Goal: Information Seeking & Learning: Learn about a topic

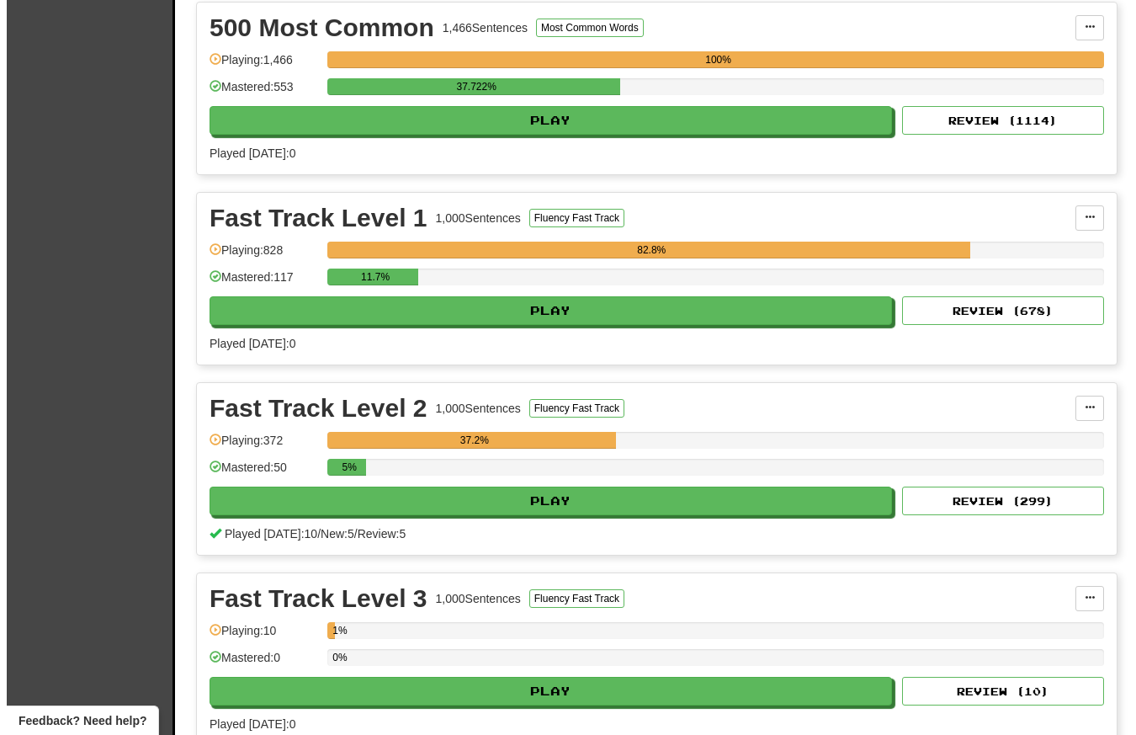
scroll to position [2132, 0]
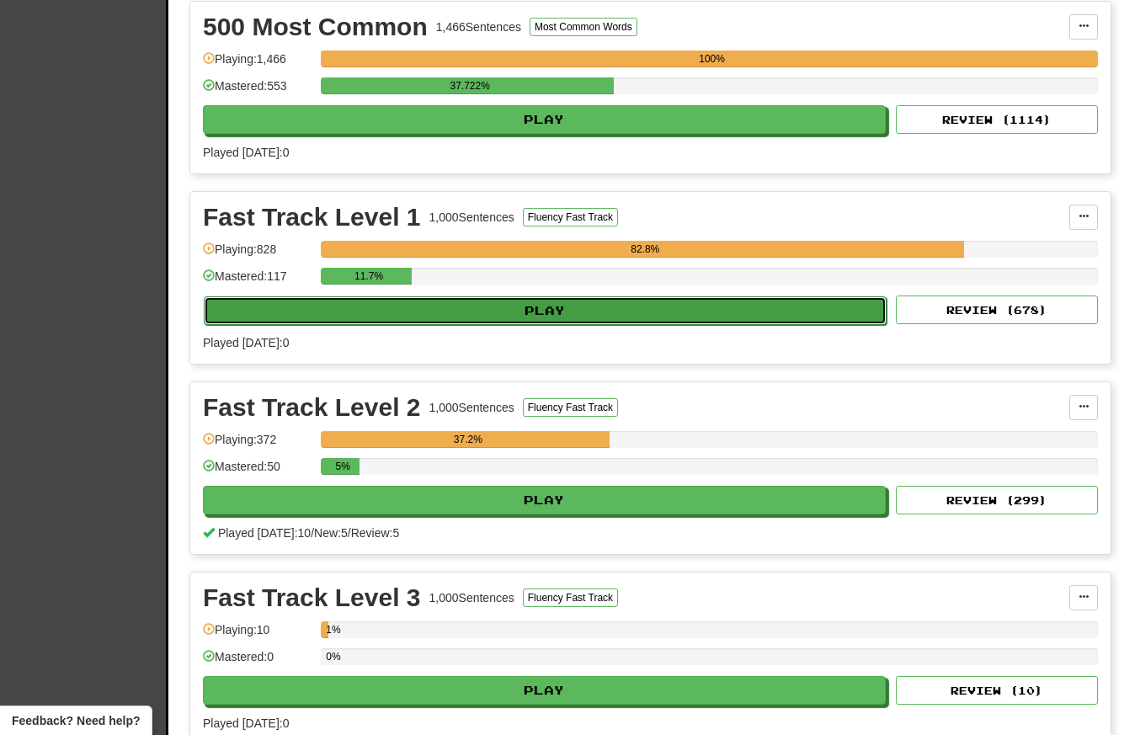
click at [561, 315] on button "Play" at bounding box center [545, 310] width 683 height 29
select select "**"
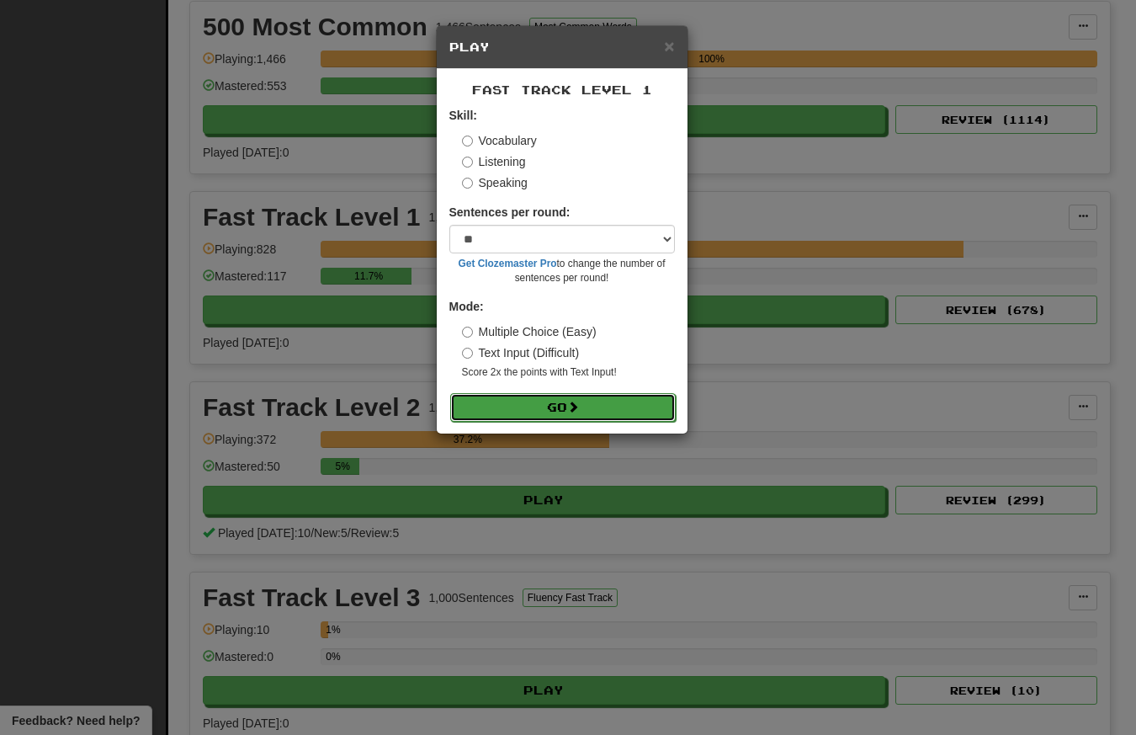
click at [566, 409] on button "Go" at bounding box center [563, 407] width 226 height 29
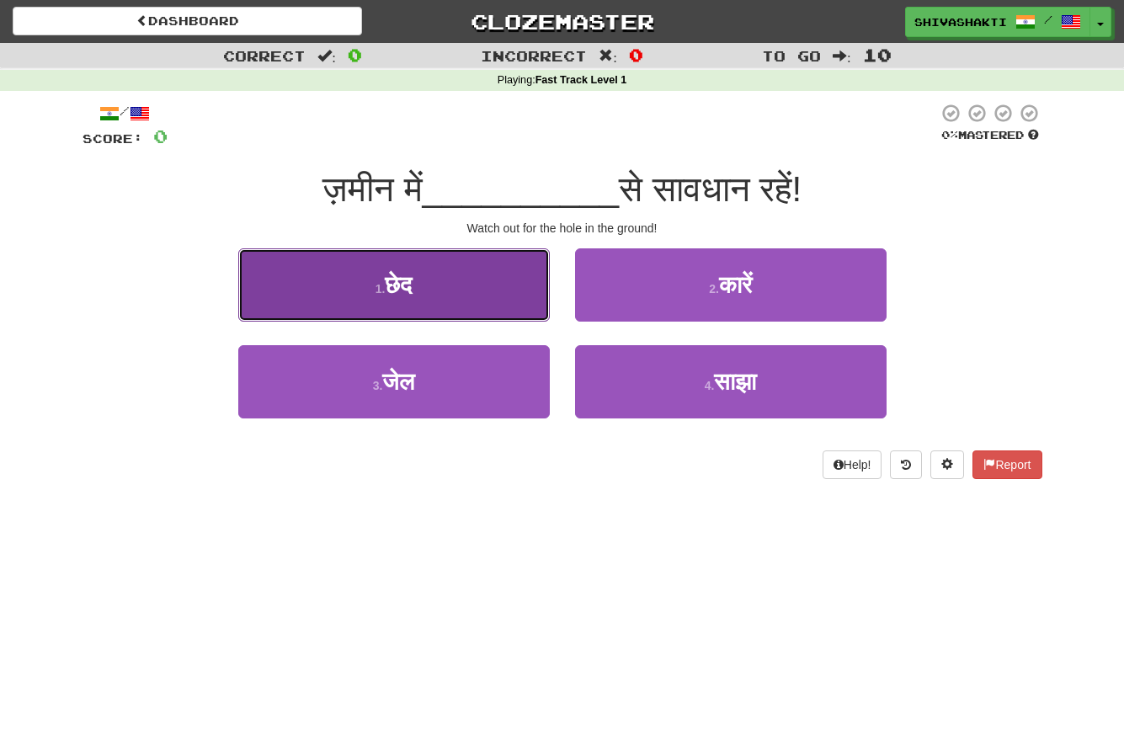
click at [418, 290] on button "1 . छेद" at bounding box center [393, 284] width 311 height 73
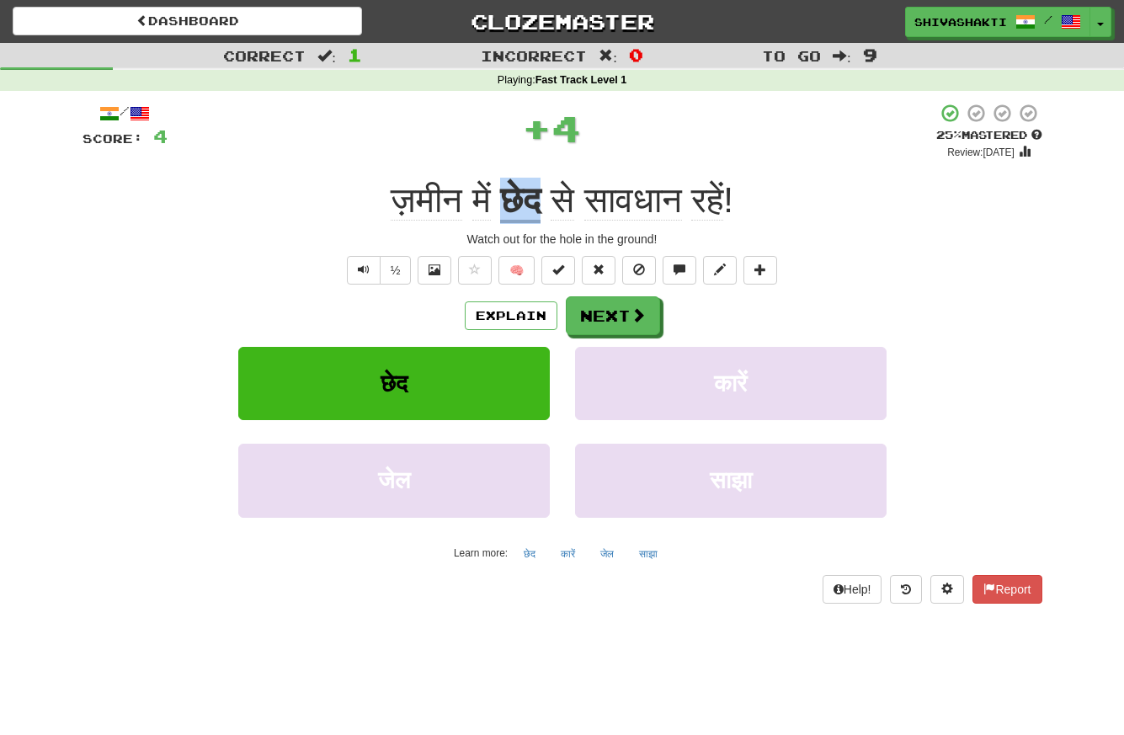
drag, startPoint x: 544, startPoint y: 200, endPoint x: 502, endPoint y: 199, distance: 42.1
click at [502, 199] on div "ज़मीन में छेद से सावधान रहें !" at bounding box center [562, 201] width 960 height 46
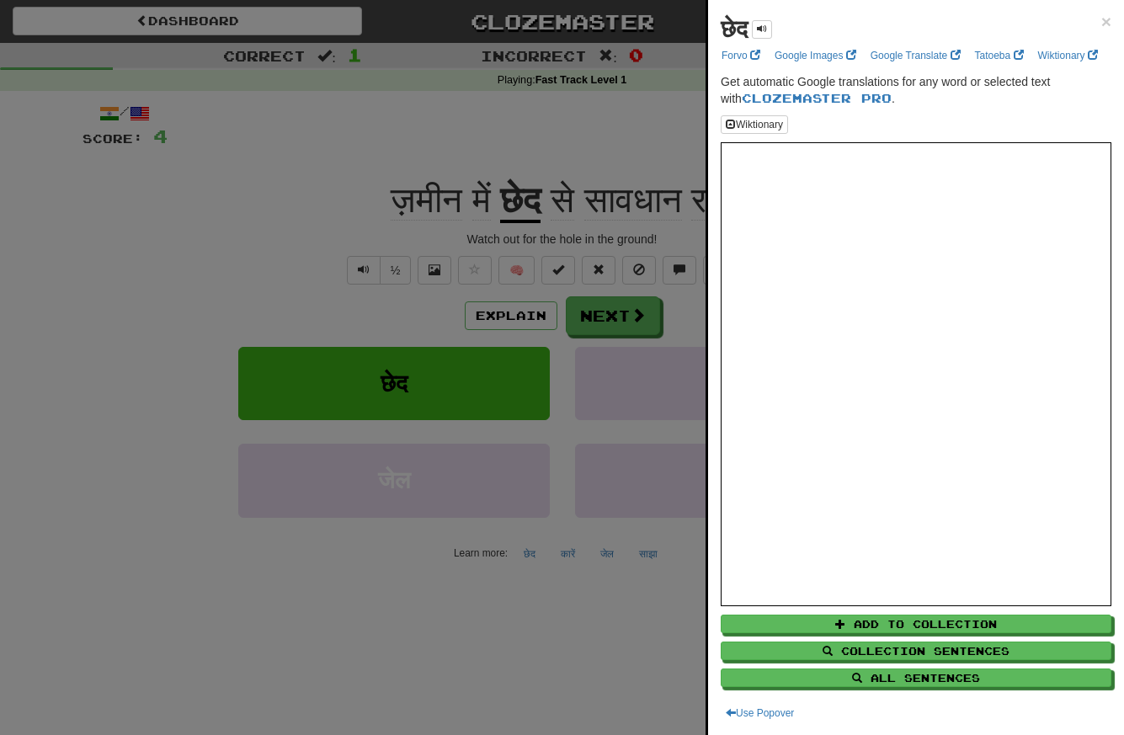
click at [540, 202] on div at bounding box center [562, 367] width 1124 height 735
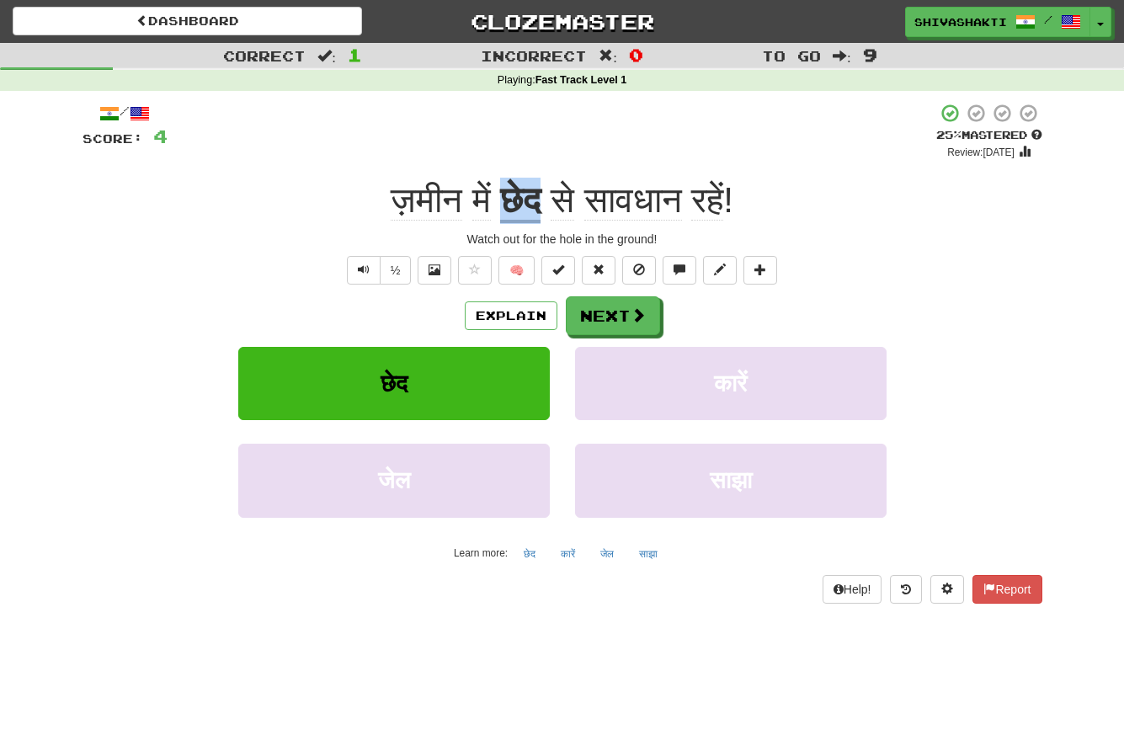
drag, startPoint x: 540, startPoint y: 202, endPoint x: 502, endPoint y: 202, distance: 37.9
click at [502, 202] on u "छेद" at bounding box center [520, 201] width 40 height 43
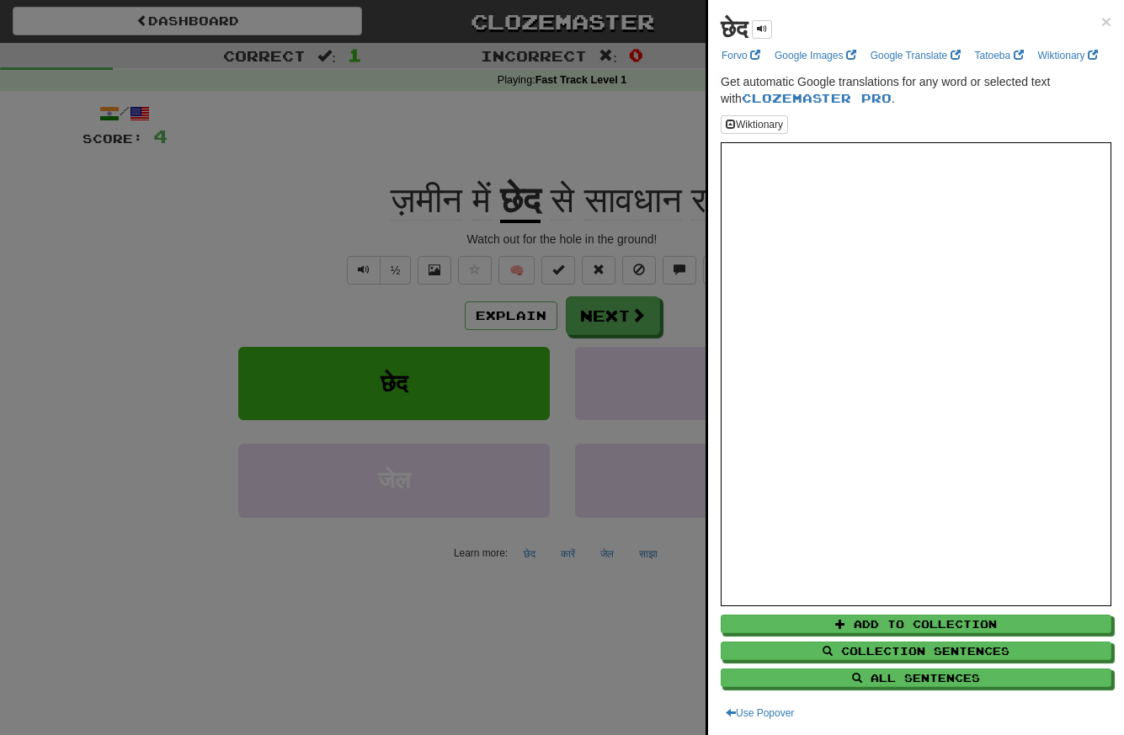
click at [493, 197] on div at bounding box center [562, 367] width 1124 height 735
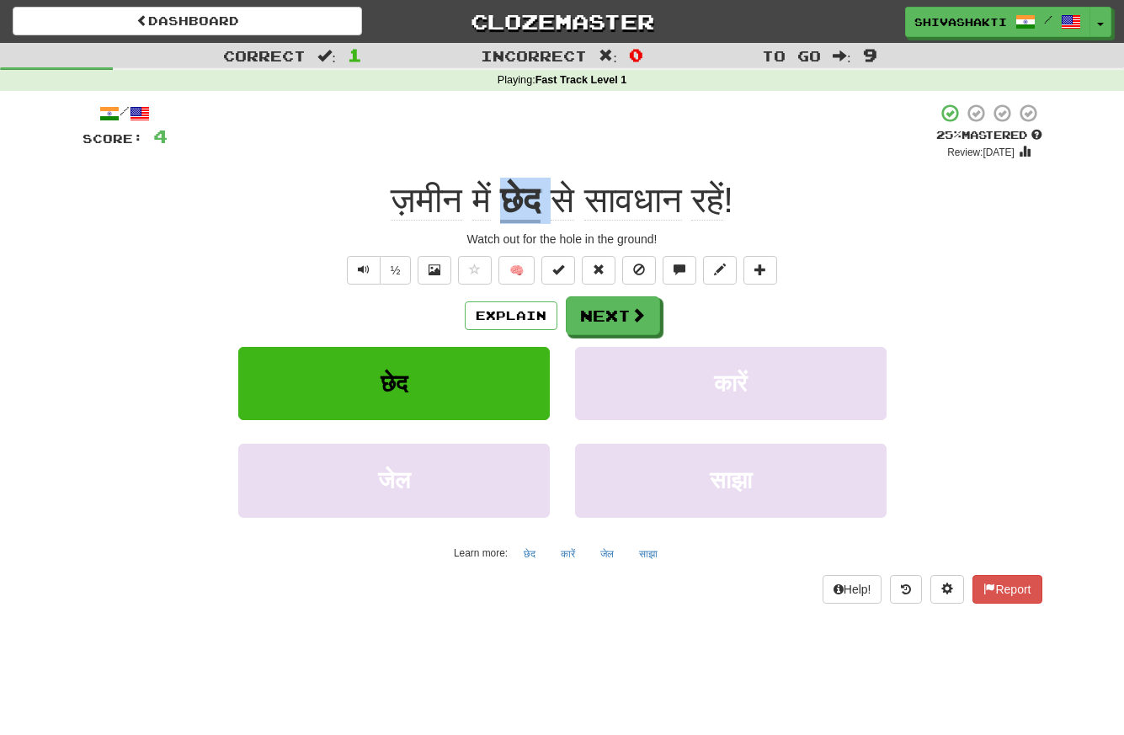
drag, startPoint x: 493, startPoint y: 197, endPoint x: 550, endPoint y: 194, distance: 56.5
click at [550, 194] on div "ज़मीन में छेद से सावधान रहें !" at bounding box center [562, 201] width 960 height 46
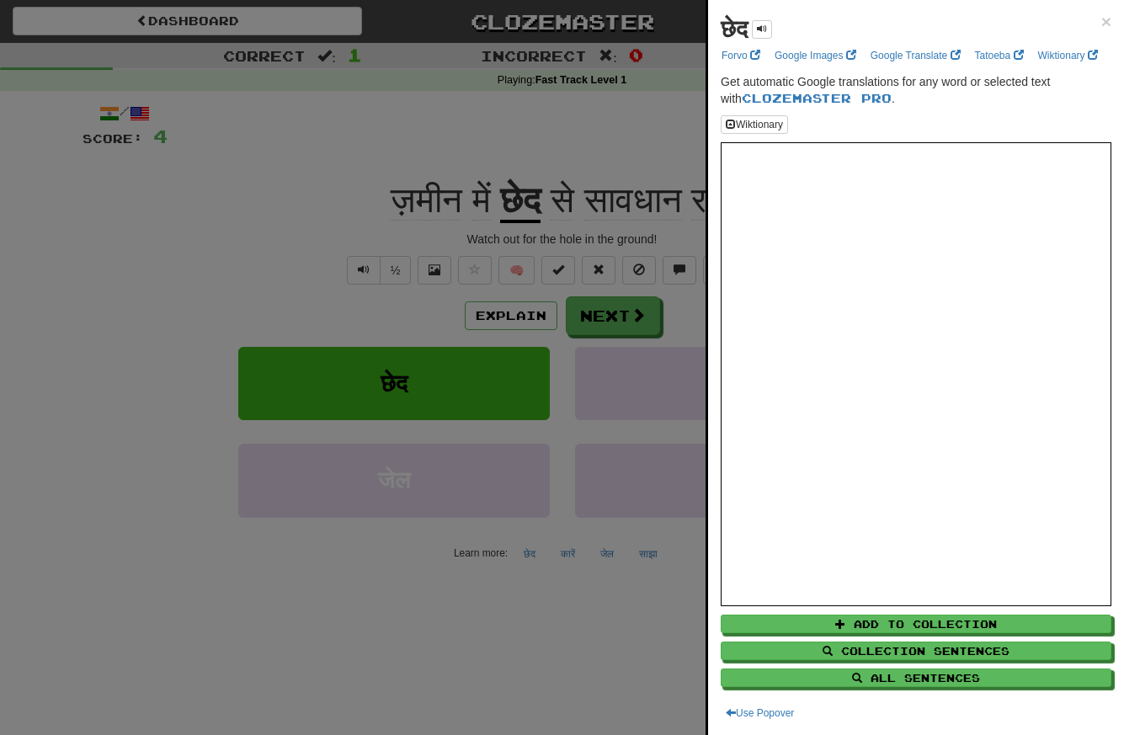
click at [515, 195] on div at bounding box center [562, 367] width 1124 height 735
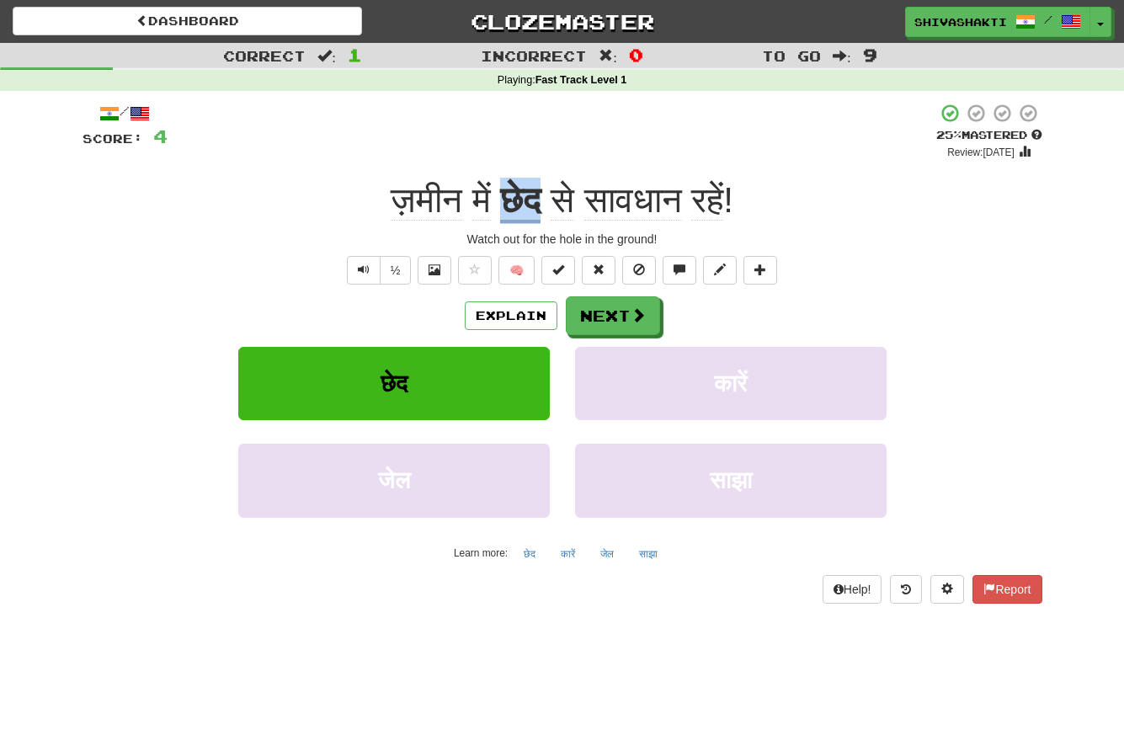
drag, startPoint x: 545, startPoint y: 199, endPoint x: 498, endPoint y: 198, distance: 48.0
click at [498, 198] on div "ज़मीन में छेद से सावधान रहें !" at bounding box center [562, 201] width 960 height 46
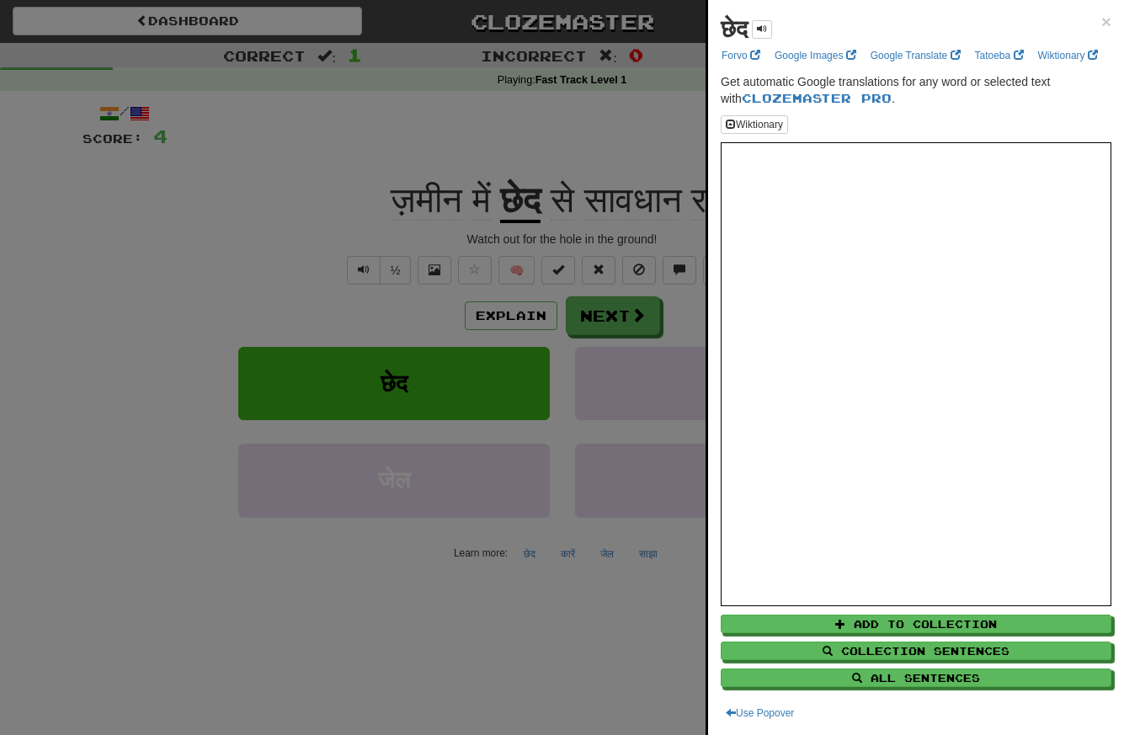
drag, startPoint x: 537, startPoint y: 200, endPoint x: 485, endPoint y: 195, distance: 52.4
click at [485, 195] on div at bounding box center [562, 367] width 1124 height 735
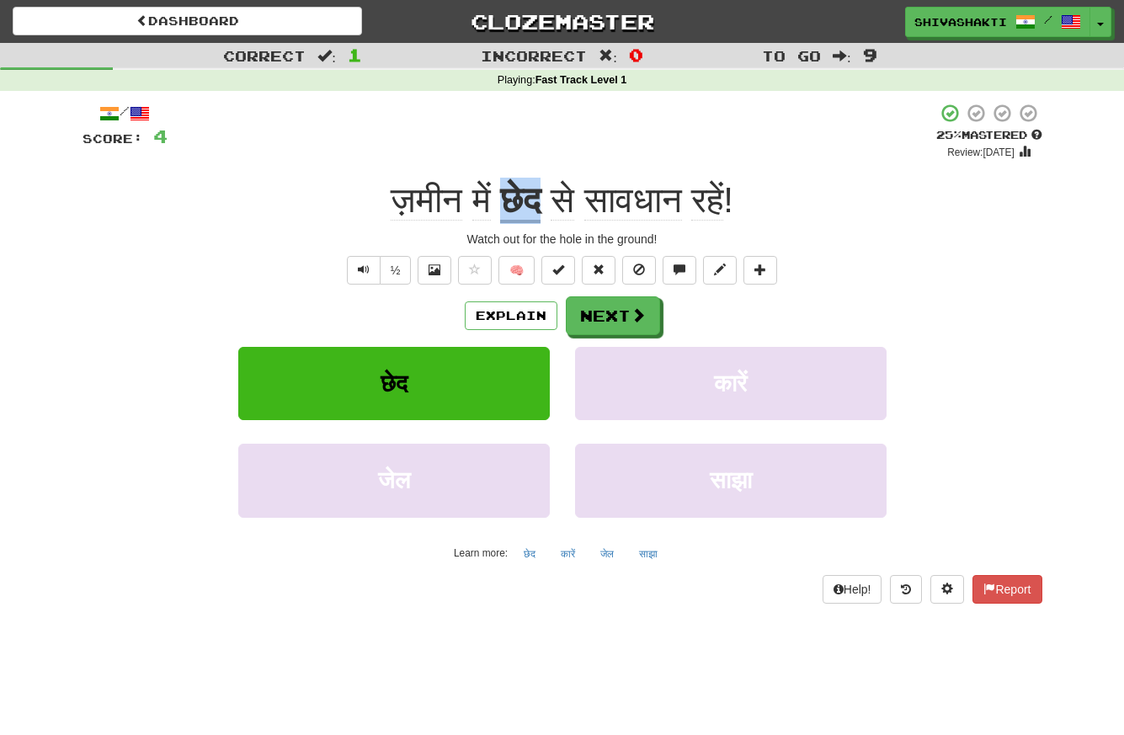
drag, startPoint x: 501, startPoint y: 196, endPoint x: 546, endPoint y: 202, distance: 45.8
click at [546, 202] on div "ज़मीन में छेद से सावधान रहें !" at bounding box center [562, 201] width 960 height 46
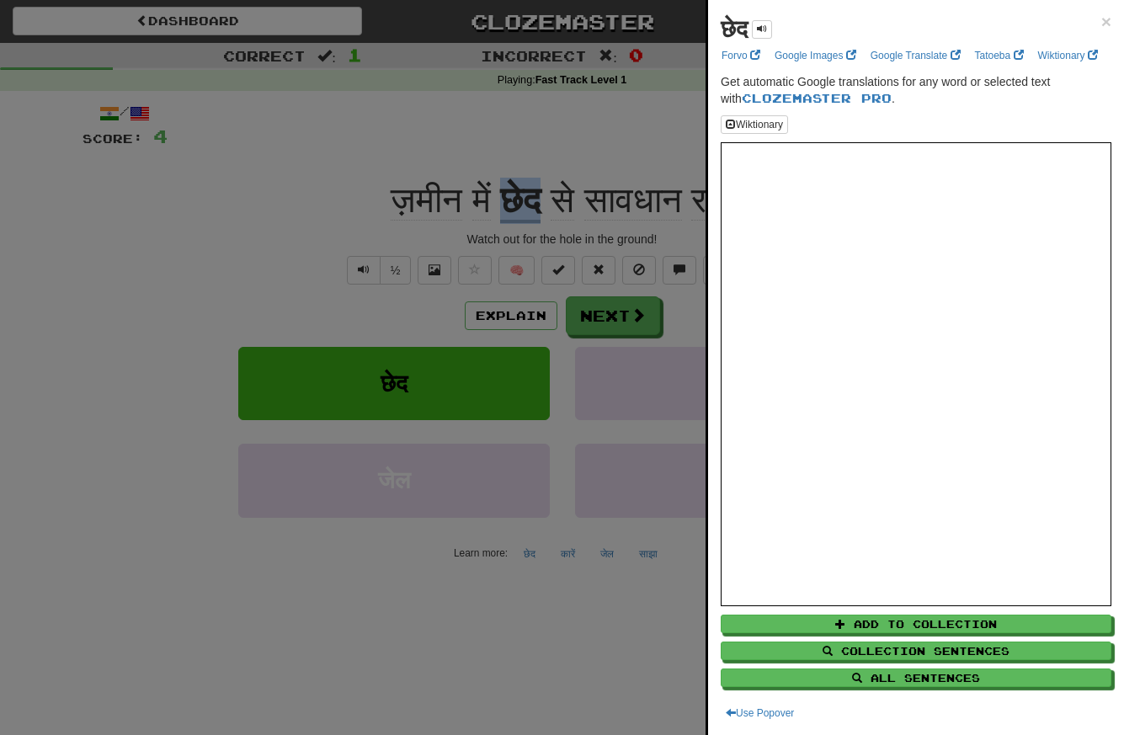
copy u "छेद"
click at [508, 311] on div at bounding box center [562, 367] width 1124 height 735
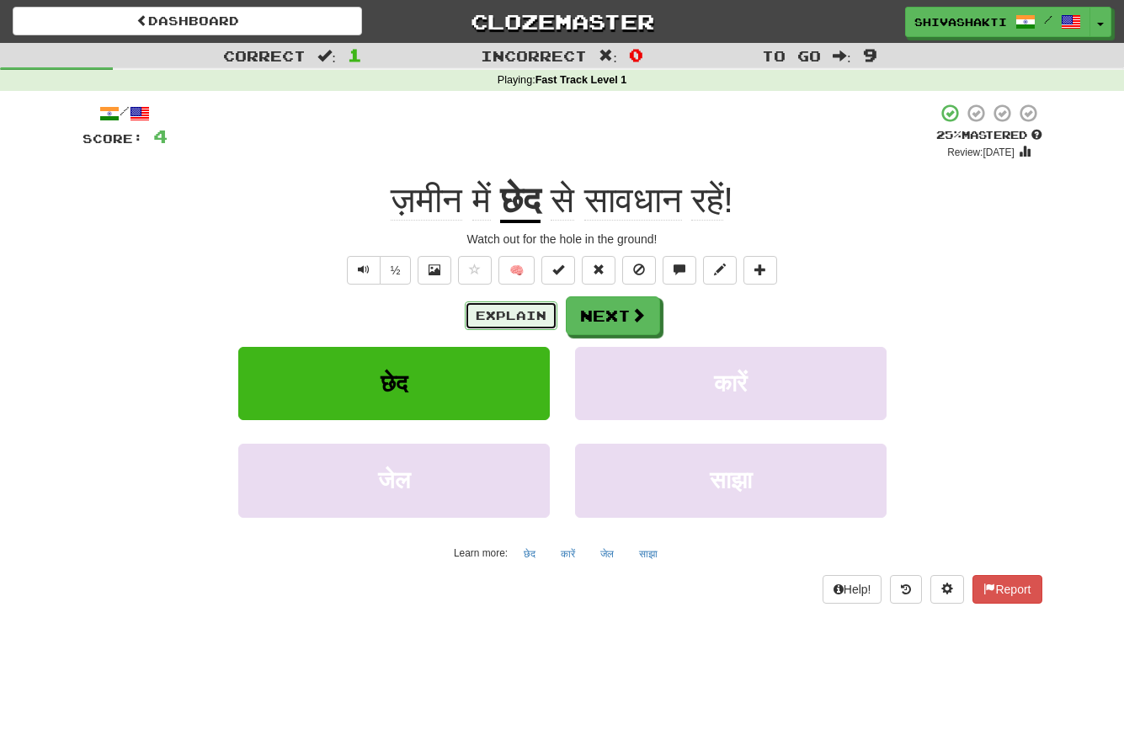
click at [508, 311] on button "Explain" at bounding box center [511, 315] width 93 height 29
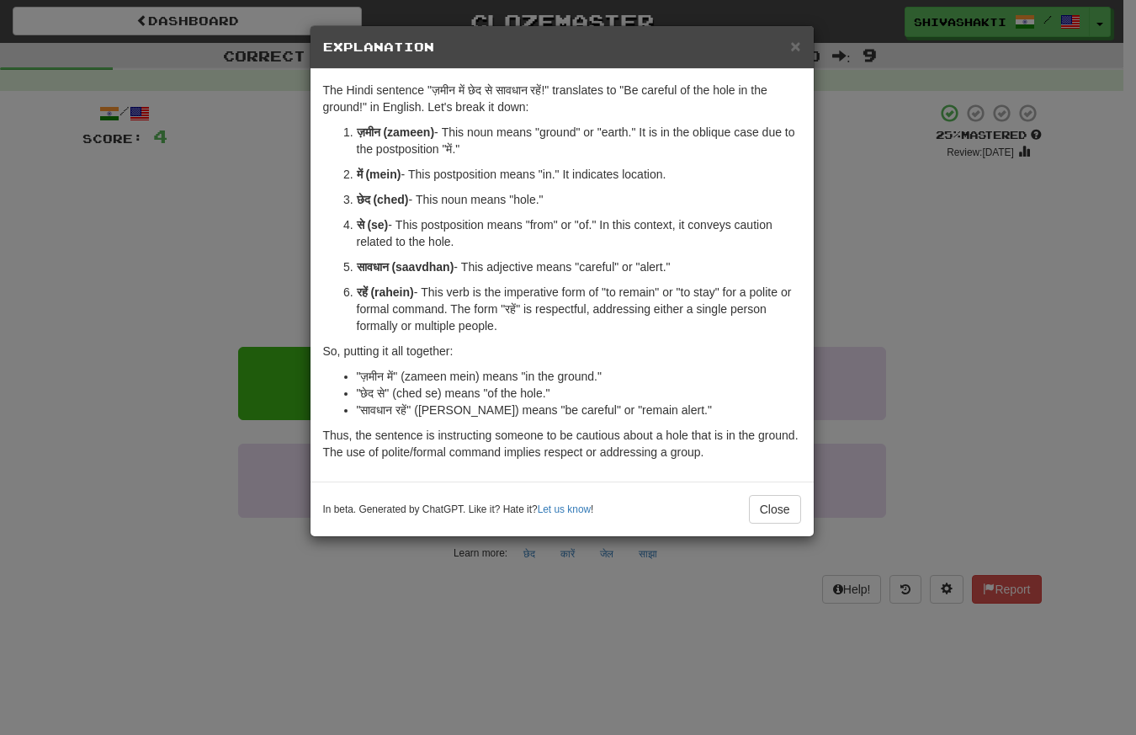
click at [255, 180] on div "× Explanation The Hindi sentence "ज़मीन में छेद से सावधान रहें!" translates to …" at bounding box center [568, 367] width 1136 height 735
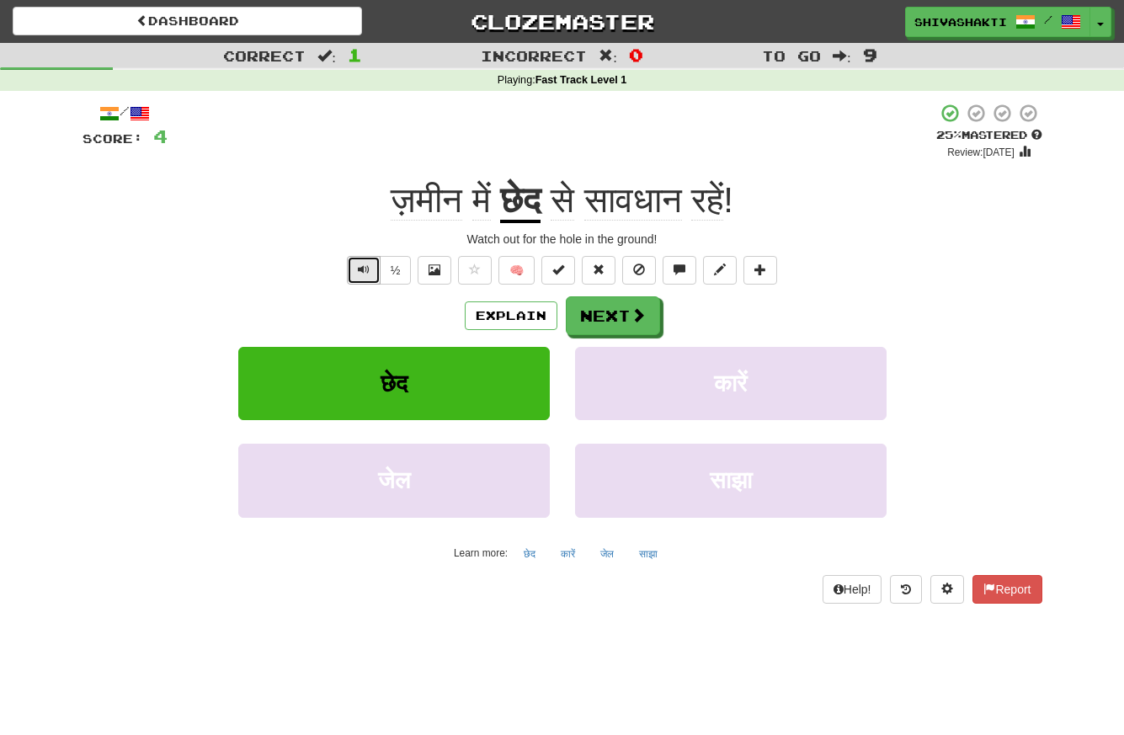
click at [354, 266] on button "Text-to-speech controls" at bounding box center [364, 270] width 34 height 29
drag, startPoint x: 693, startPoint y: 198, endPoint x: 595, endPoint y: 196, distance: 97.7
click at [595, 196] on span "से सावधान रहें !" at bounding box center [636, 200] width 193 height 40
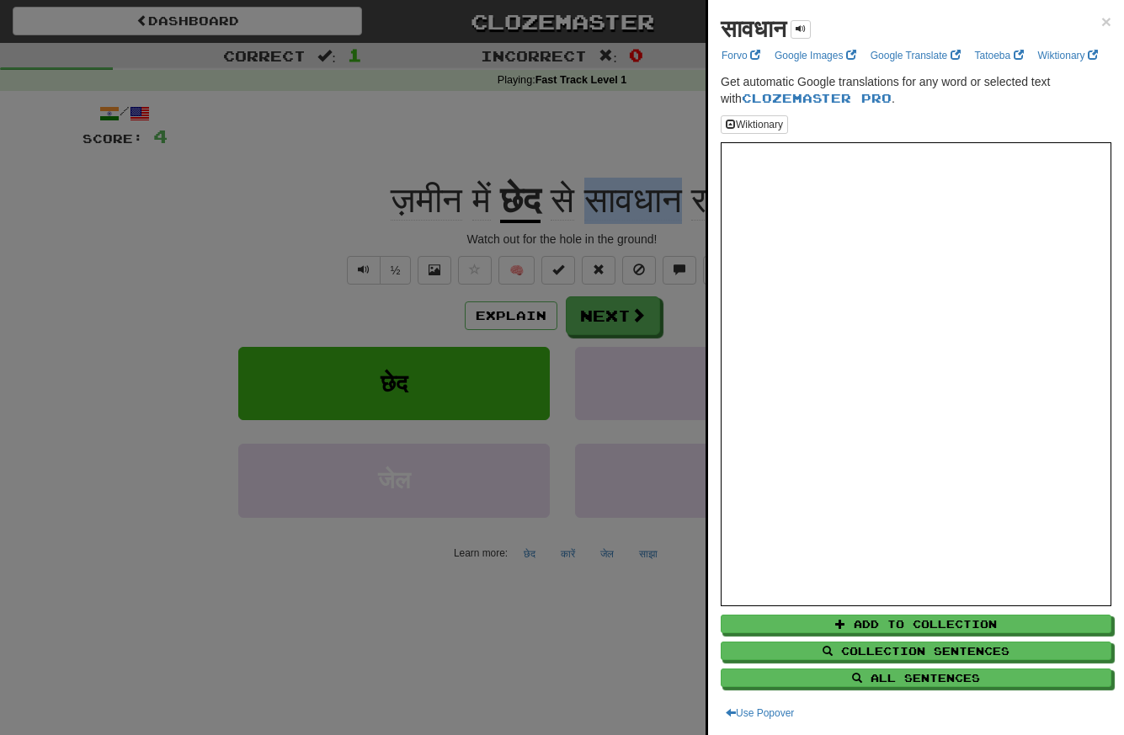
copy span "सावधान"
click at [300, 264] on div at bounding box center [562, 367] width 1124 height 735
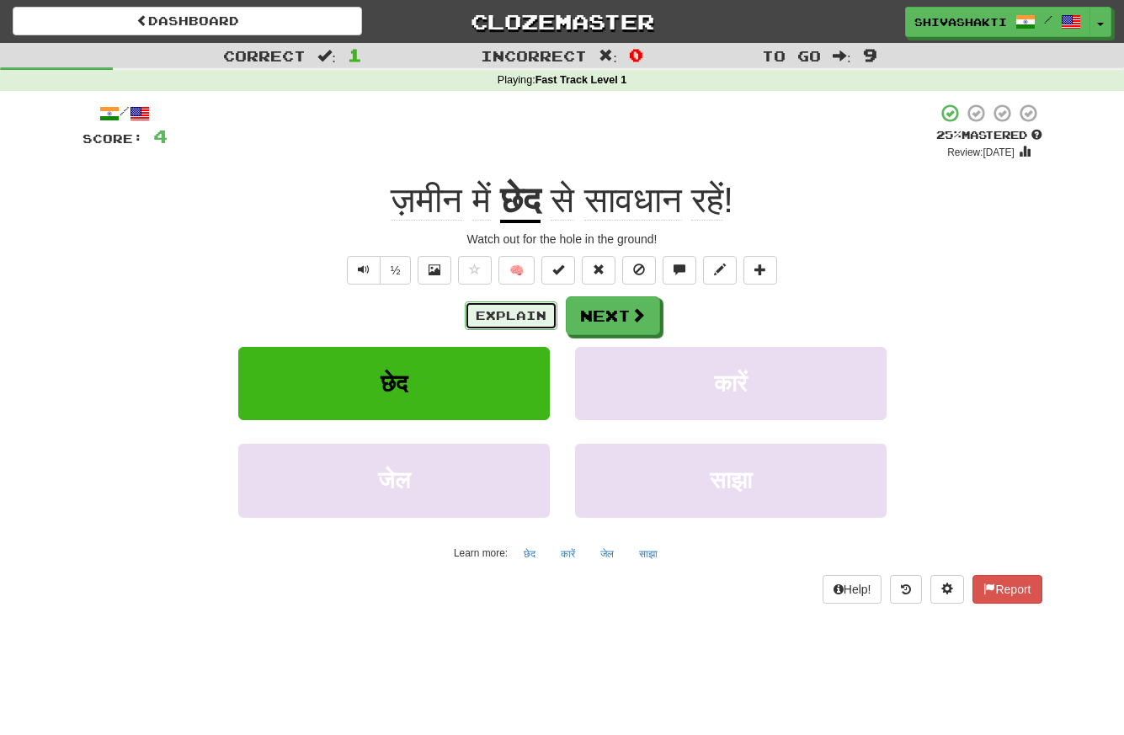
click at [500, 315] on button "Explain" at bounding box center [511, 315] width 93 height 29
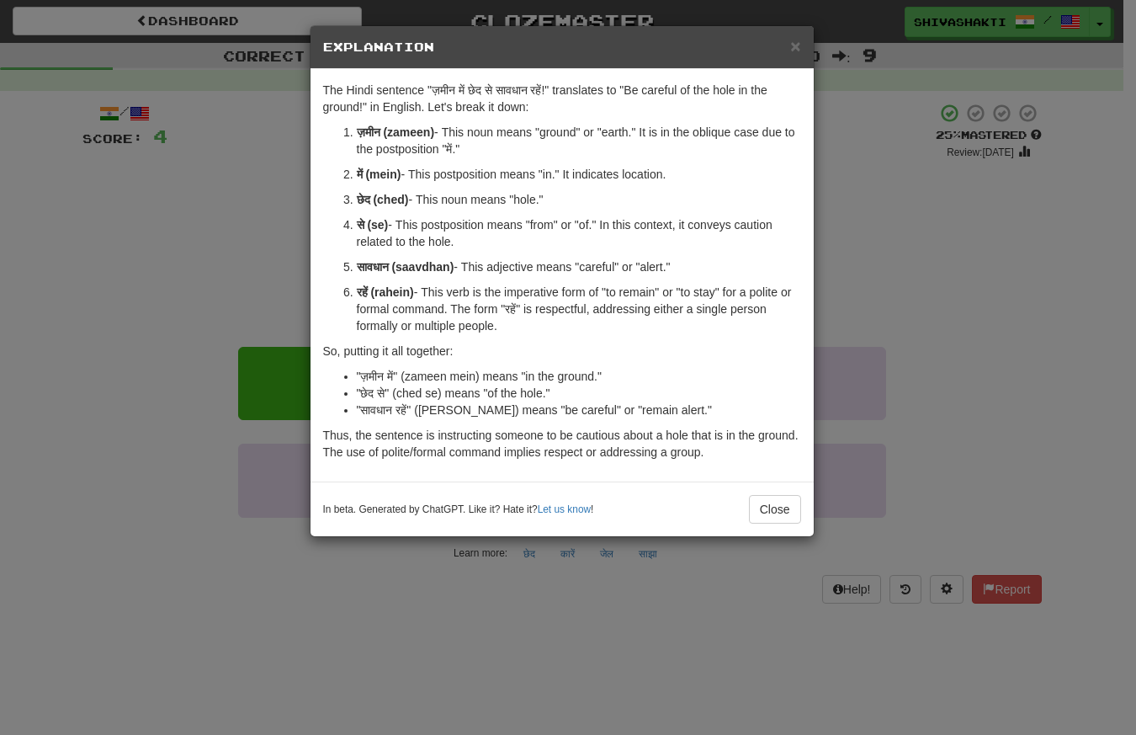
click at [114, 253] on div "× Explanation The Hindi sentence "ज़मीन में छेद से सावधान रहें!" translates to …" at bounding box center [568, 367] width 1136 height 735
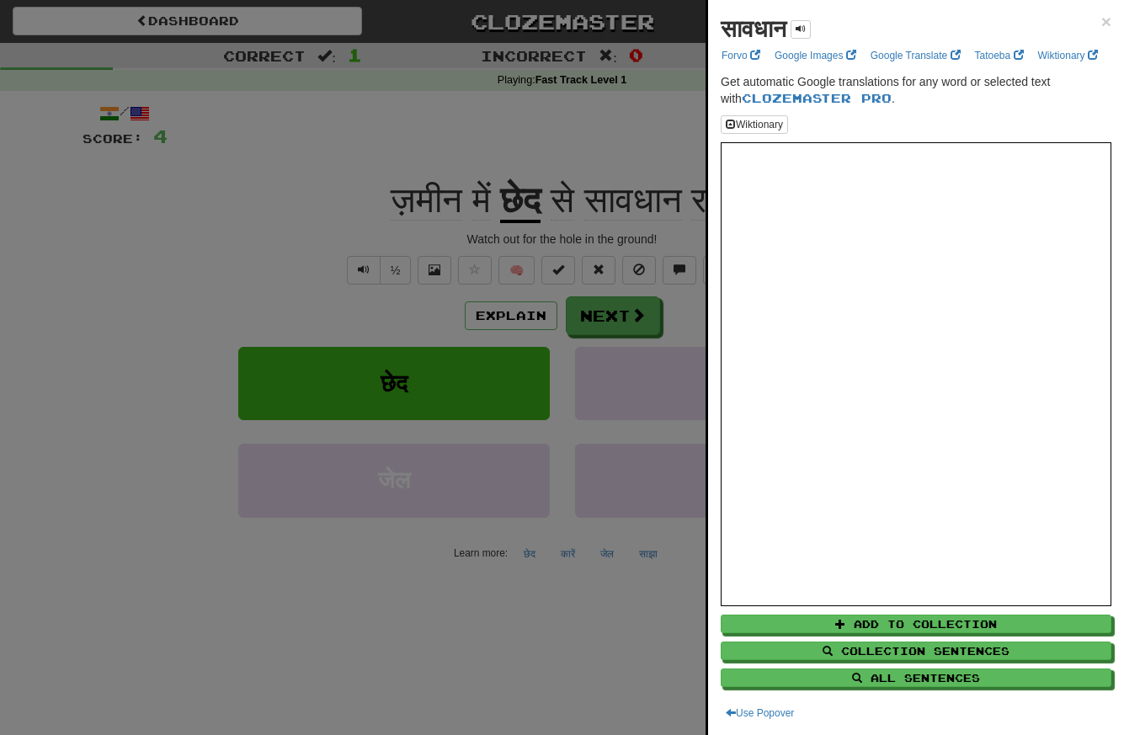
click at [334, 260] on div at bounding box center [562, 367] width 1124 height 735
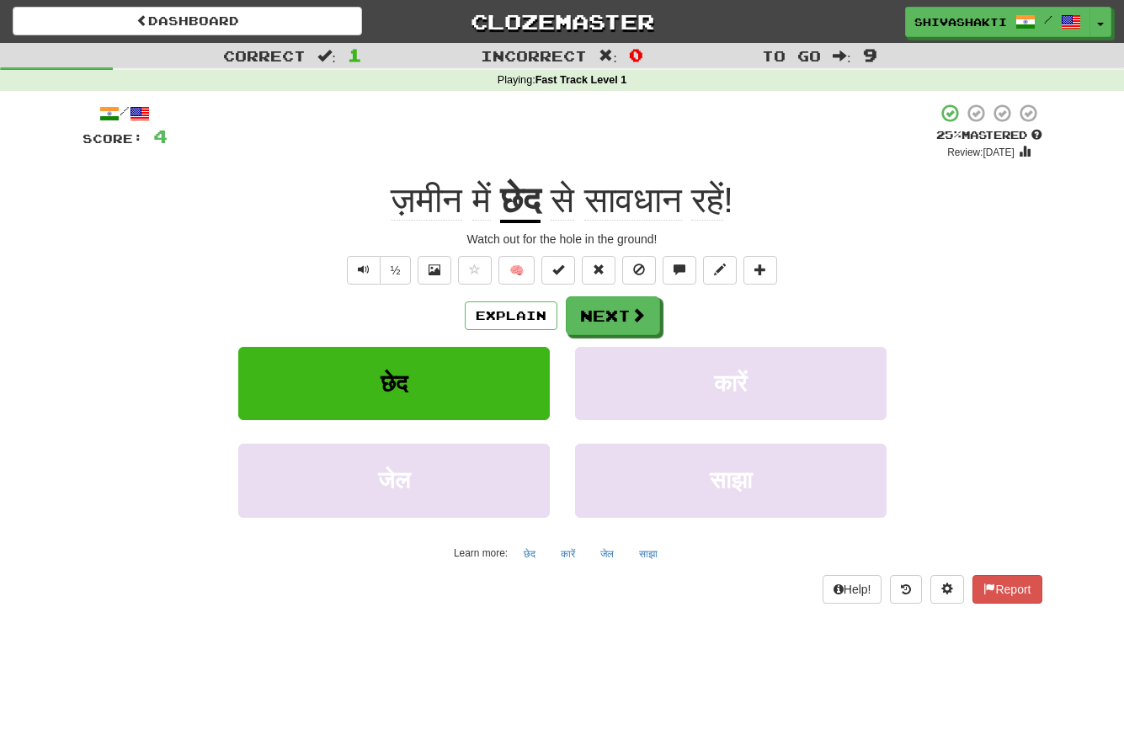
click at [343, 263] on div "½ 🧠" at bounding box center [562, 270] width 960 height 29
click at [361, 272] on span "Text-to-speech controls" at bounding box center [364, 269] width 12 height 12
click at [623, 324] on button "Next" at bounding box center [614, 316] width 94 height 39
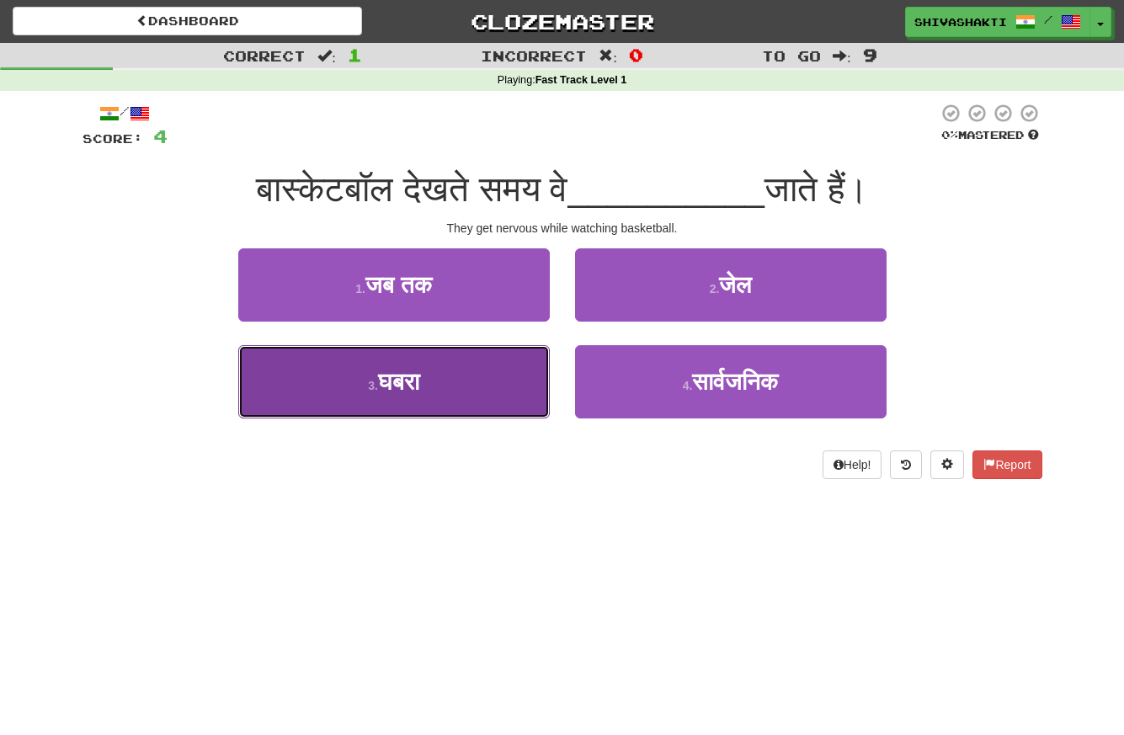
click at [397, 386] on span "घबरा" at bounding box center [398, 382] width 41 height 26
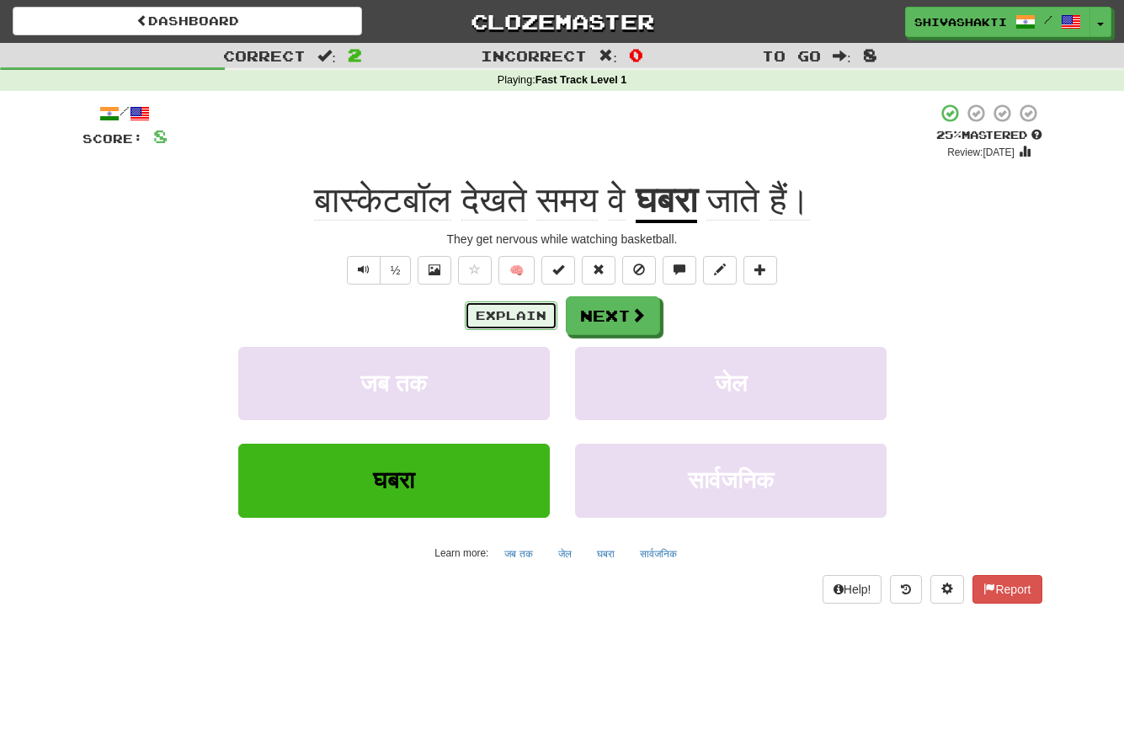
click at [506, 325] on button "Explain" at bounding box center [511, 315] width 93 height 29
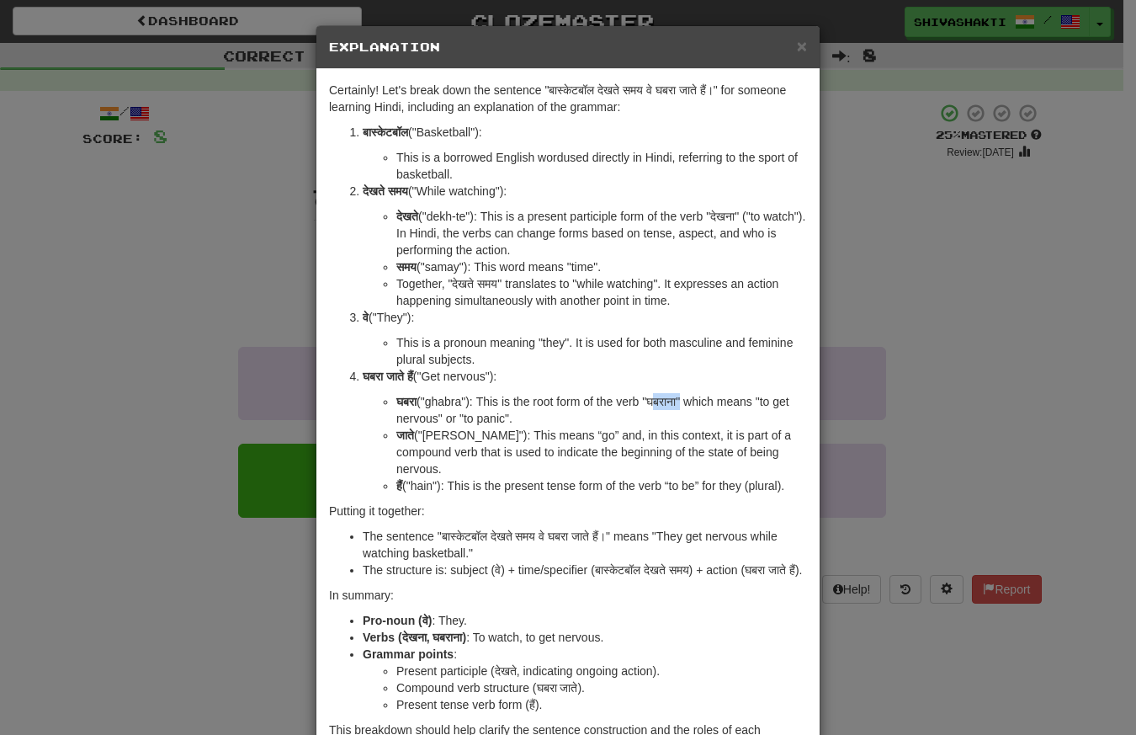
drag, startPoint x: 682, startPoint y: 402, endPoint x: 650, endPoint y: 402, distance: 32.0
click at [650, 402] on li "घबरा ("ghabra"): This is the root form of the verb "घबराना" which means "to get…" at bounding box center [601, 410] width 411 height 34
copy li "घबराना"
drag, startPoint x: 382, startPoint y: 375, endPoint x: 355, endPoint y: 376, distance: 27.0
click at [363, 376] on li "घबरा जाते हैं ("Get nervous"): घबरा ("ghabra"): This is the root form of the ve…" at bounding box center [585, 431] width 444 height 126
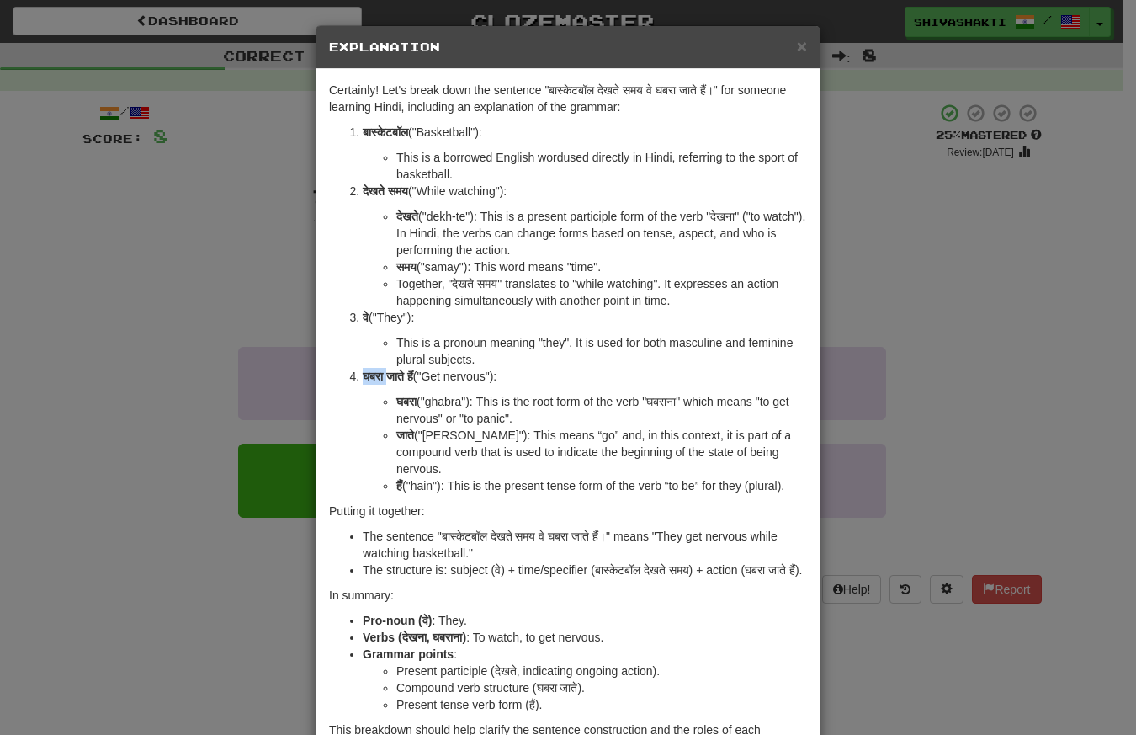
copy strong "घबरा"
click at [240, 236] on div "× Explanation Certainly! Let's break down the sentence "बास्केटबॉल देखते समय वे…" at bounding box center [568, 367] width 1136 height 735
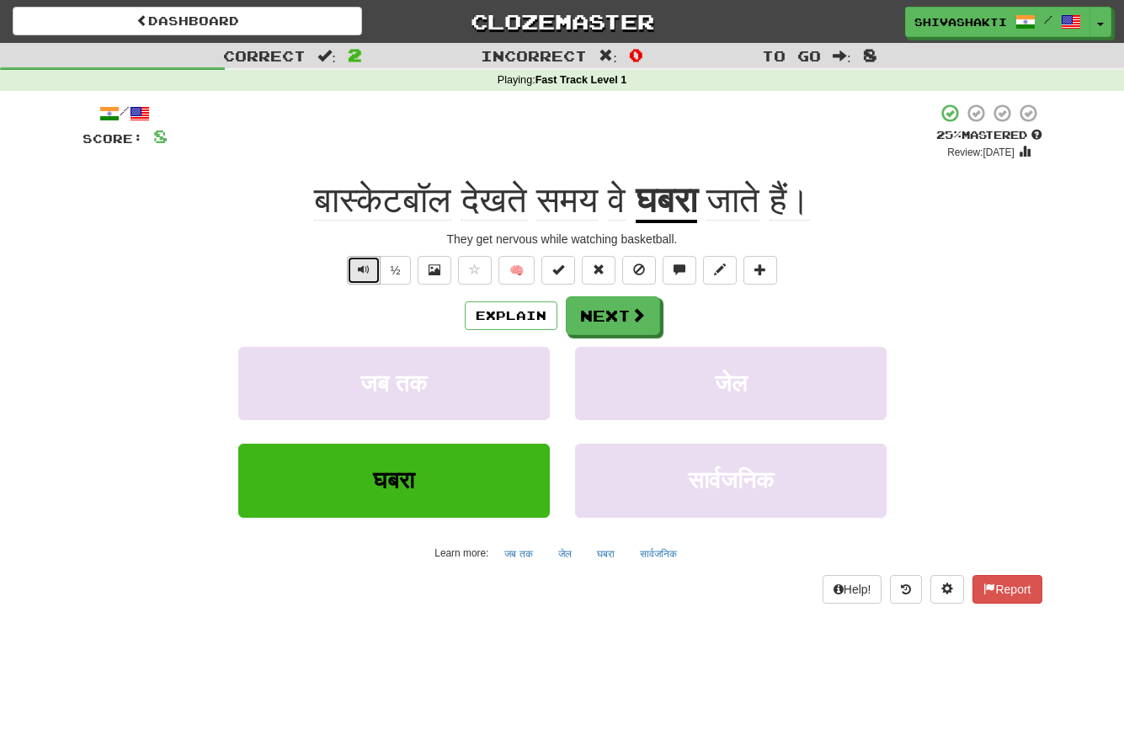
click at [367, 269] on span "Text-to-speech controls" at bounding box center [364, 269] width 12 height 12
click at [632, 321] on span at bounding box center [638, 315] width 15 height 15
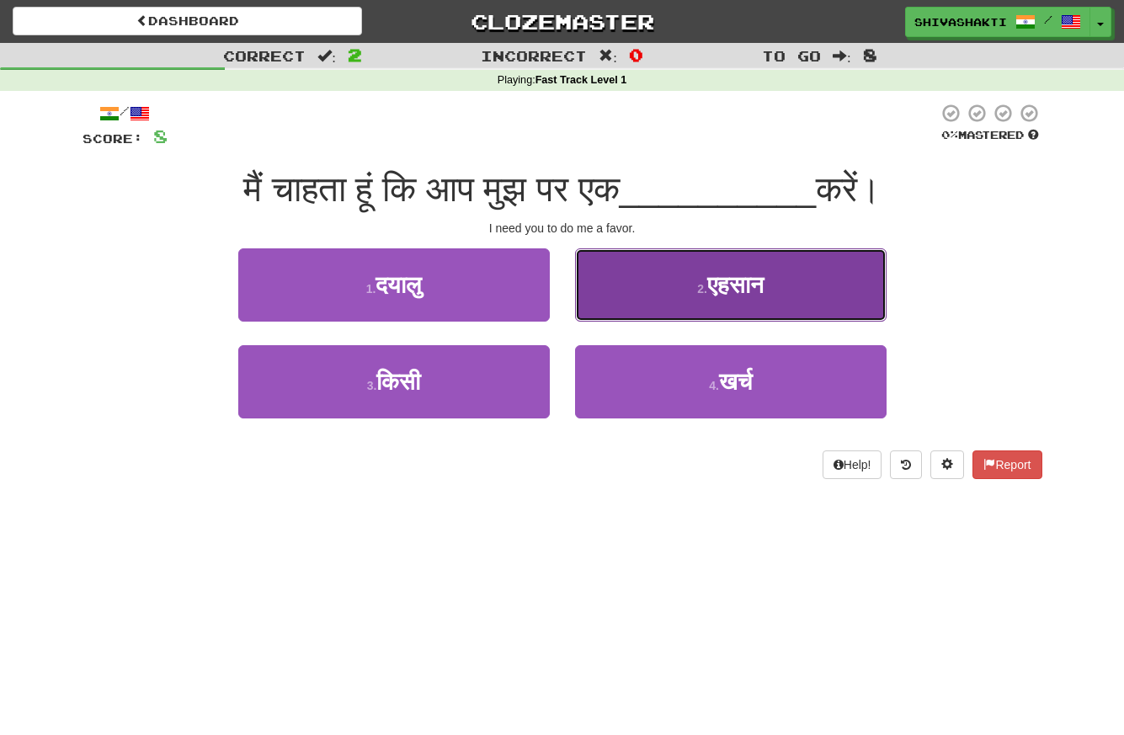
click at [717, 285] on span "एहसान" at bounding box center [735, 285] width 56 height 26
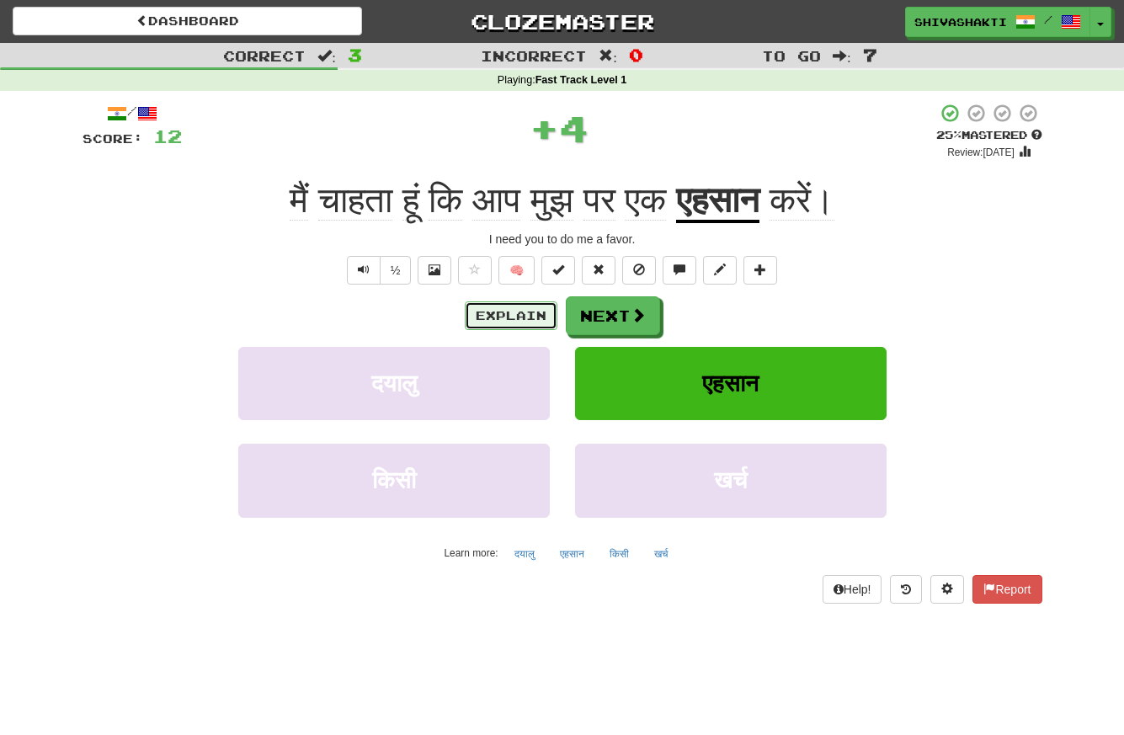
click at [496, 317] on button "Explain" at bounding box center [511, 315] width 93 height 29
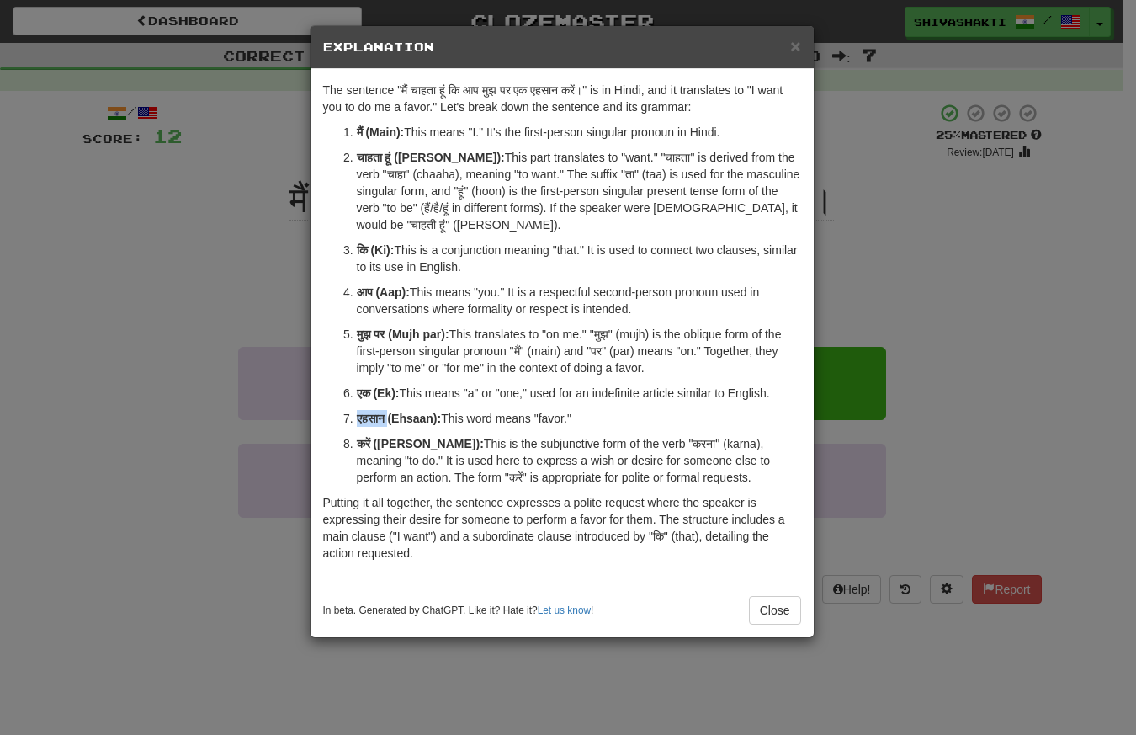
drag, startPoint x: 392, startPoint y: 420, endPoint x: 354, endPoint y: 421, distance: 38.7
click at [357, 421] on li "एहसान (Ehsaan): This word means "favor."" at bounding box center [579, 418] width 444 height 17
drag, startPoint x: 436, startPoint y: 418, endPoint x: 350, endPoint y: 417, distance: 85.9
click at [357, 417] on li "एहसान (Ehsaan): This word means "favor."" at bounding box center [579, 418] width 444 height 17
click at [390, 415] on strong "एहसान (Ehsaan):" at bounding box center [399, 418] width 85 height 13
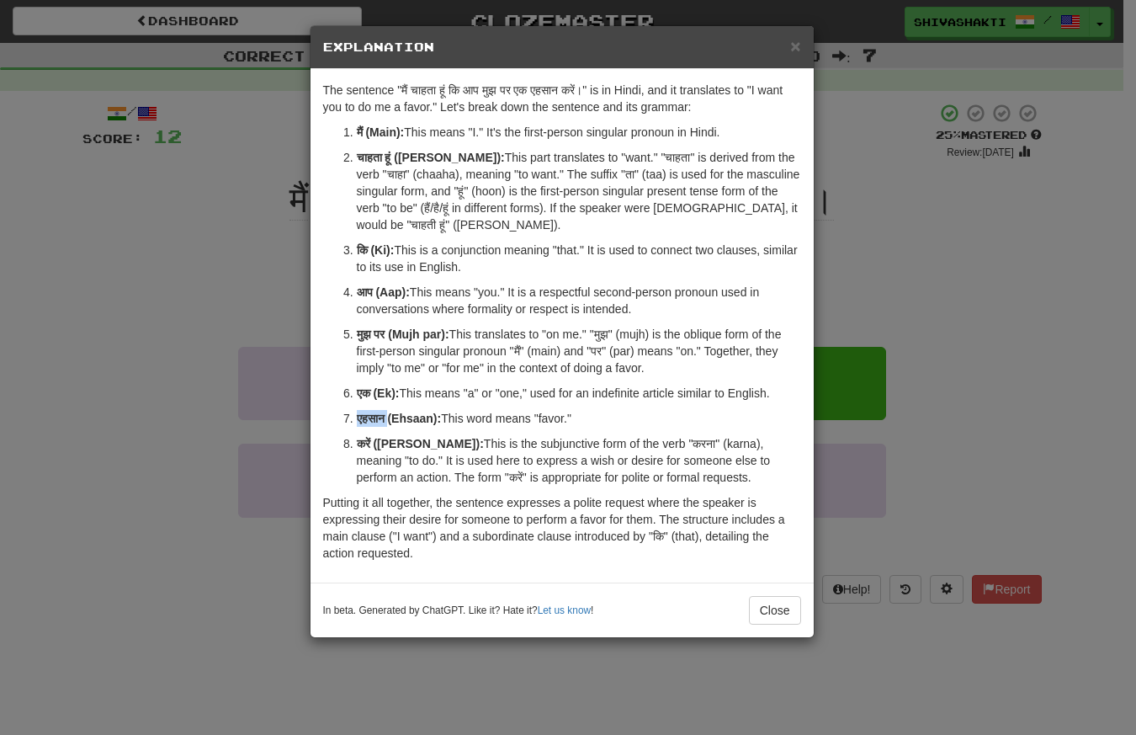
drag, startPoint x: 390, startPoint y: 415, endPoint x: 354, endPoint y: 414, distance: 35.4
click at [357, 414] on li "एहसान (Ehsaan): This word means "favor."" at bounding box center [579, 418] width 444 height 17
copy strong "एहसान"
click at [120, 185] on div "× Explanation The sentence "मैं चाहता हूं कि आप मुझ पर एक एहसान करें।" is in Hi…" at bounding box center [568, 367] width 1136 height 735
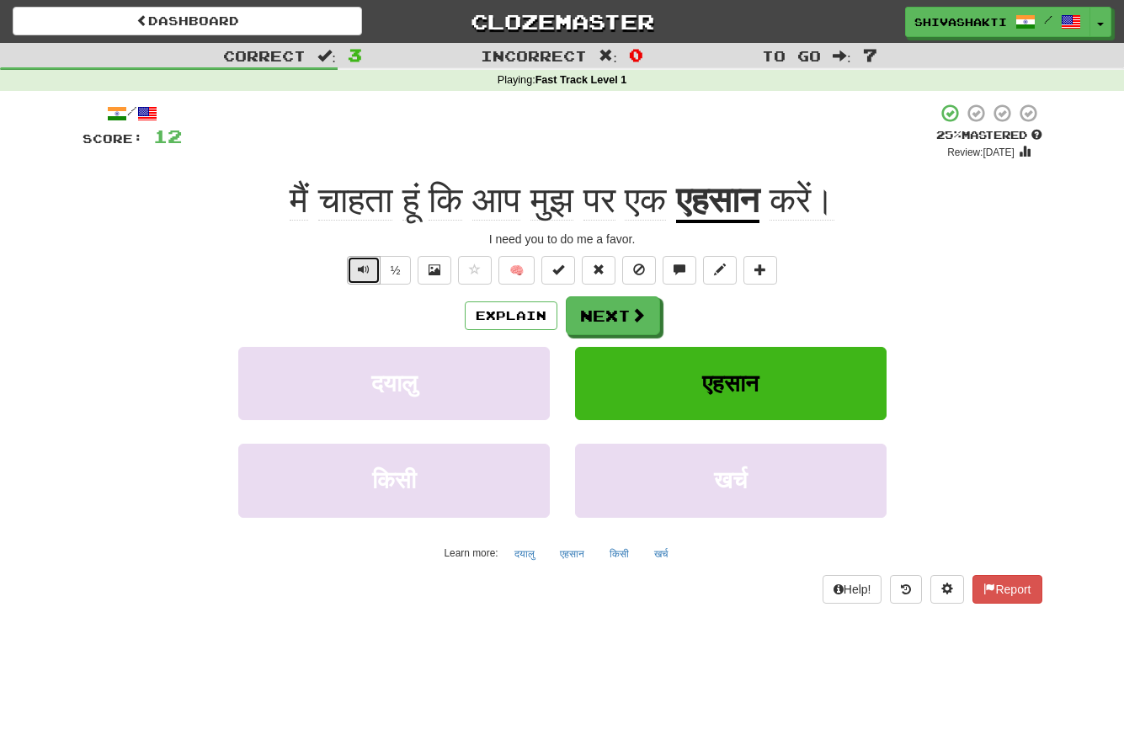
click at [354, 274] on button "Text-to-speech controls" at bounding box center [364, 270] width 34 height 29
click at [625, 322] on button "Next" at bounding box center [614, 316] width 94 height 39
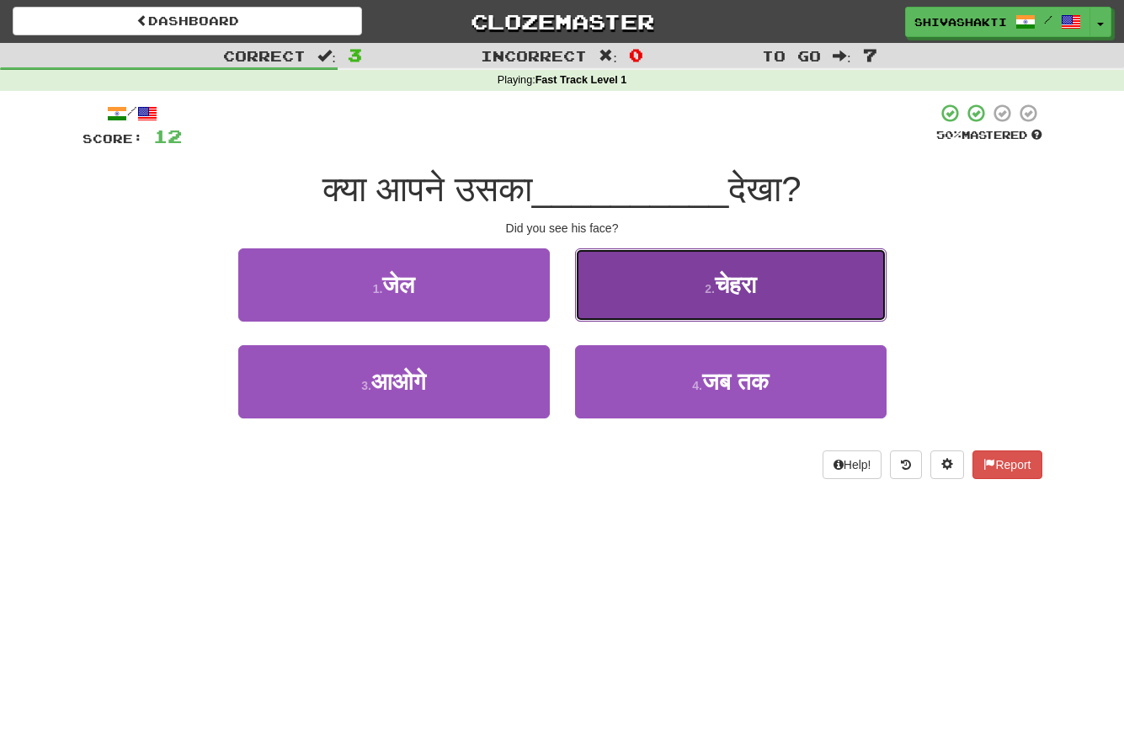
click at [704, 275] on button "2 . चेहरा" at bounding box center [730, 284] width 311 height 73
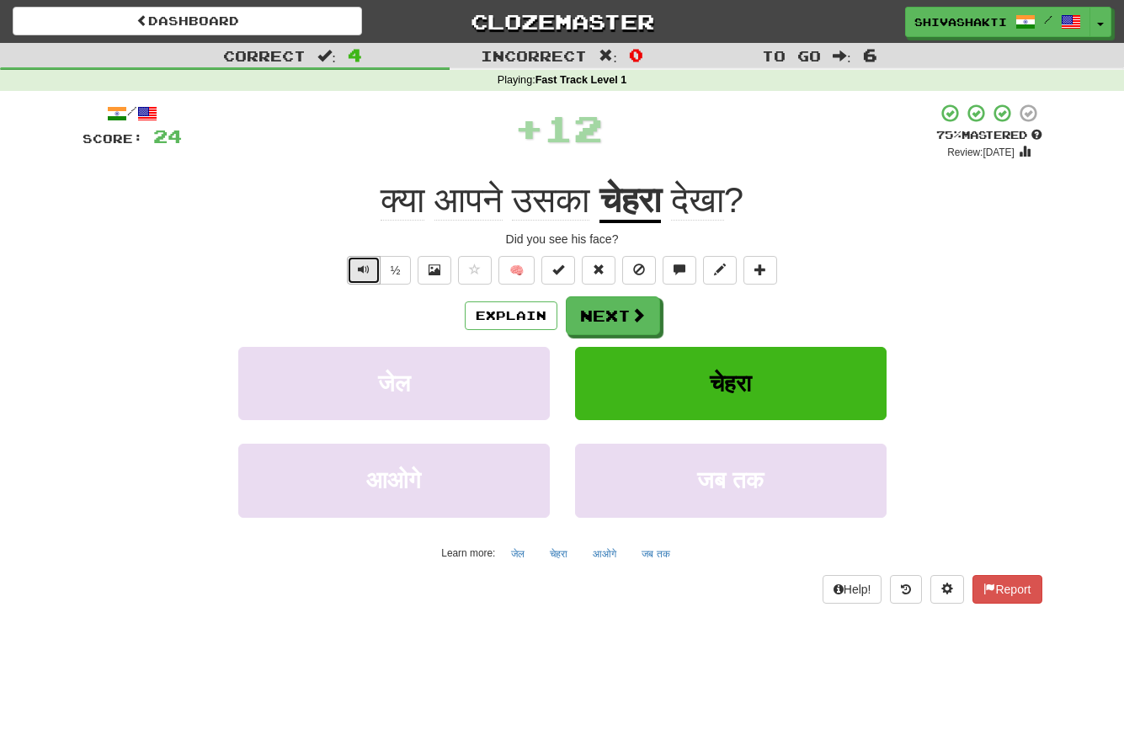
click at [354, 263] on button "Text-to-speech controls" at bounding box center [364, 270] width 34 height 29
click at [611, 316] on button "Next" at bounding box center [614, 316] width 94 height 39
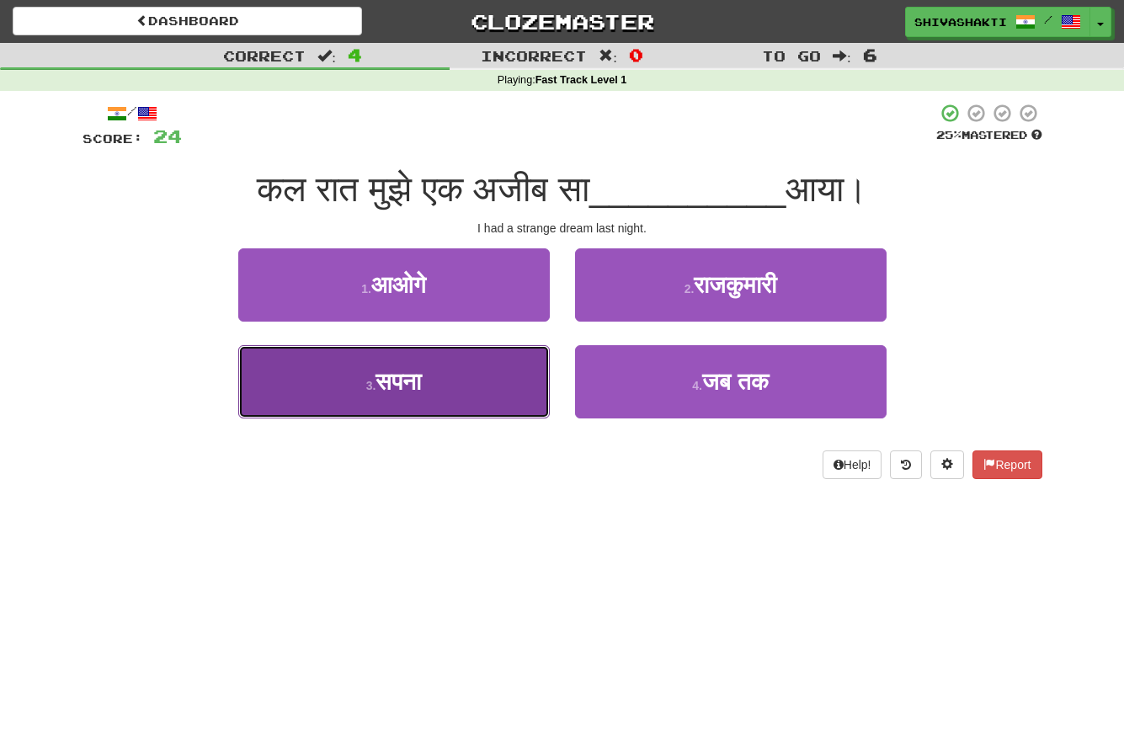
click at [450, 407] on button "3 . सपना" at bounding box center [393, 381] width 311 height 73
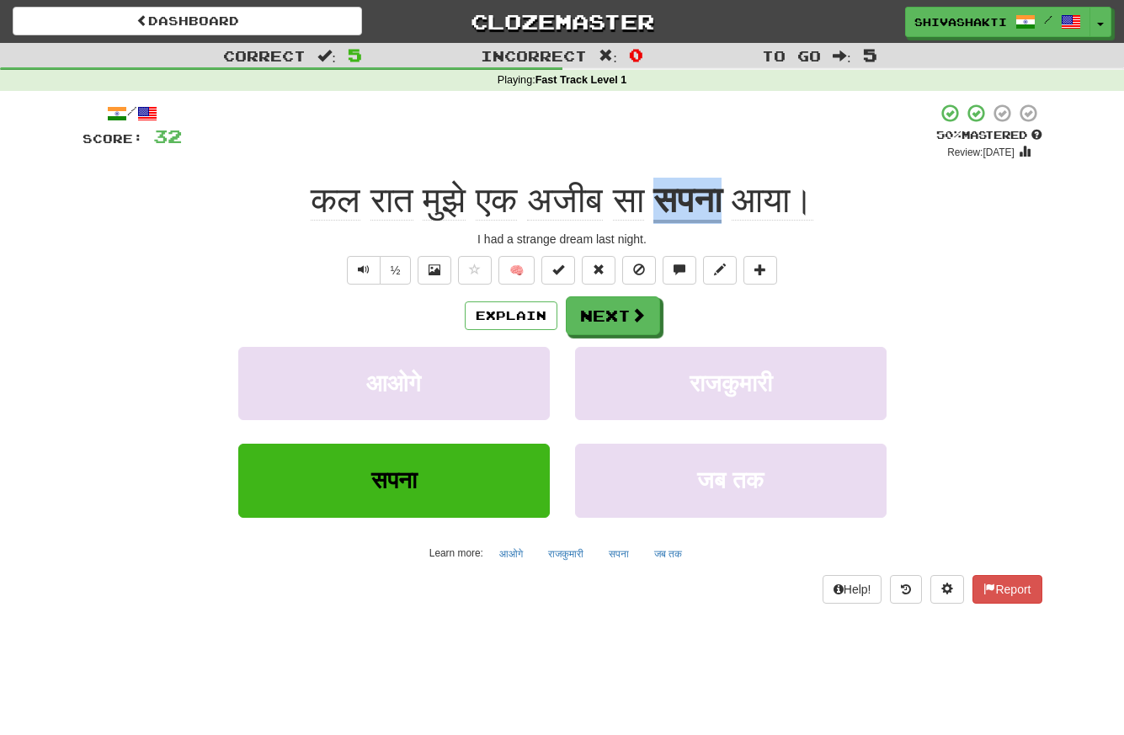
drag, startPoint x: 734, startPoint y: 197, endPoint x: 662, endPoint y: 210, distance: 73.6
click at [662, 210] on u "सपना" at bounding box center [687, 201] width 68 height 43
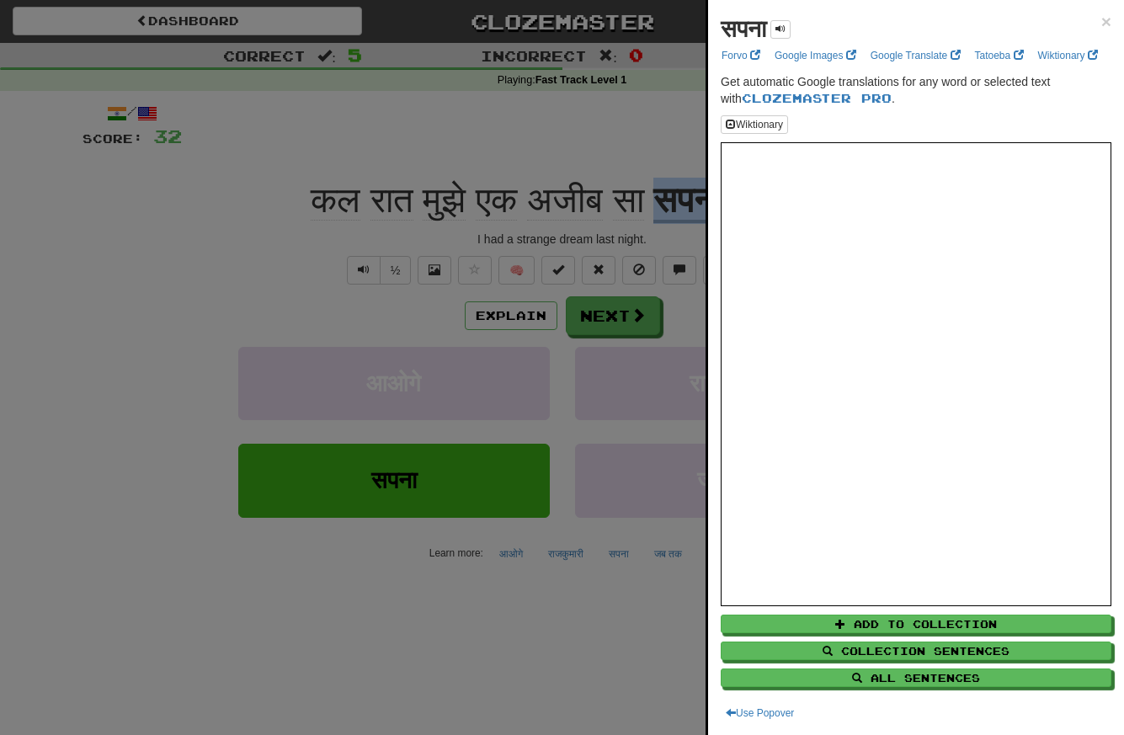
copy u "सपना"
click at [264, 262] on div at bounding box center [562, 367] width 1124 height 735
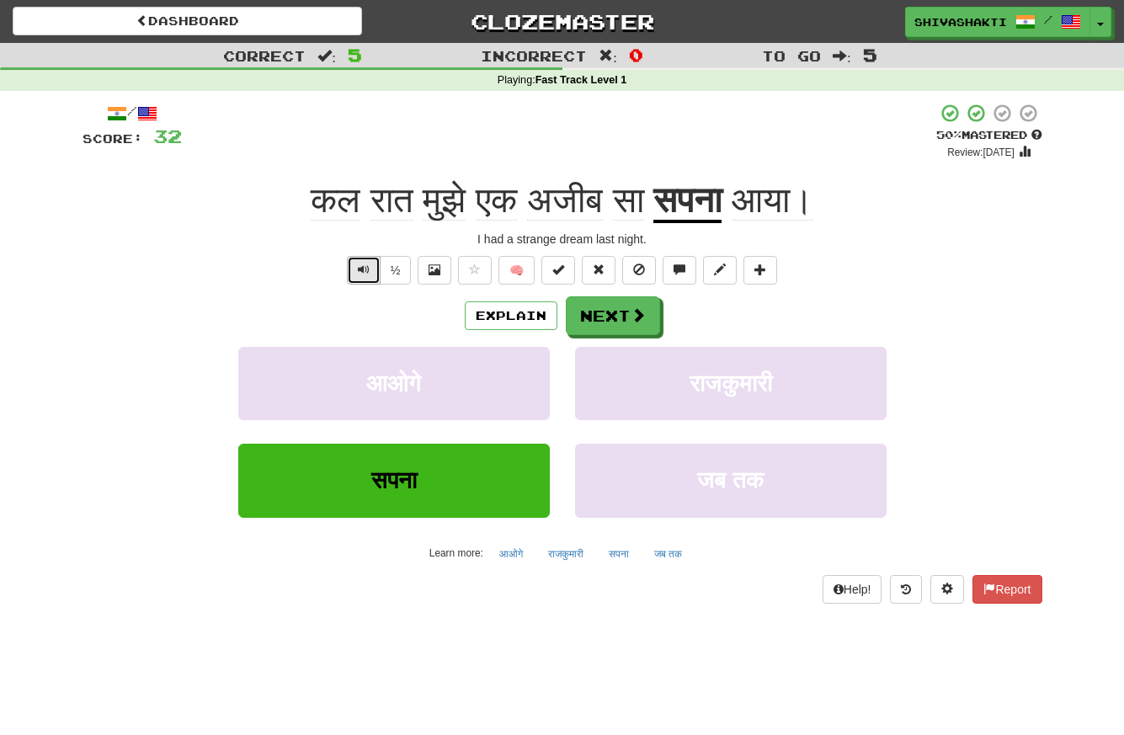
click at [359, 269] on span "Text-to-speech controls" at bounding box center [364, 269] width 12 height 12
click at [606, 318] on button "Next" at bounding box center [614, 316] width 94 height 39
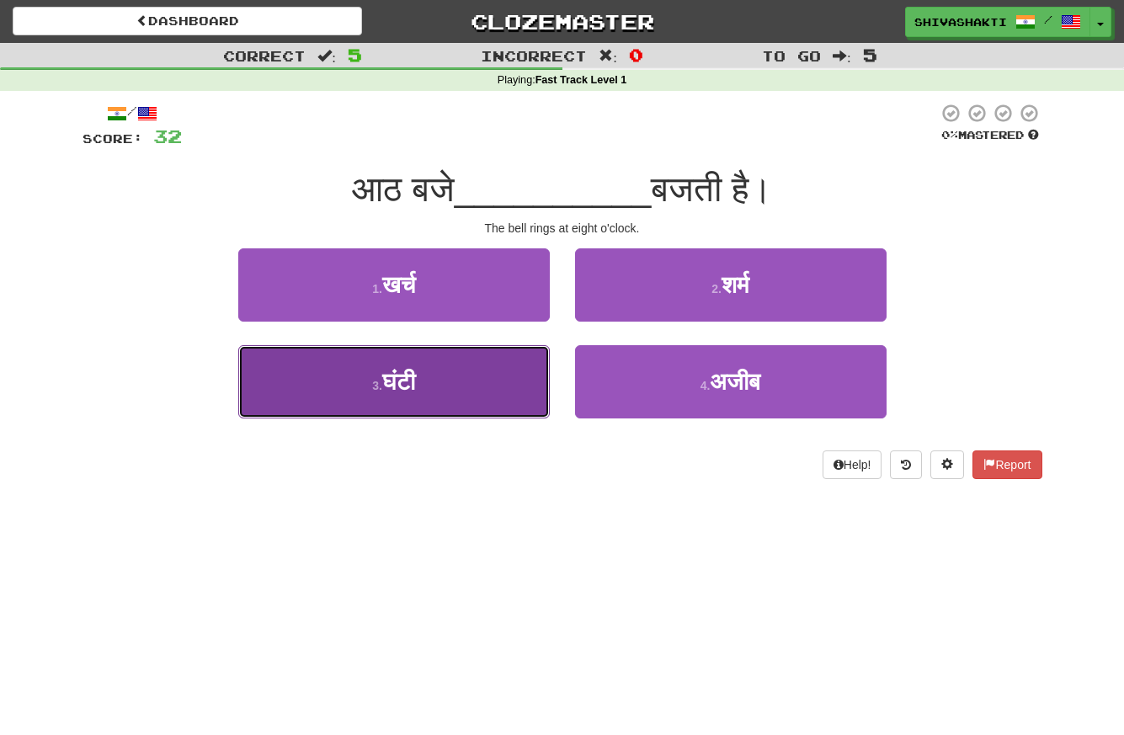
click at [446, 375] on button "3 . घंटी" at bounding box center [393, 381] width 311 height 73
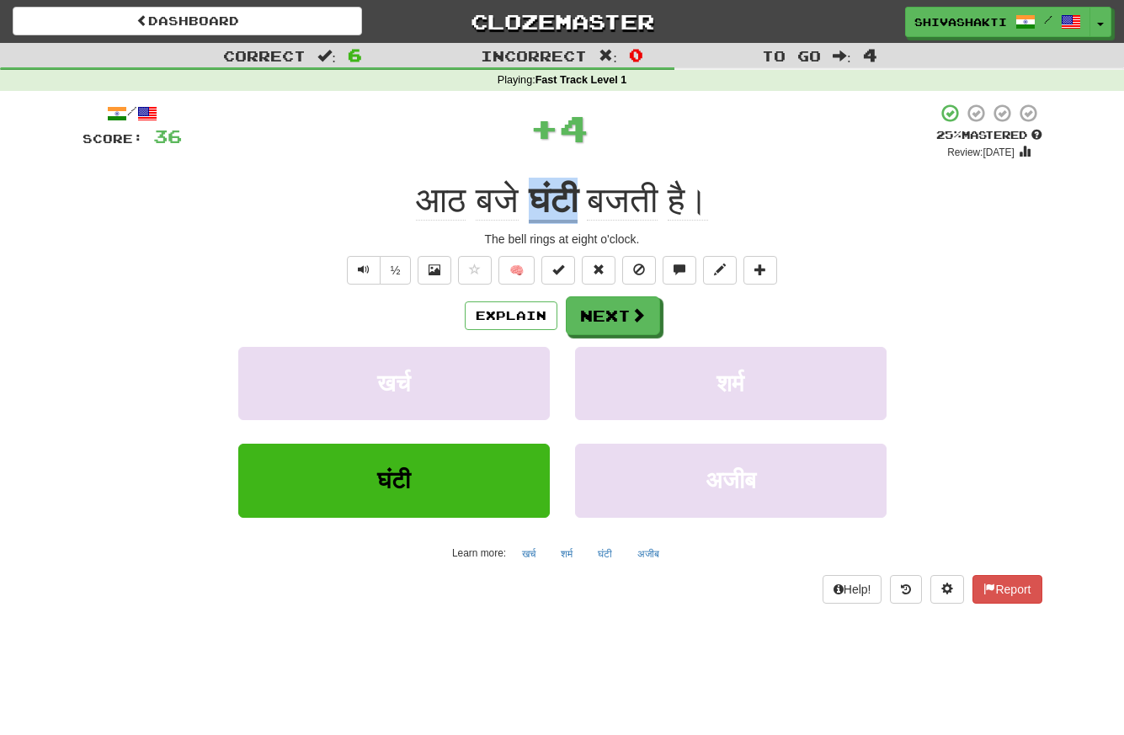
drag, startPoint x: 588, startPoint y: 207, endPoint x: 535, endPoint y: 196, distance: 54.2
click at [535, 196] on div "आठ बजे घंटी बजती है।" at bounding box center [562, 201] width 960 height 46
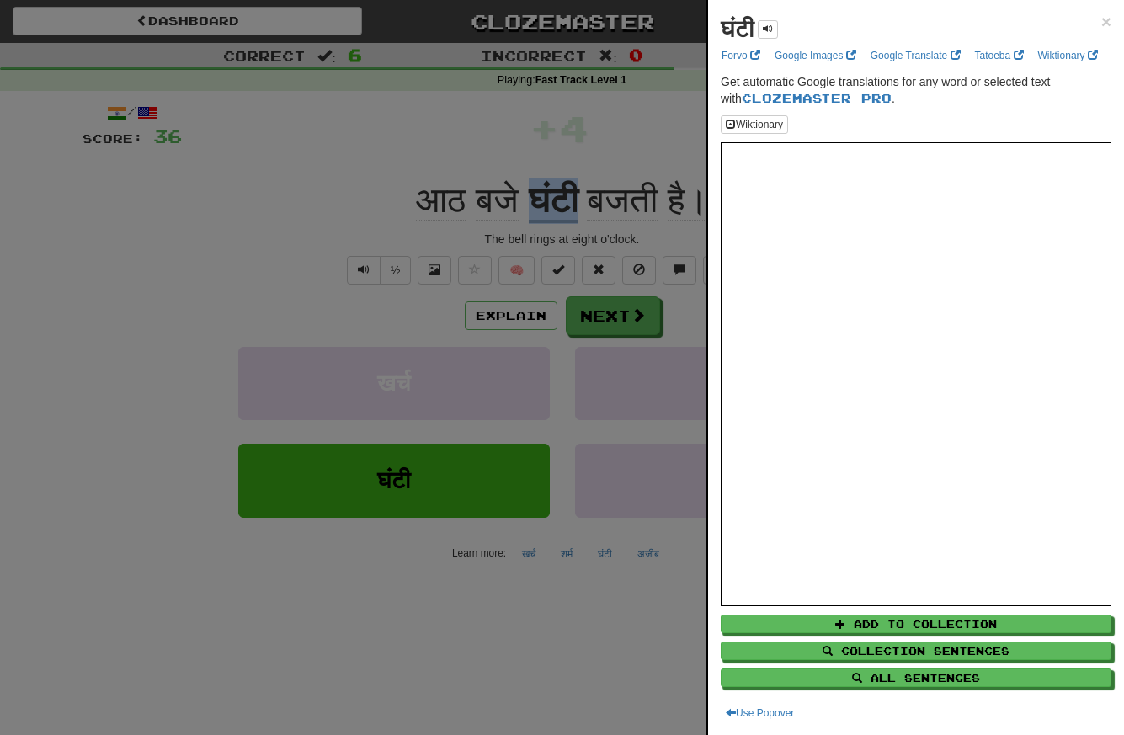
copy u "घंटी"
click at [138, 184] on div at bounding box center [562, 367] width 1124 height 735
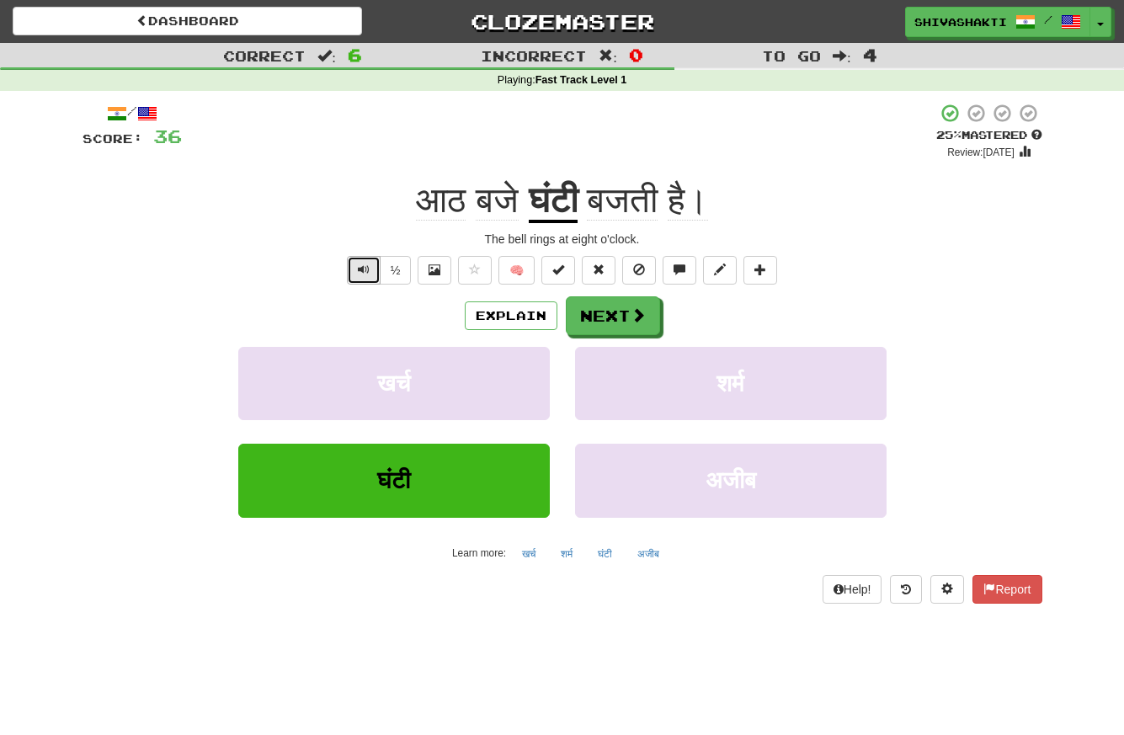
click at [370, 275] on span "Text-to-speech controls" at bounding box center [364, 269] width 12 height 12
click at [498, 309] on button "Explain" at bounding box center [511, 315] width 93 height 29
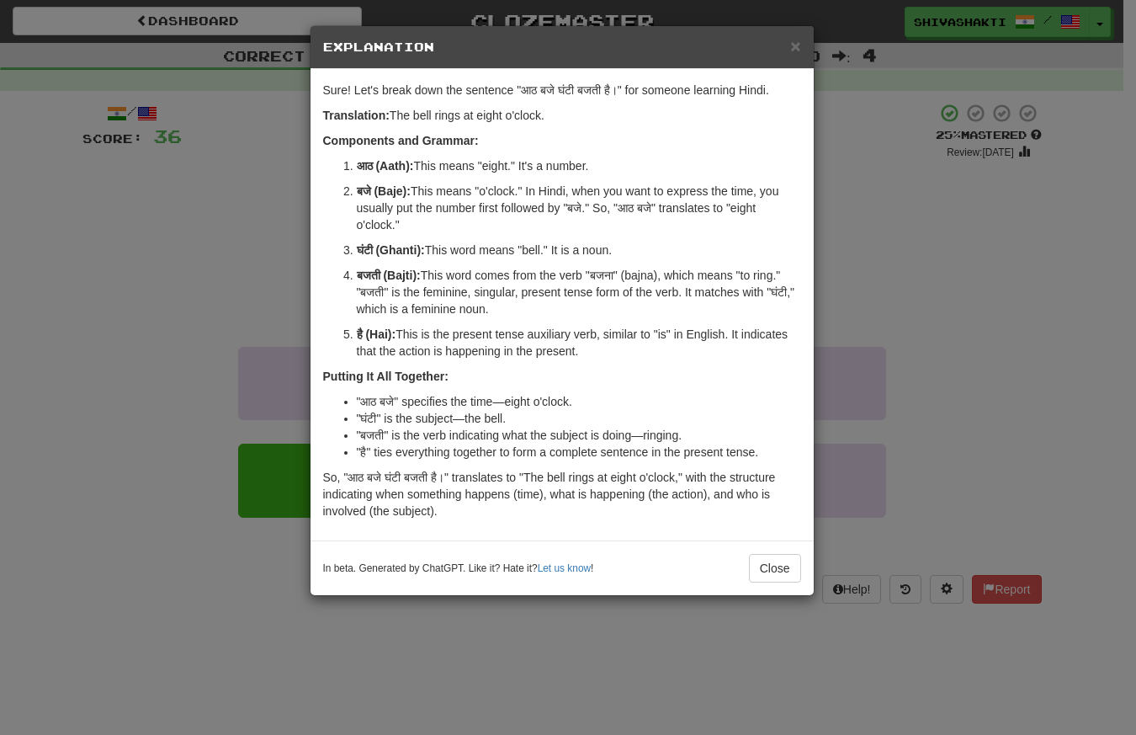
click at [184, 194] on div "× Explanation Sure! Let's break down the sentence "आठ बजे घंटी बजती है।" for so…" at bounding box center [568, 367] width 1136 height 735
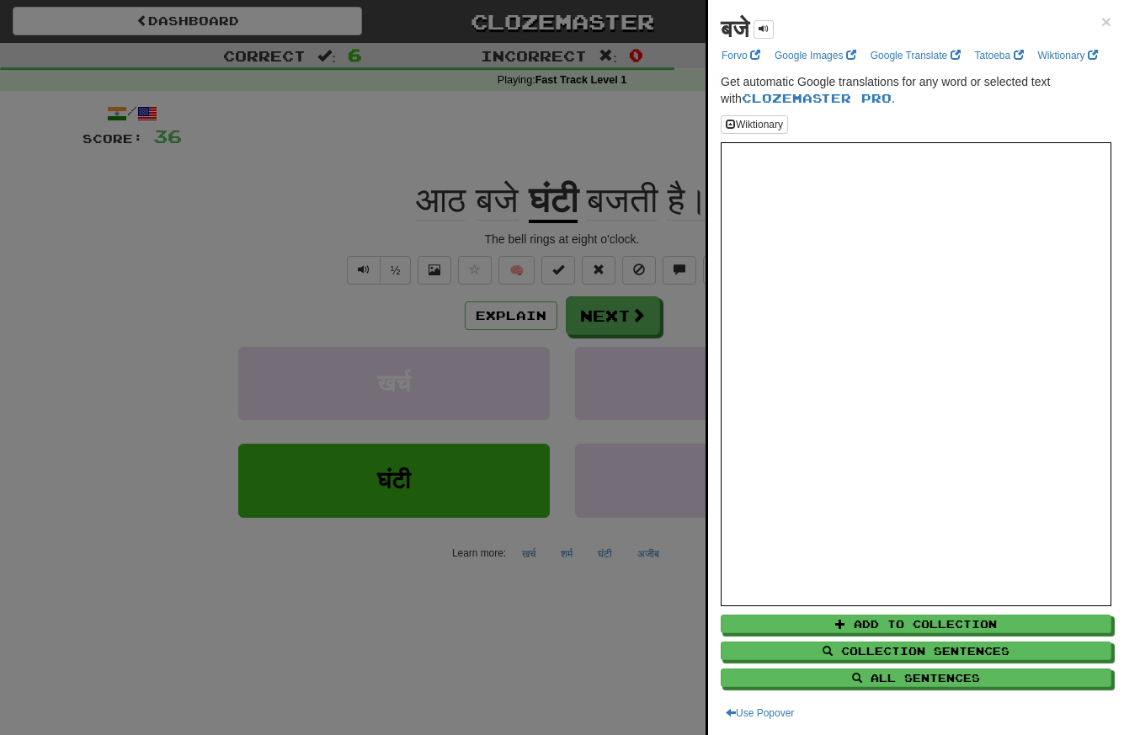
click at [306, 277] on div at bounding box center [562, 367] width 1124 height 735
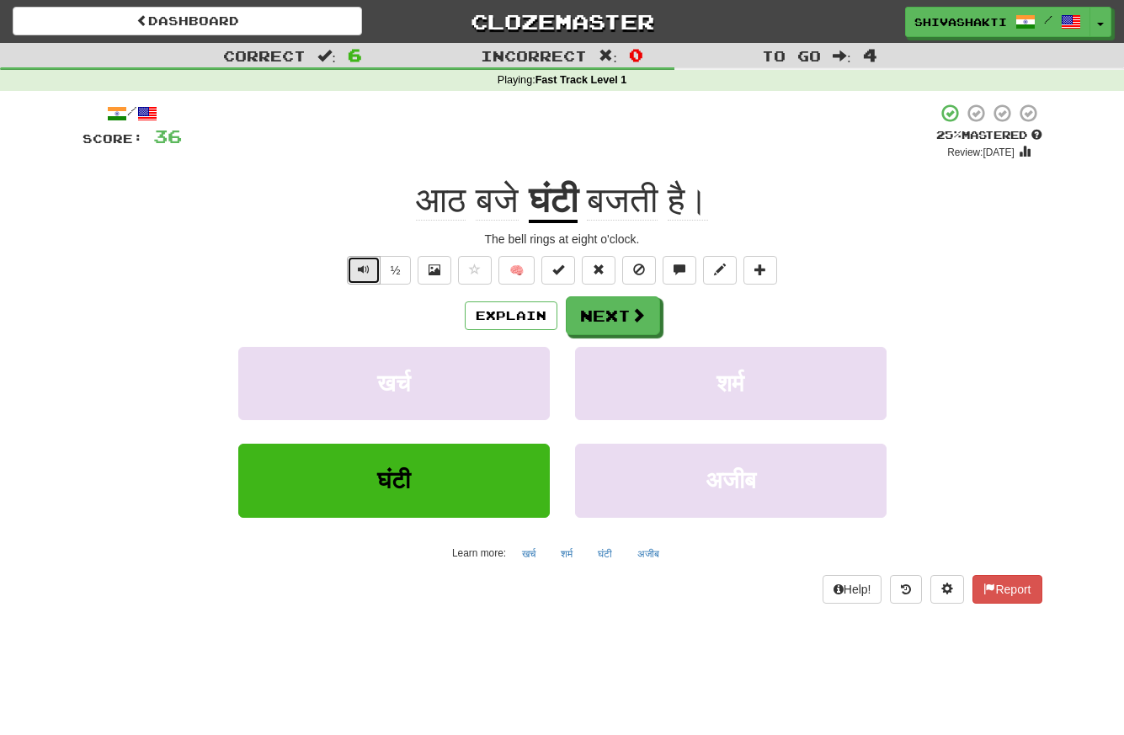
click at [373, 277] on button "Text-to-speech controls" at bounding box center [364, 270] width 34 height 29
click at [635, 317] on span at bounding box center [638, 315] width 15 height 15
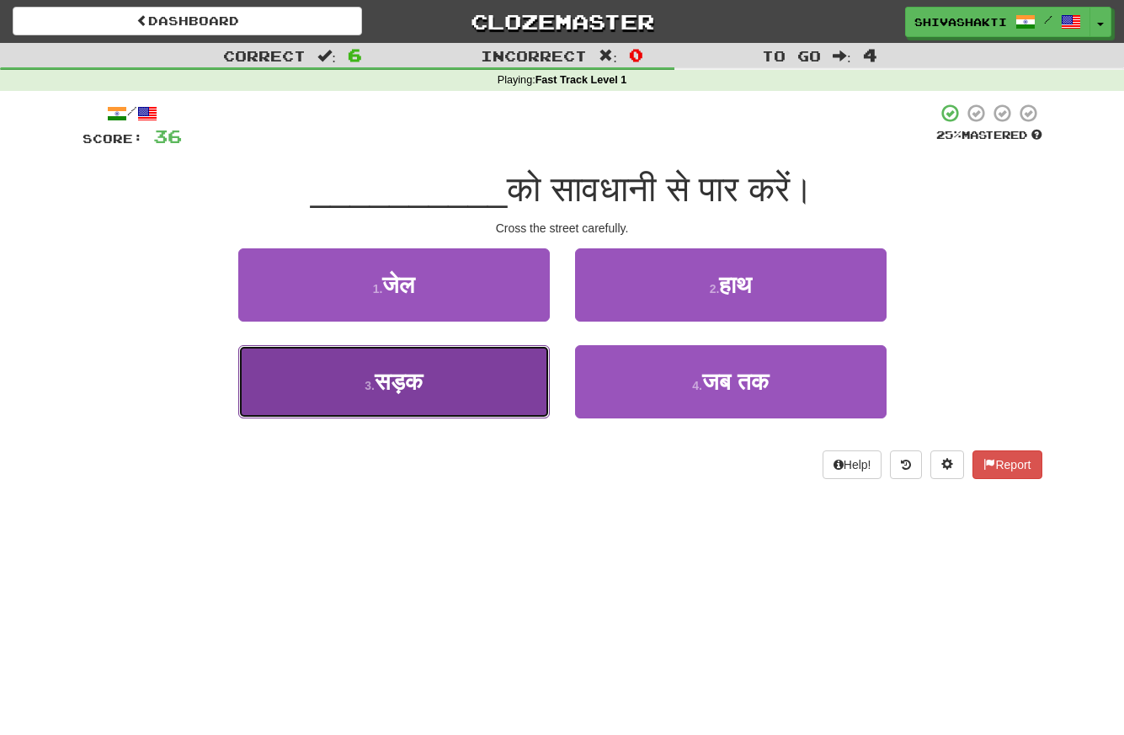
click at [473, 382] on button "3 . सड़क" at bounding box center [393, 381] width 311 height 73
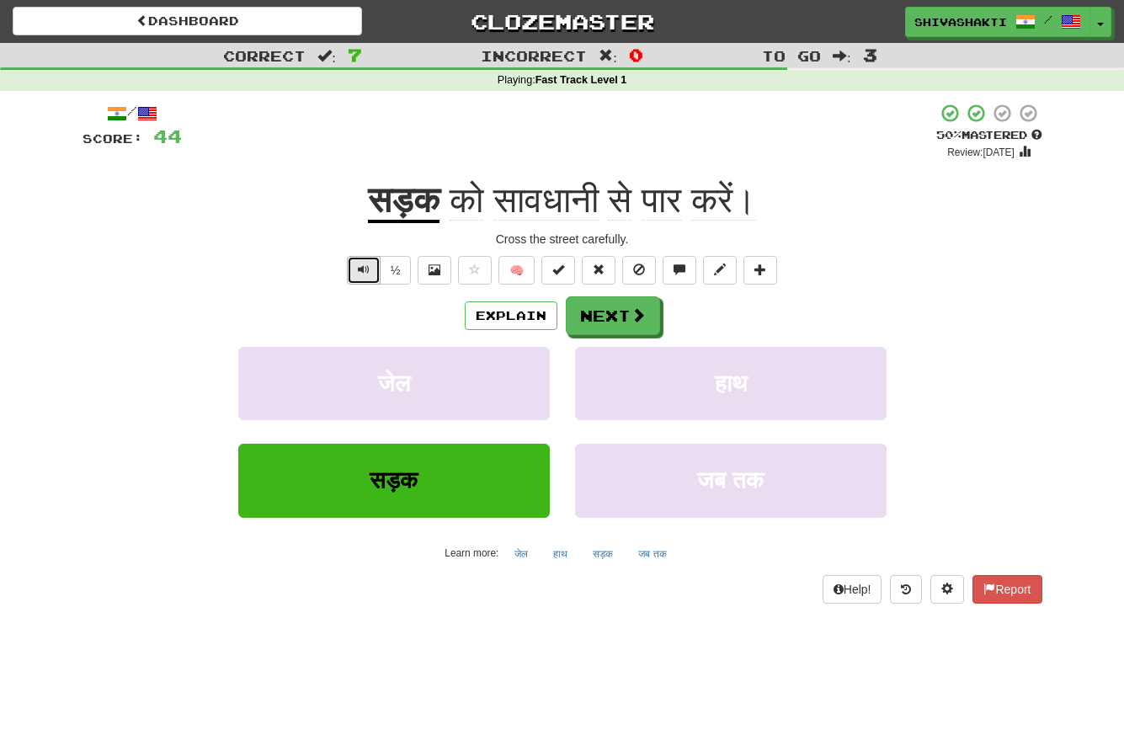
click at [365, 274] on span "Text-to-speech controls" at bounding box center [364, 269] width 12 height 12
click at [486, 317] on button "Explain" at bounding box center [511, 315] width 93 height 29
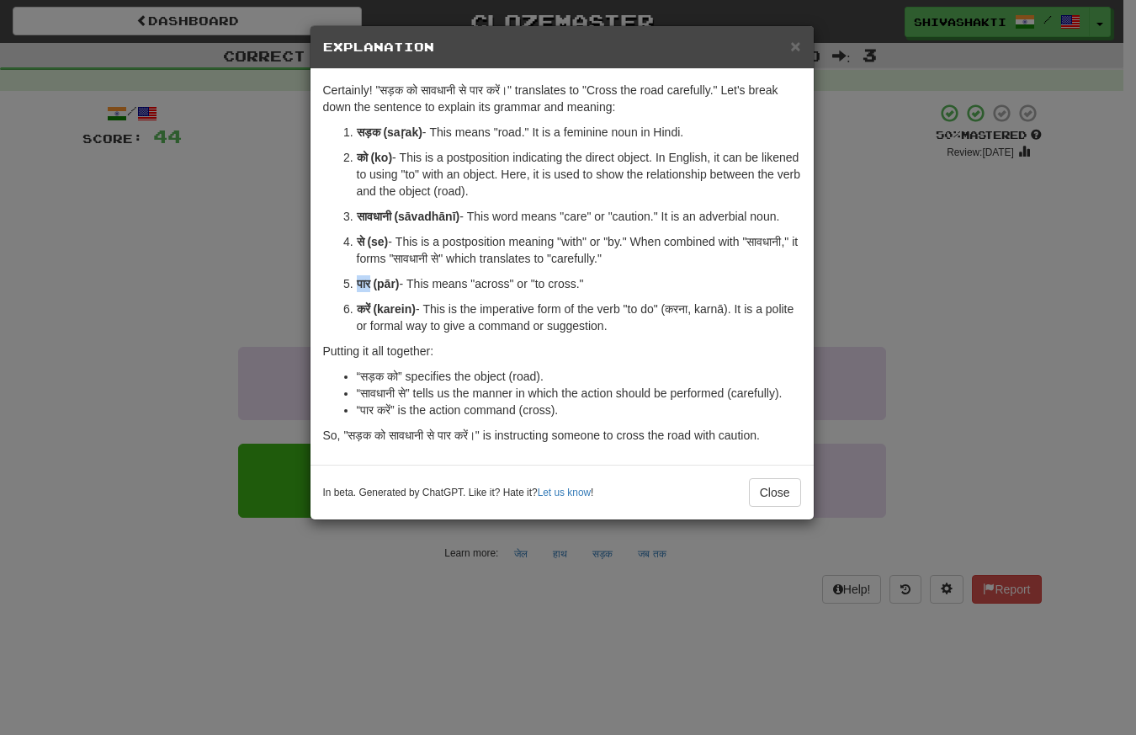
drag, startPoint x: 373, startPoint y: 283, endPoint x: 355, endPoint y: 282, distance: 17.7
click at [357, 282] on li "पार (pār) - This means "across" or "to cross."" at bounding box center [579, 283] width 444 height 17
copy strong "पार"
click at [233, 178] on div "× Explanation Certainly! "सड़क को सावधानी से पार करें।" translates to "Cross th…" at bounding box center [568, 367] width 1136 height 735
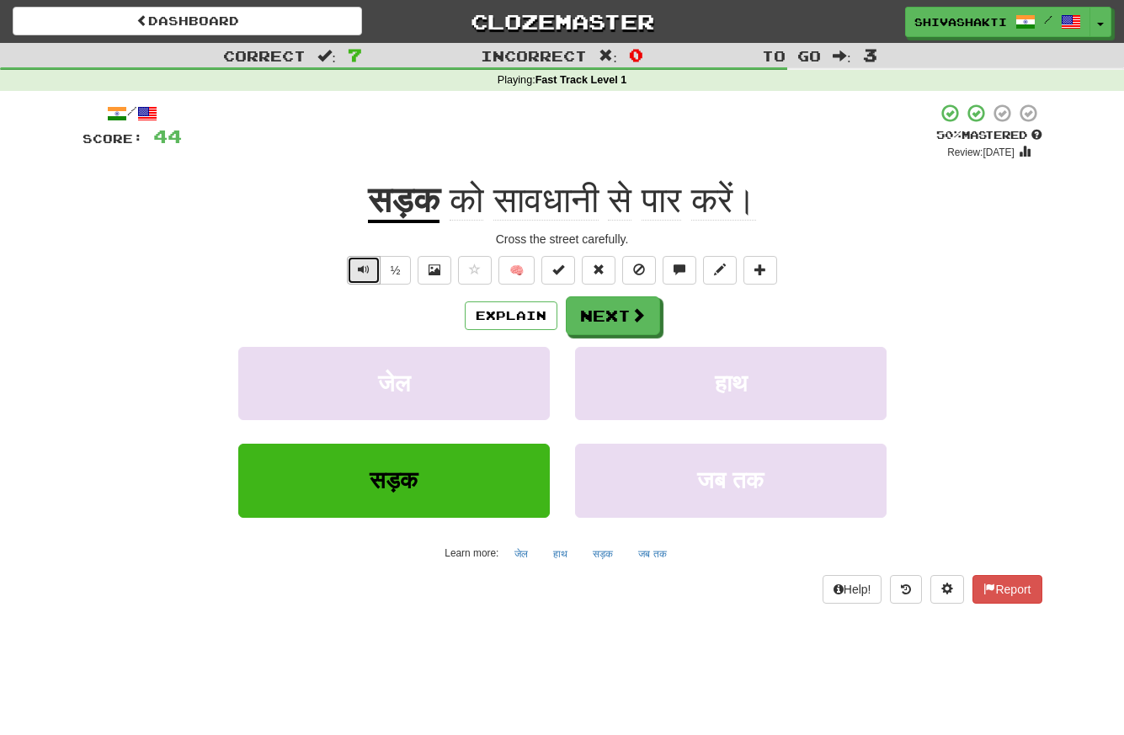
click at [364, 272] on span "Text-to-speech controls" at bounding box center [364, 269] width 12 height 12
click at [614, 318] on button "Next" at bounding box center [614, 316] width 94 height 39
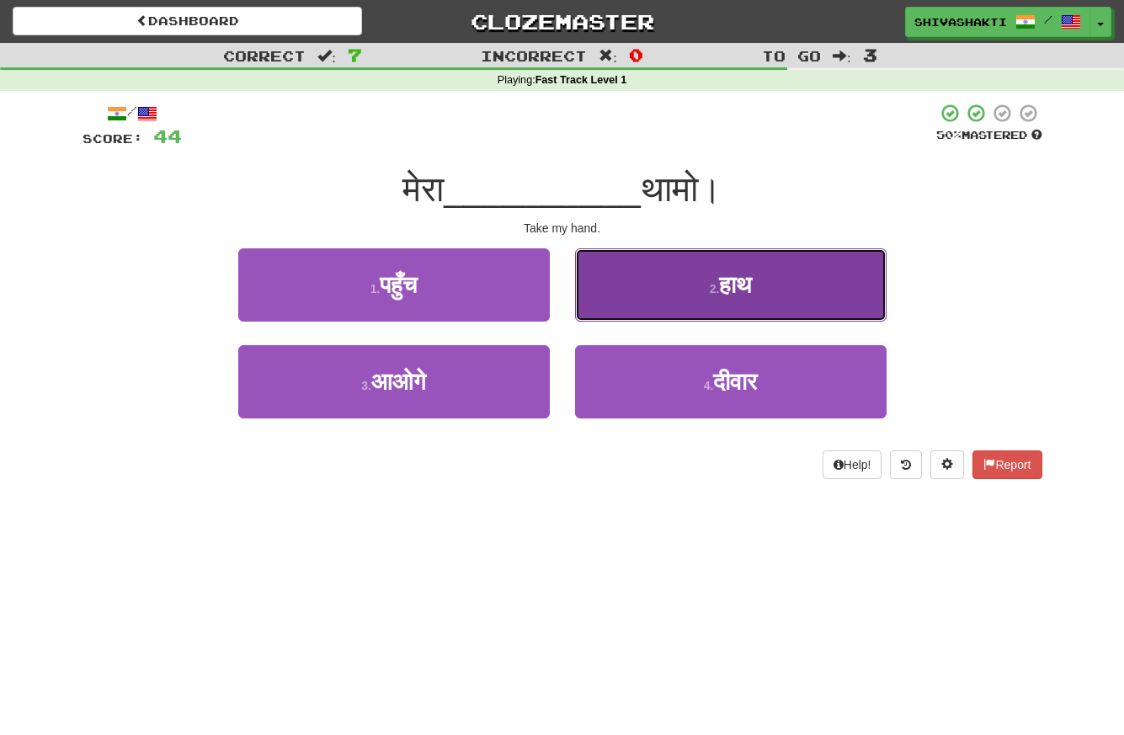
click at [732, 277] on span "हाथ" at bounding box center [735, 285] width 32 height 26
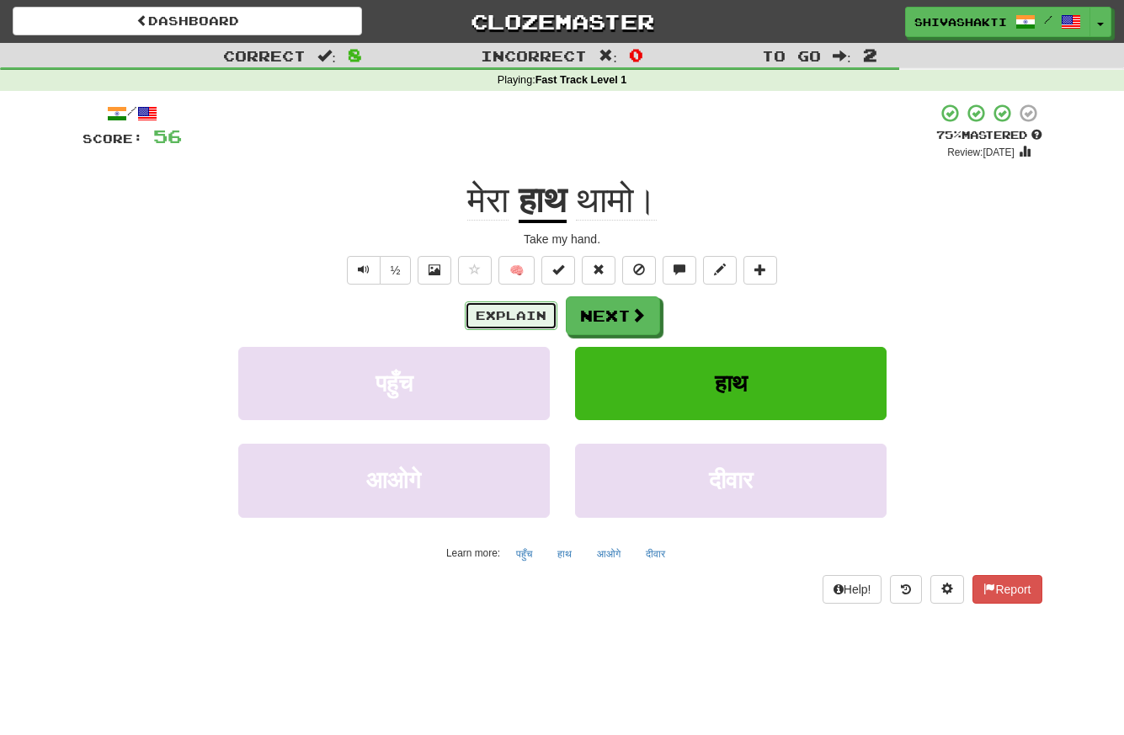
click at [487, 322] on button "Explain" at bounding box center [511, 315] width 93 height 29
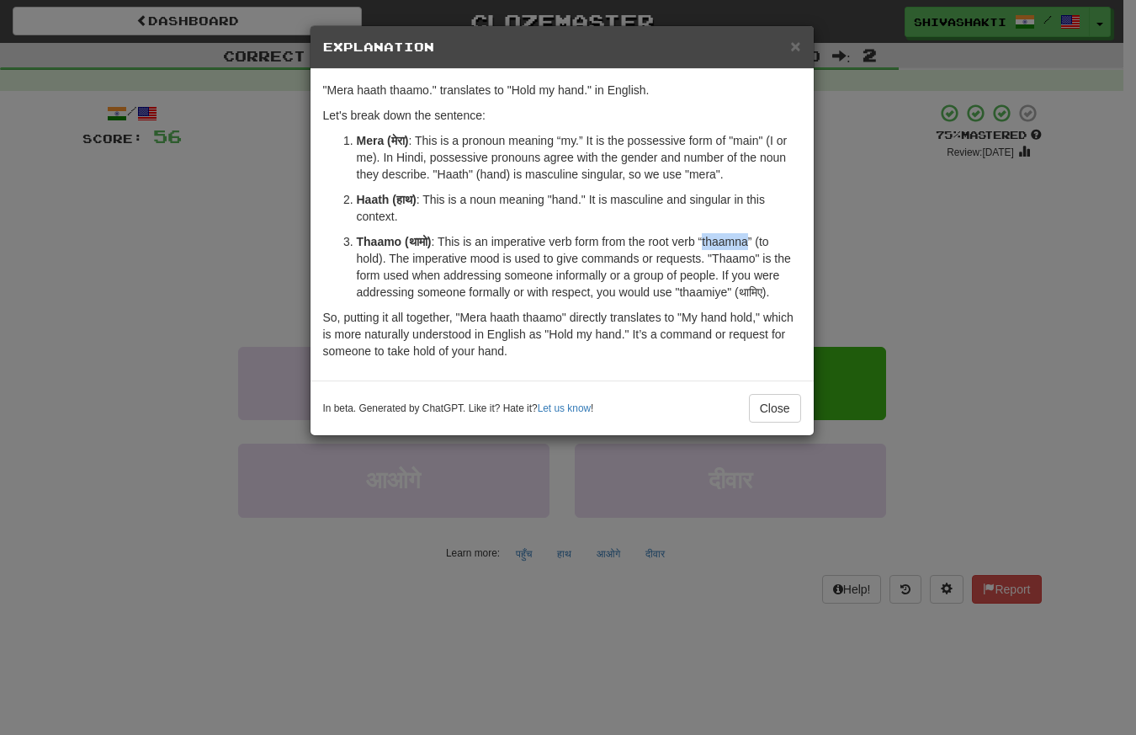
drag, startPoint x: 753, startPoint y: 243, endPoint x: 708, endPoint y: 242, distance: 45.5
click at [708, 242] on p "Thaamo (थामो) : This is an imperative verb form from the root verb “thaamna” (t…" at bounding box center [579, 266] width 444 height 67
copy p "thaamna"
drag, startPoint x: 430, startPoint y: 243, endPoint x: 409, endPoint y: 243, distance: 21.0
click at [409, 243] on strong "Thaamo (थामो)" at bounding box center [394, 241] width 75 height 13
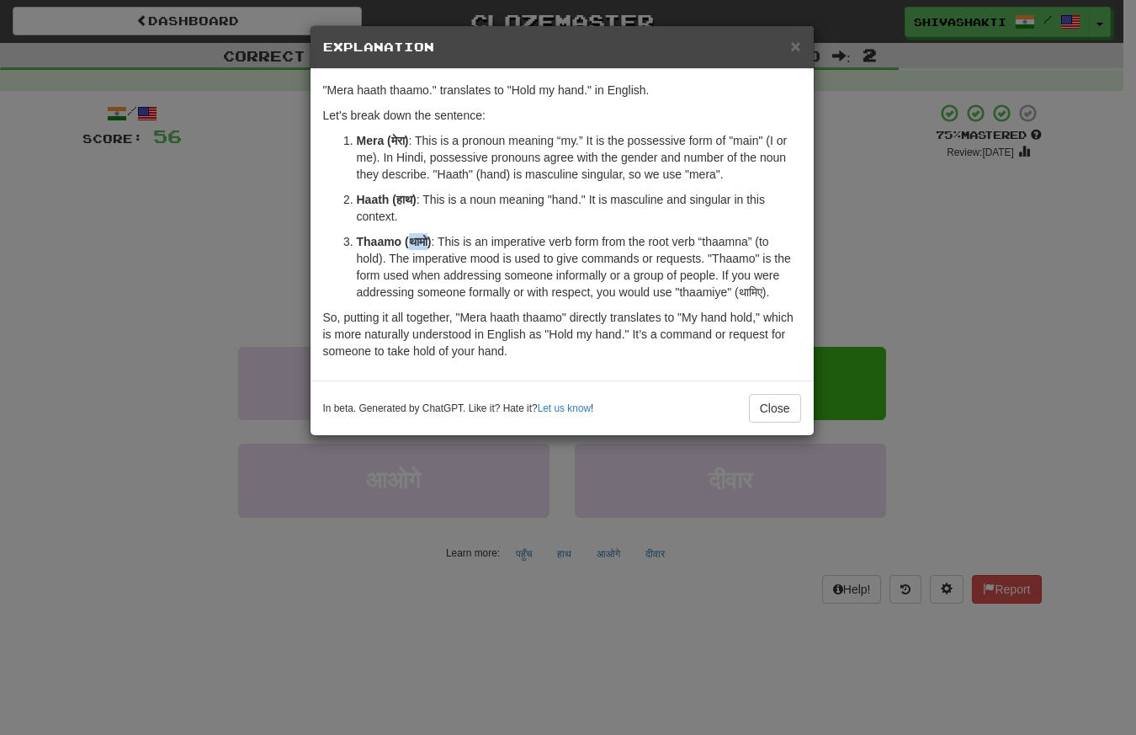
copy strong "थामो"
click at [194, 247] on div "× Explanation "Mera haath thaamo." translates to "Hold my hand." in English. Le…" at bounding box center [568, 367] width 1136 height 735
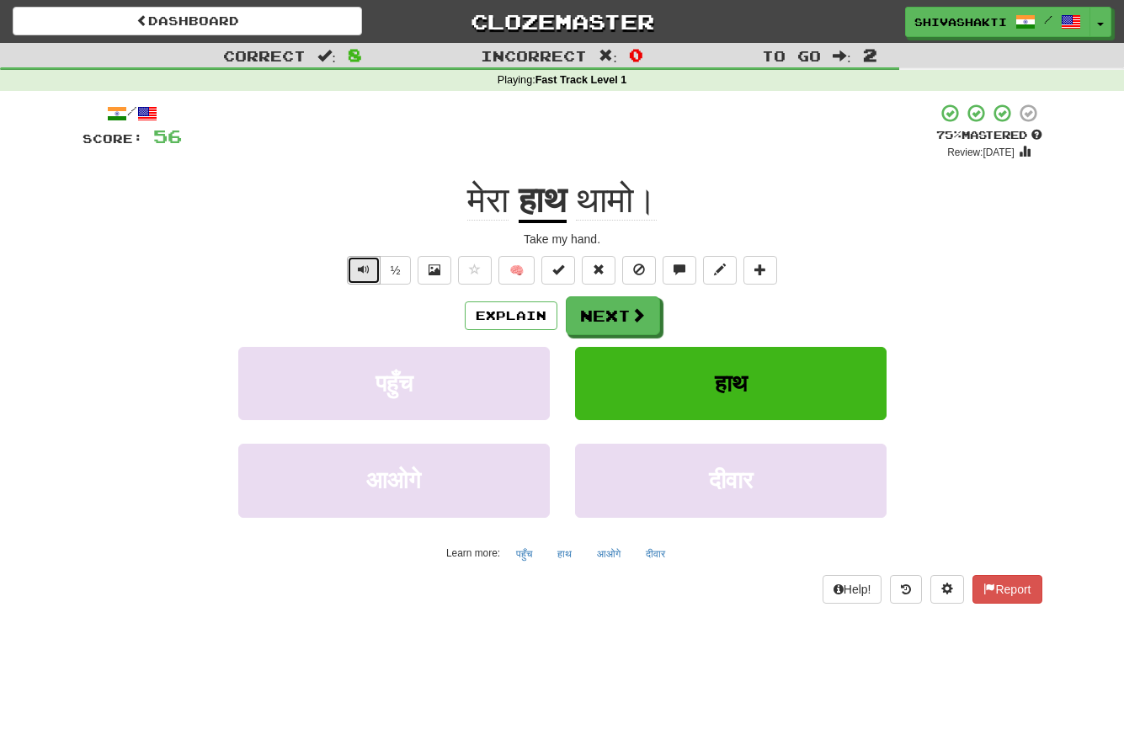
click at [354, 266] on button "Text-to-speech controls" at bounding box center [364, 270] width 34 height 29
click at [618, 318] on button "Next" at bounding box center [614, 316] width 94 height 39
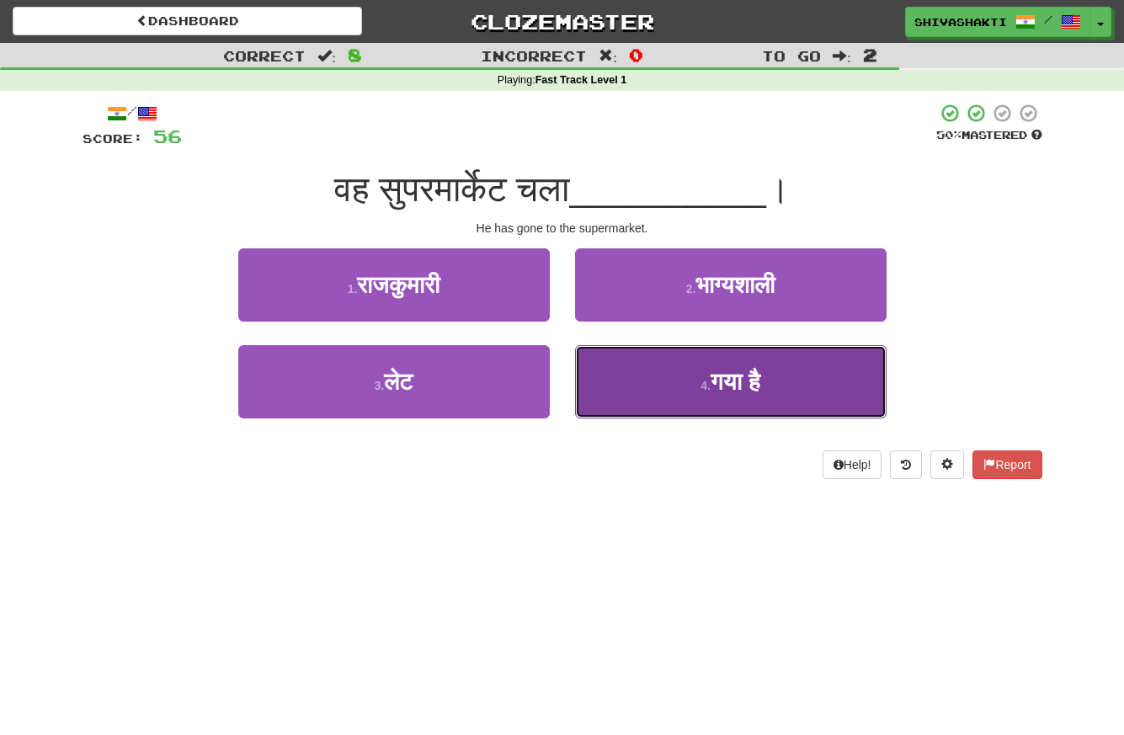
click at [773, 394] on button "4 . गया है" at bounding box center [730, 381] width 311 height 73
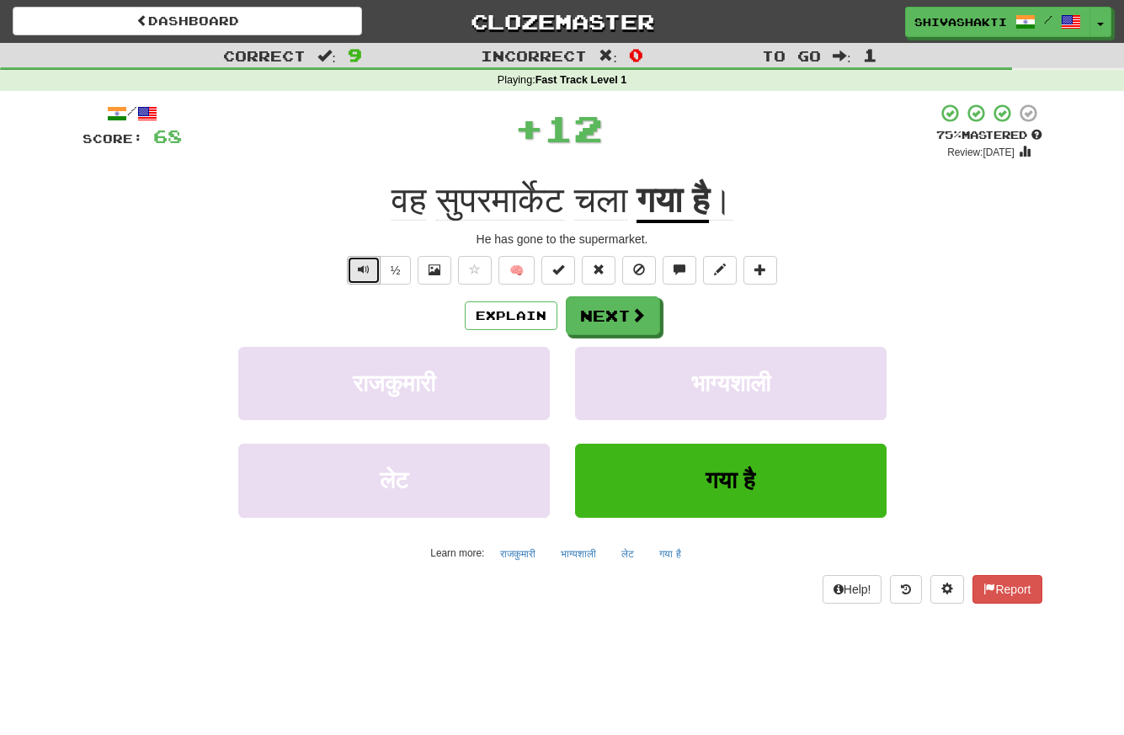
click at [359, 270] on span "Text-to-speech controls" at bounding box center [364, 269] width 12 height 12
click at [602, 317] on button "Next" at bounding box center [614, 316] width 94 height 39
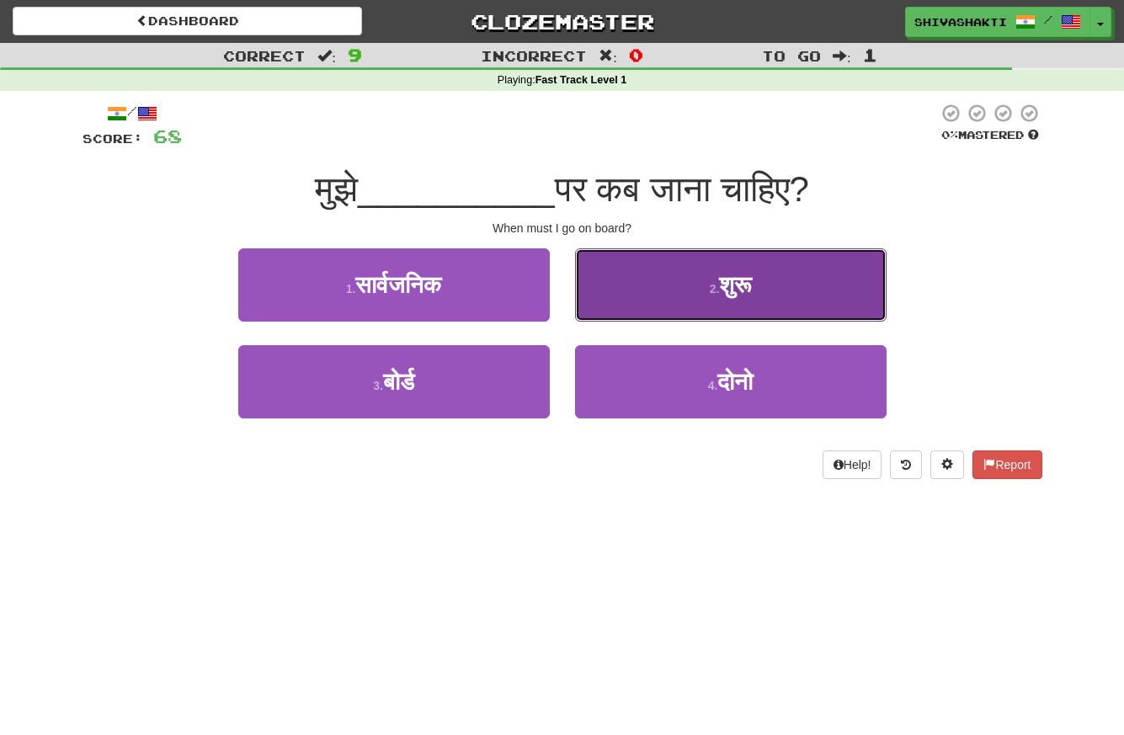
click at [729, 314] on button "2 . शुरू" at bounding box center [730, 284] width 311 height 73
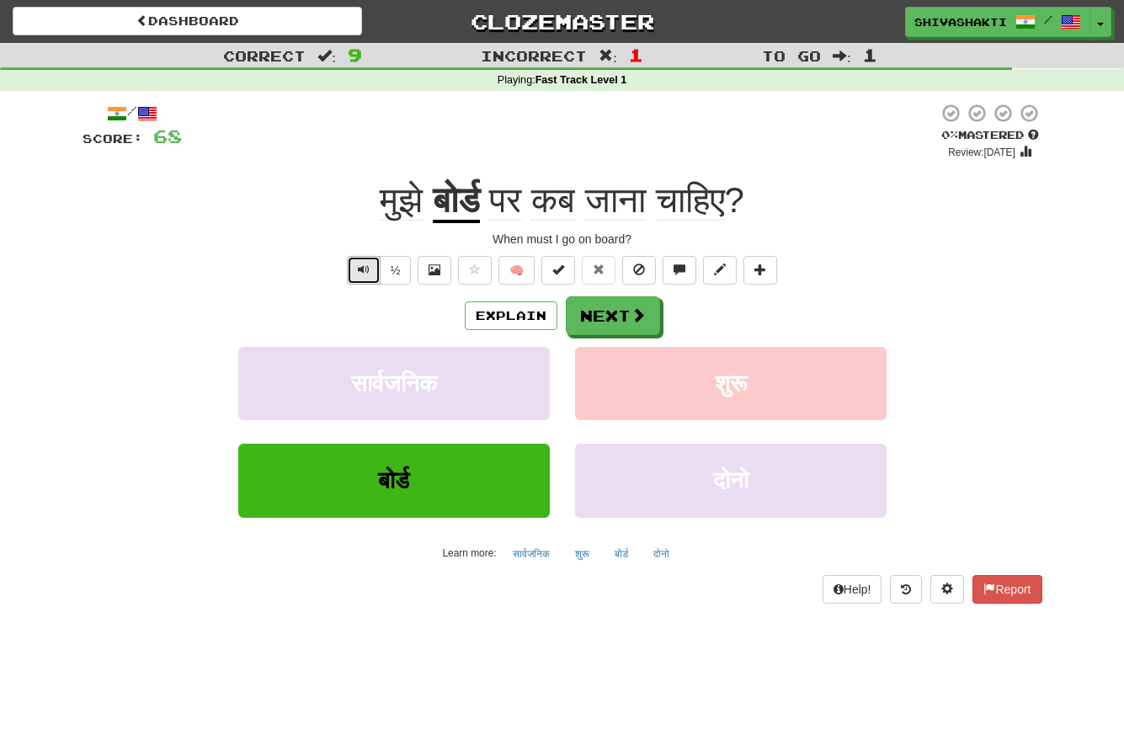
click at [357, 267] on button "Text-to-speech controls" at bounding box center [364, 270] width 34 height 29
click at [631, 308] on span at bounding box center [638, 315] width 15 height 15
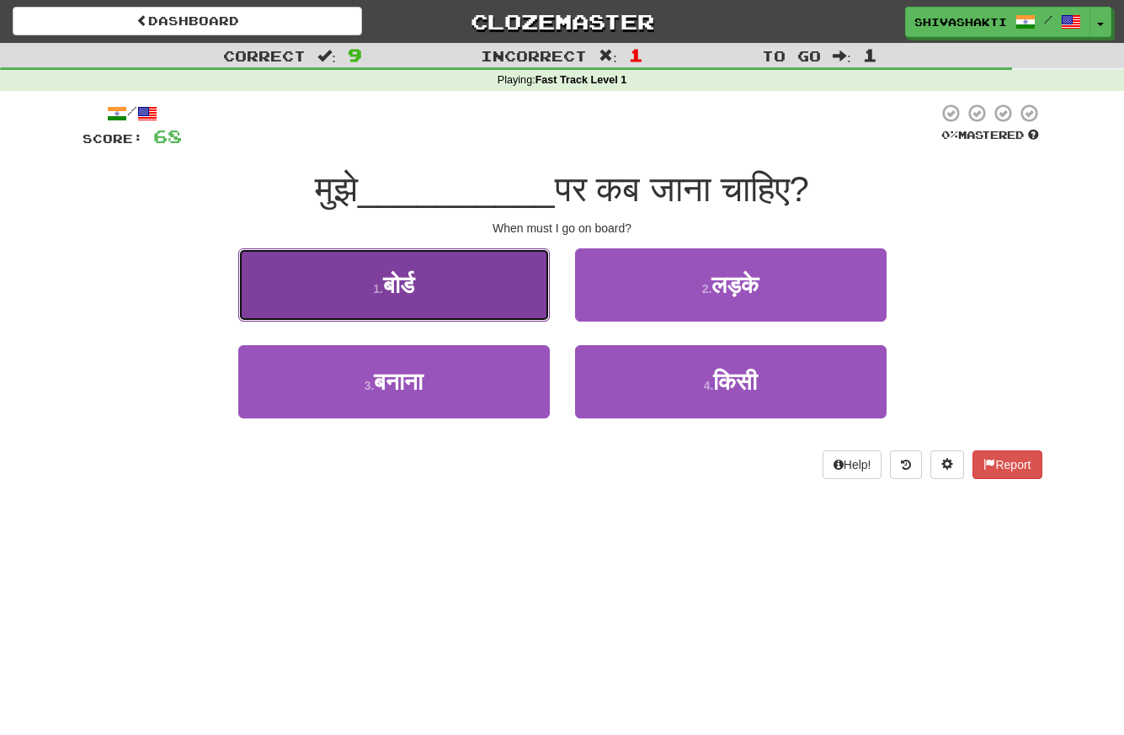
click at [407, 287] on span "बोर्ड" at bounding box center [398, 285] width 31 height 26
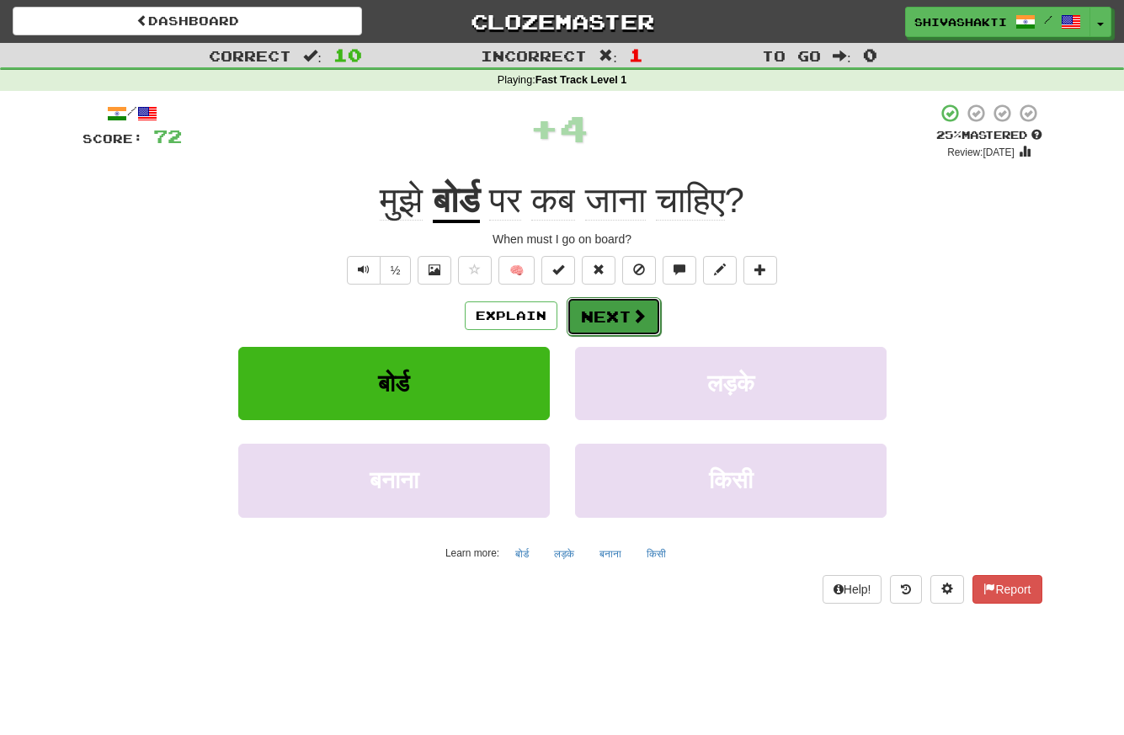
click at [617, 317] on button "Next" at bounding box center [614, 316] width 94 height 39
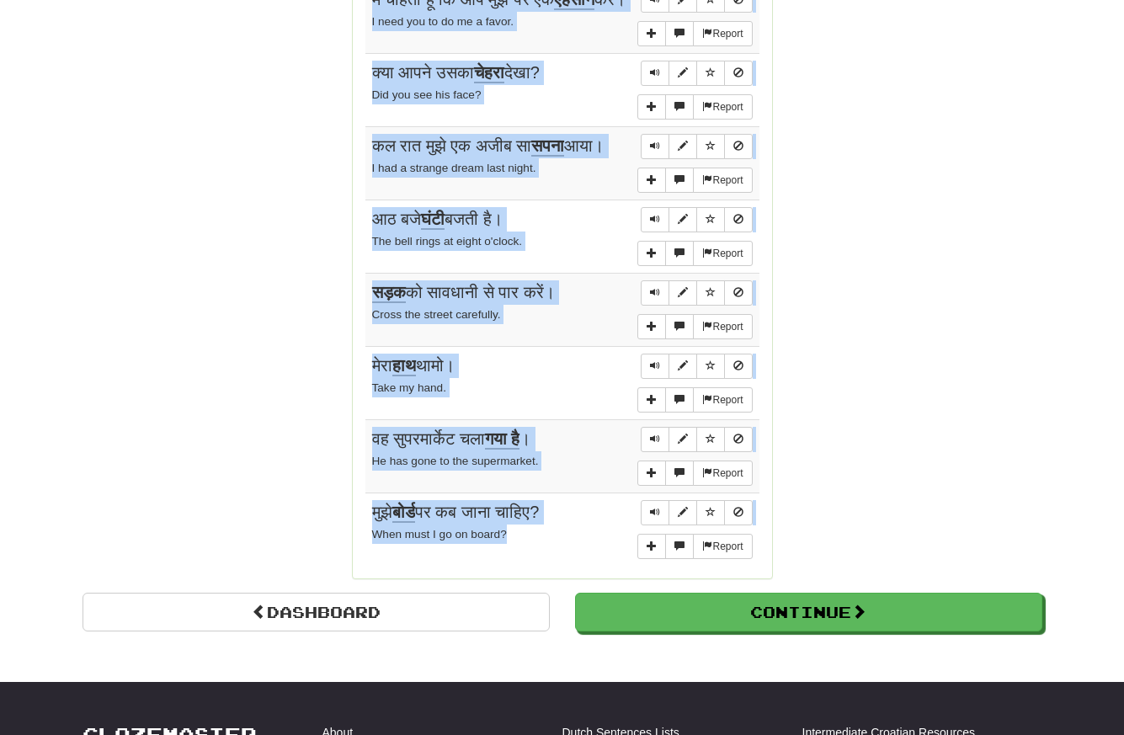
scroll to position [1303, 0]
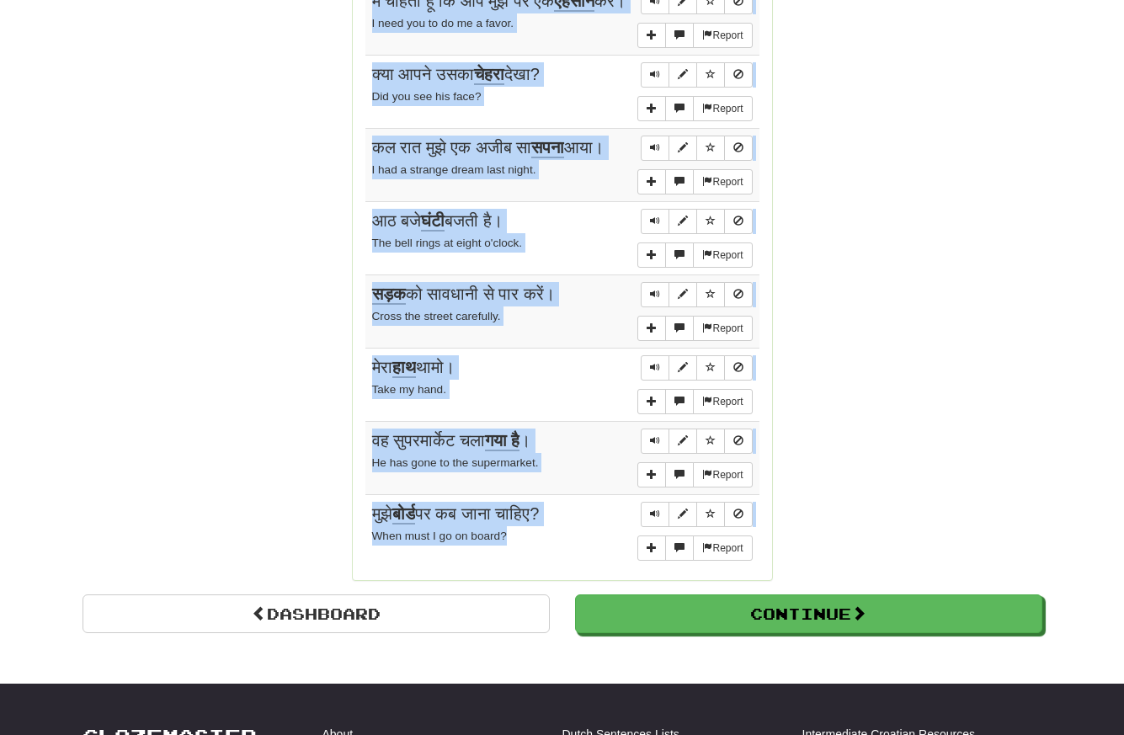
drag, startPoint x: 363, startPoint y: 241, endPoint x: 442, endPoint y: 547, distance: 316.5
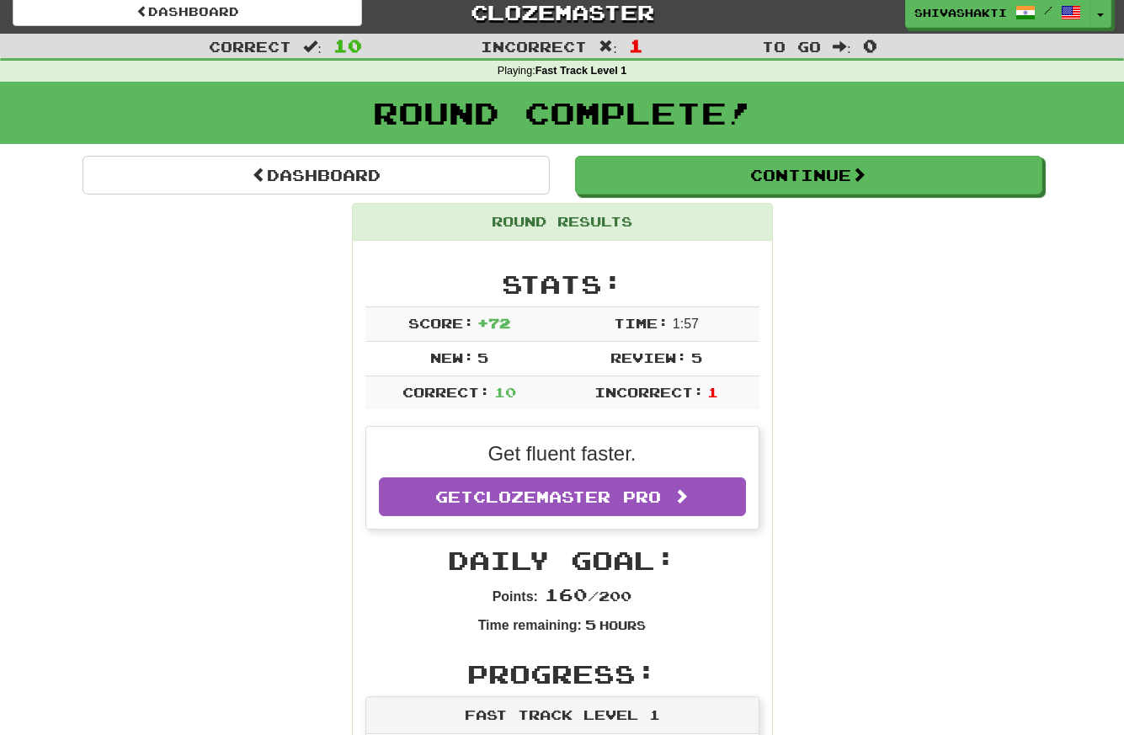
scroll to position [0, 0]
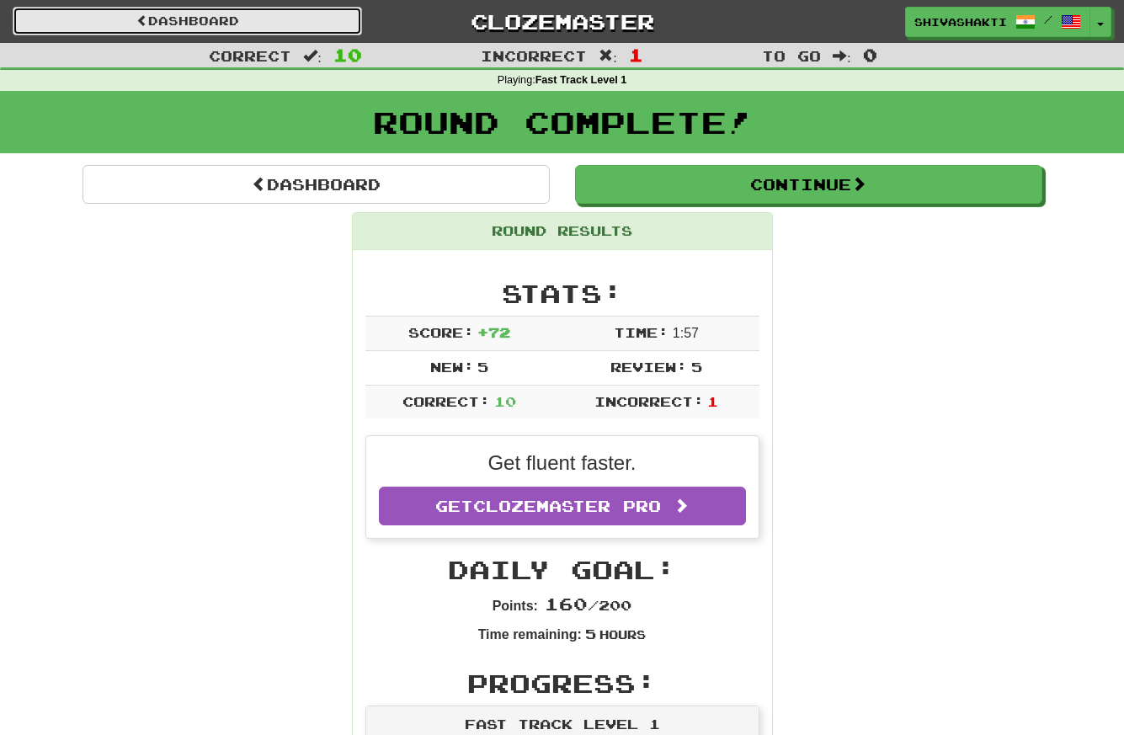
click at [123, 21] on link "Dashboard" at bounding box center [187, 21] width 349 height 29
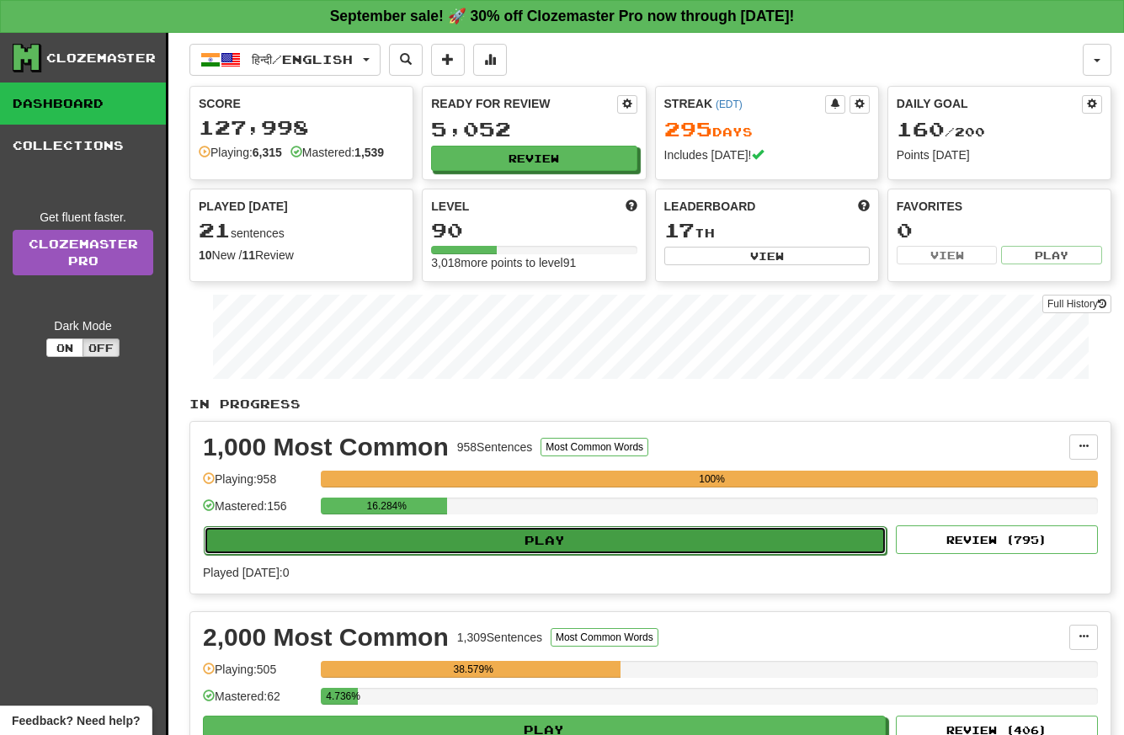
click at [488, 535] on button "Play" at bounding box center [545, 540] width 683 height 29
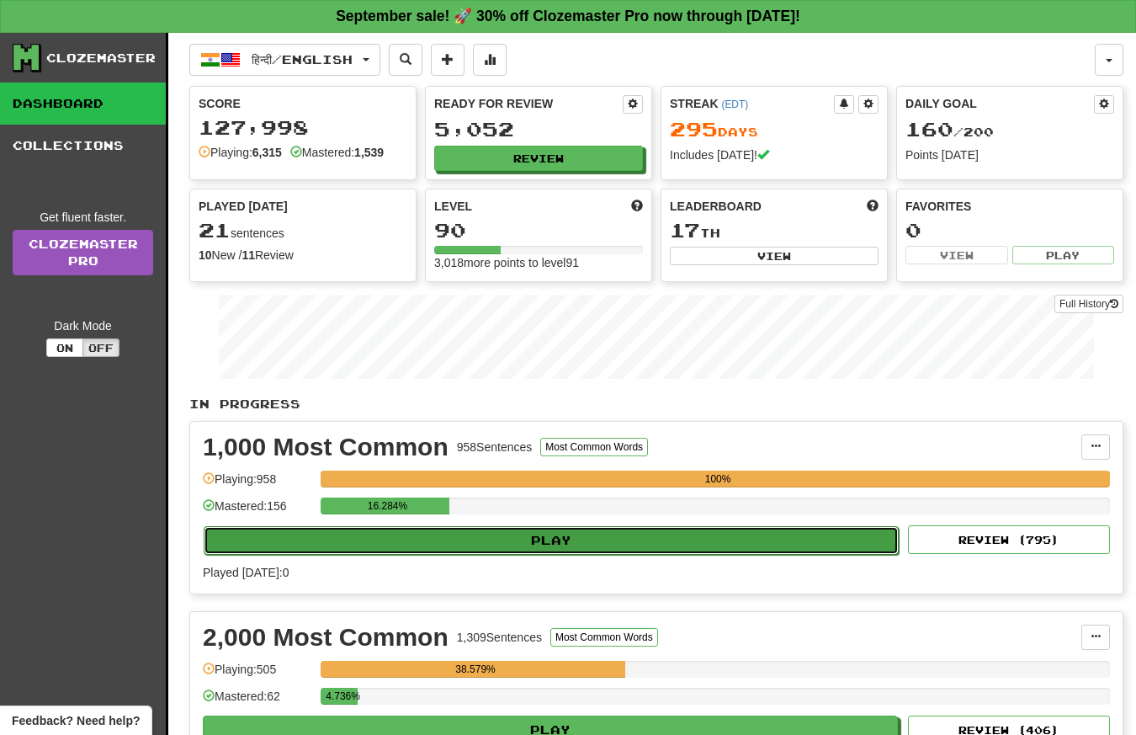
select select "**"
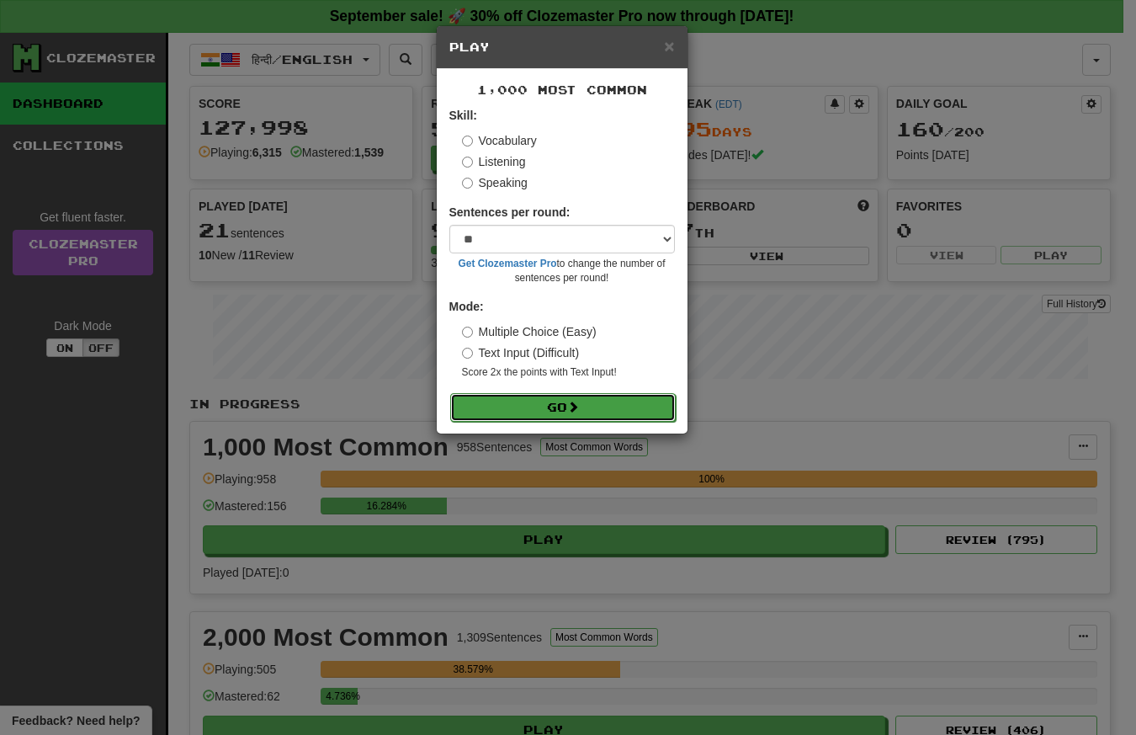
click at [483, 412] on button "Go" at bounding box center [563, 407] width 226 height 29
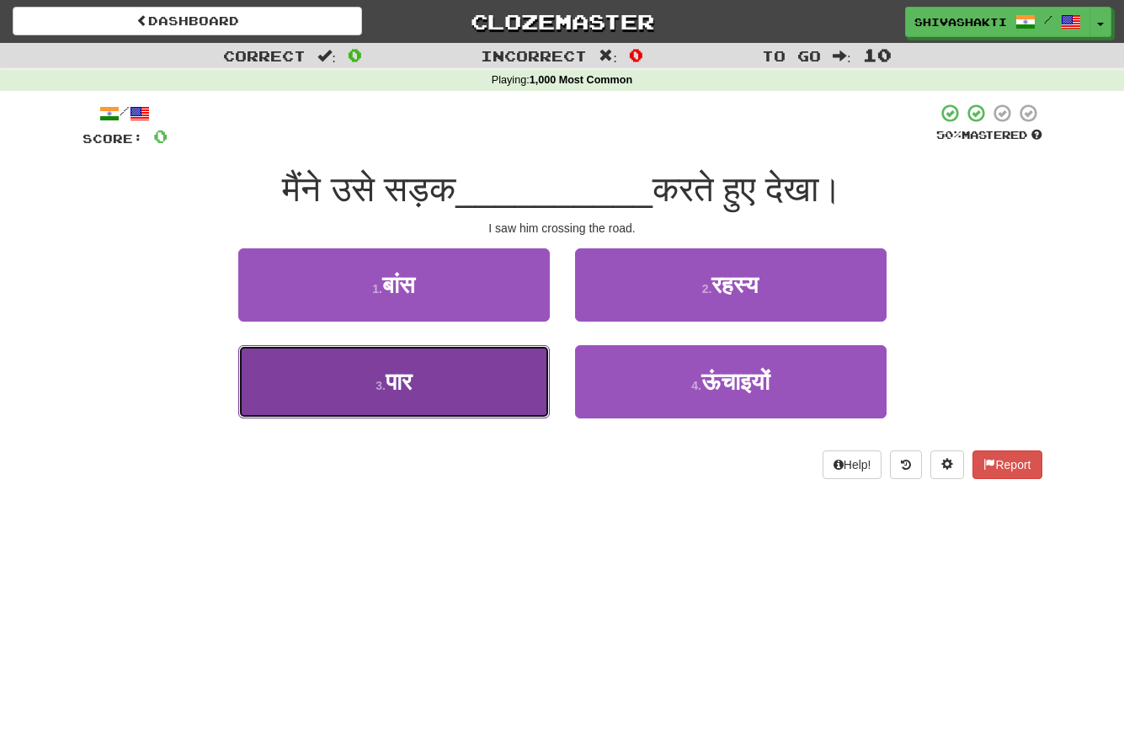
click at [426, 398] on button "3 . पार" at bounding box center [393, 381] width 311 height 73
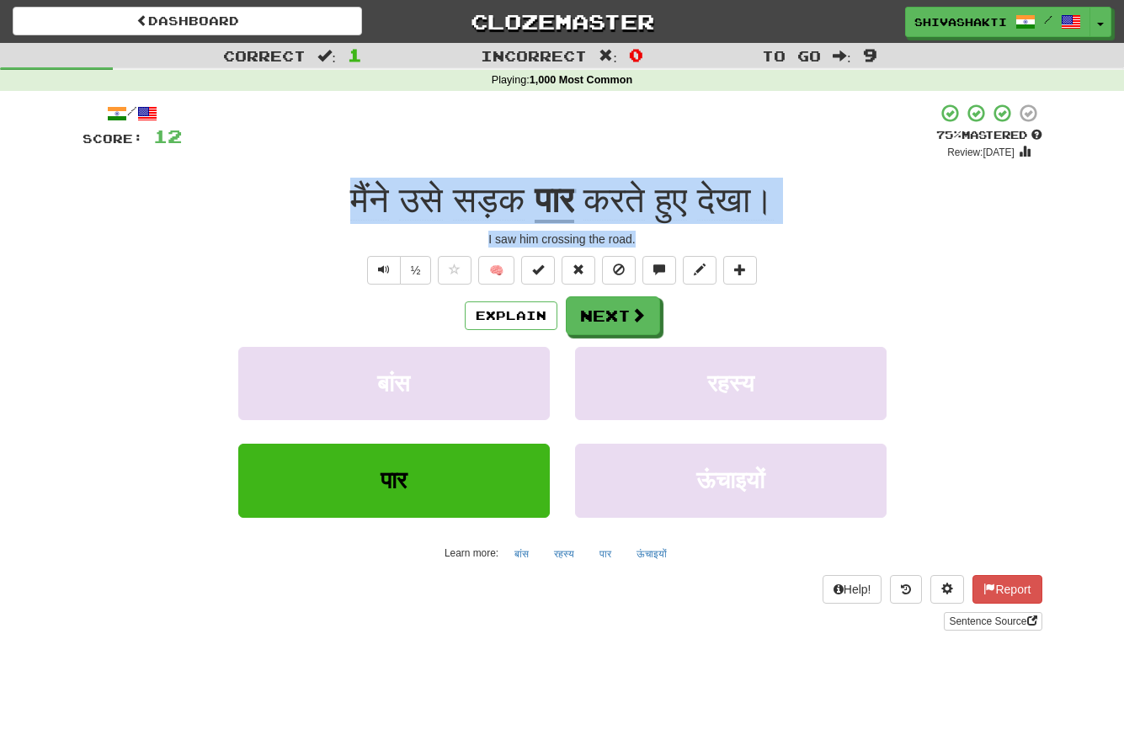
drag, startPoint x: 651, startPoint y: 235, endPoint x: 348, endPoint y: 186, distance: 307.0
click at [348, 186] on div "/ Score: 12 + 12 75 % Mastered Review: [DATE] मैंने उसे सड़क पार करते हुए देखा।…" at bounding box center [562, 367] width 960 height 528
copy div "मैंने उसे सड़क पार करते हुए देखा। I saw him crossing the road."
click at [876, 198] on div "मैंने उसे सड़क पार करते हुए देखा।" at bounding box center [562, 201] width 960 height 46
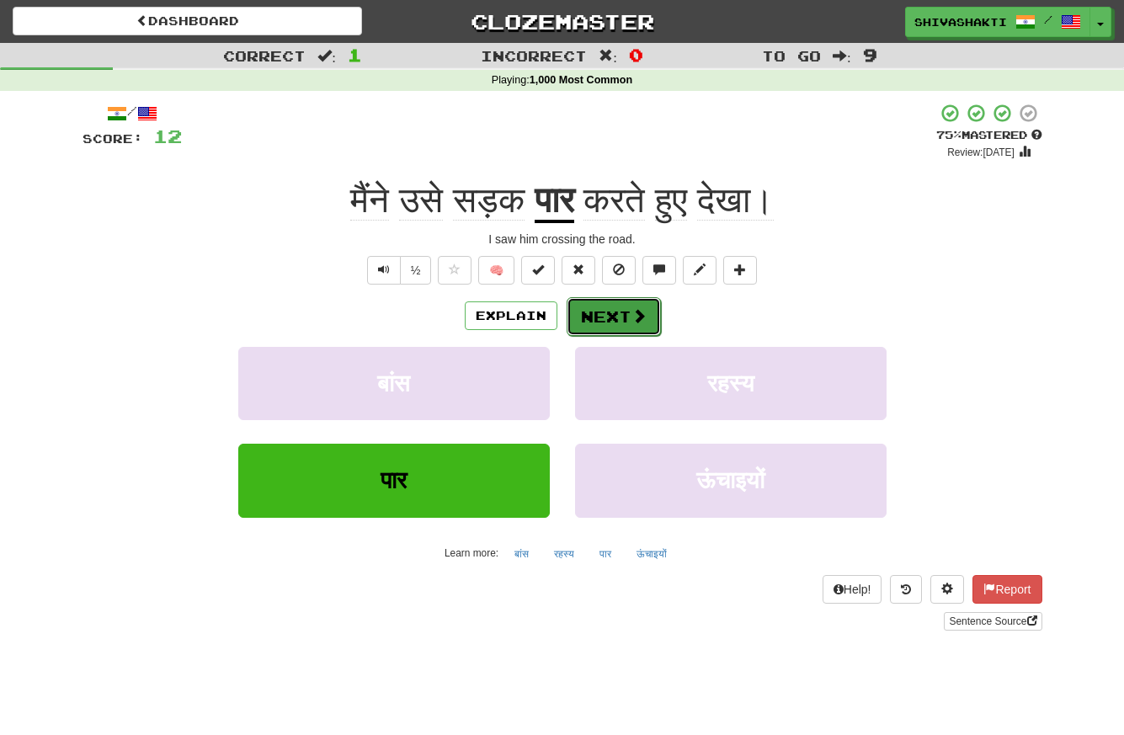
click at [610, 318] on button "Next" at bounding box center [614, 316] width 94 height 39
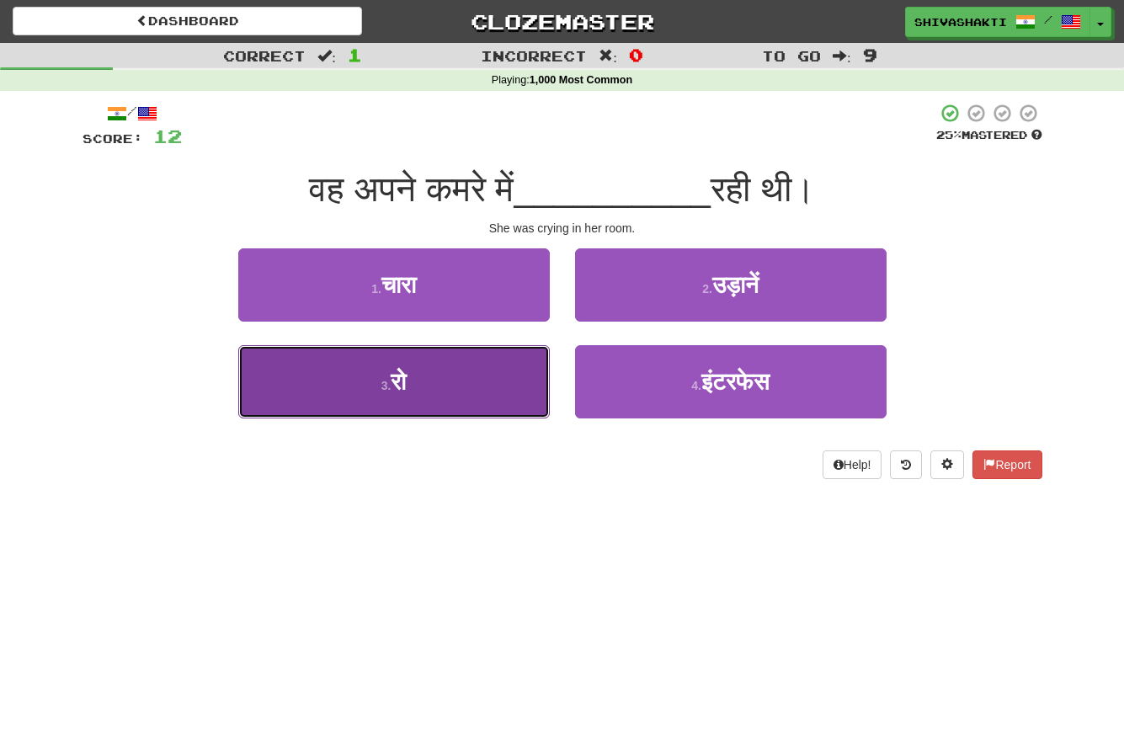
click at [450, 375] on button "3 . रो" at bounding box center [393, 381] width 311 height 73
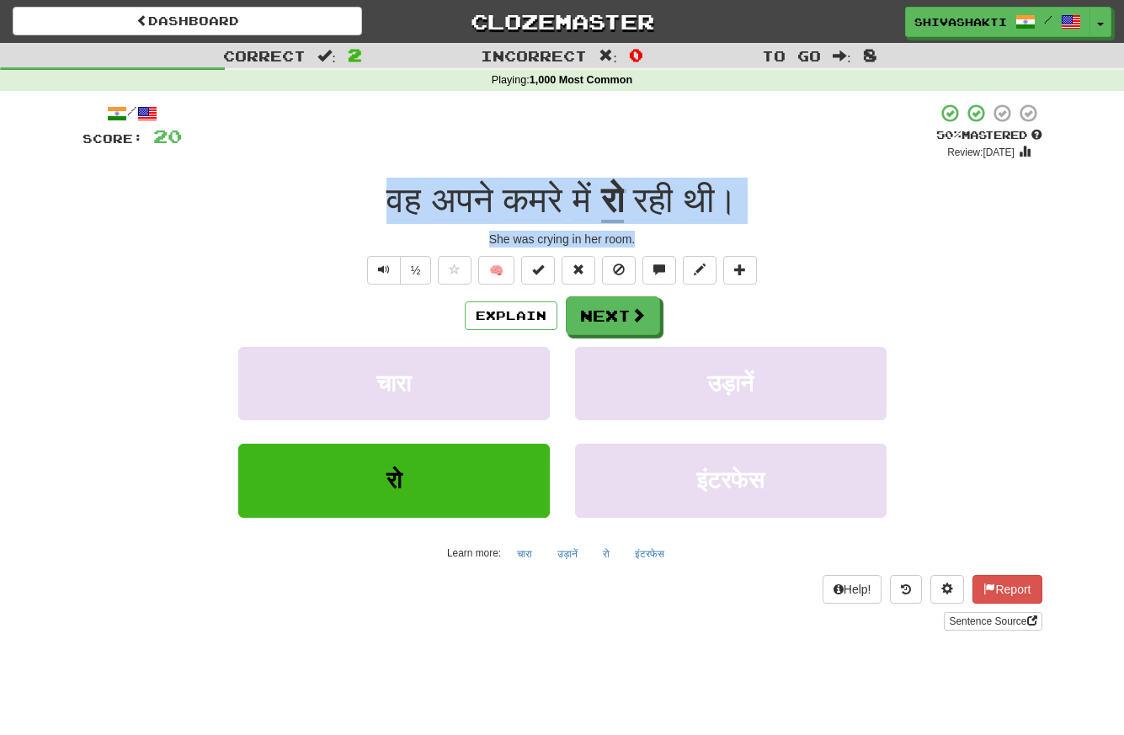
drag, startPoint x: 650, startPoint y: 233, endPoint x: 368, endPoint y: 193, distance: 284.9
click at [368, 193] on div "/ Score: 20 + 8 50 % Mastered Review: 2025-09-26 वह अपने कमरे में रो रही थी। Sh…" at bounding box center [562, 367] width 960 height 528
copy div "वह अपने कमरे में रो रही थी। She was crying in her room."
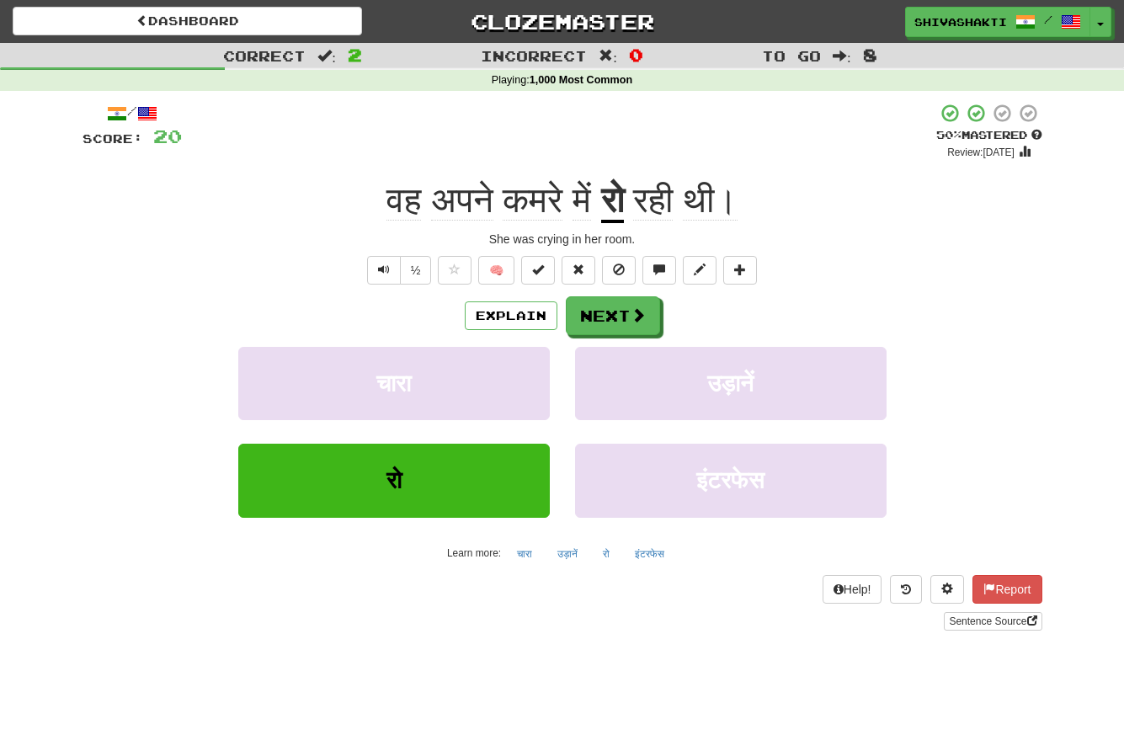
click at [128, 332] on div "Explain Next" at bounding box center [562, 315] width 960 height 39
click at [386, 274] on span "Text-to-speech controls" at bounding box center [384, 269] width 12 height 12
click at [620, 314] on button "Next" at bounding box center [614, 316] width 94 height 39
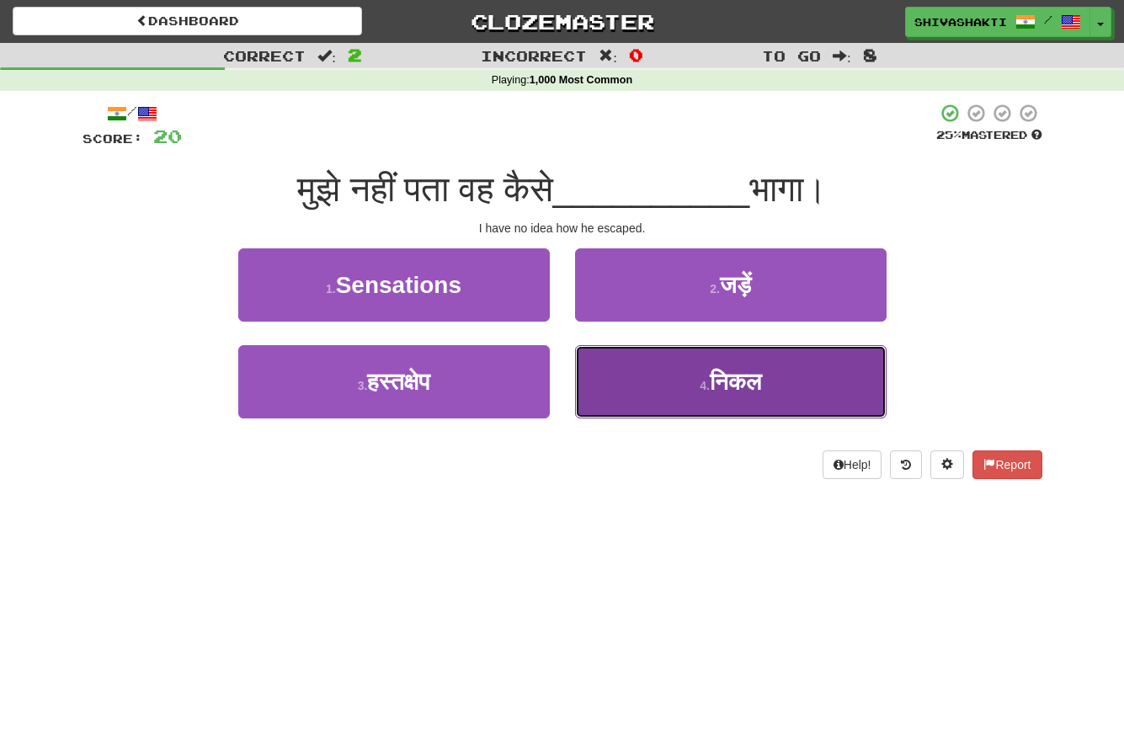
click at [744, 390] on span "निकल" at bounding box center [735, 382] width 51 height 26
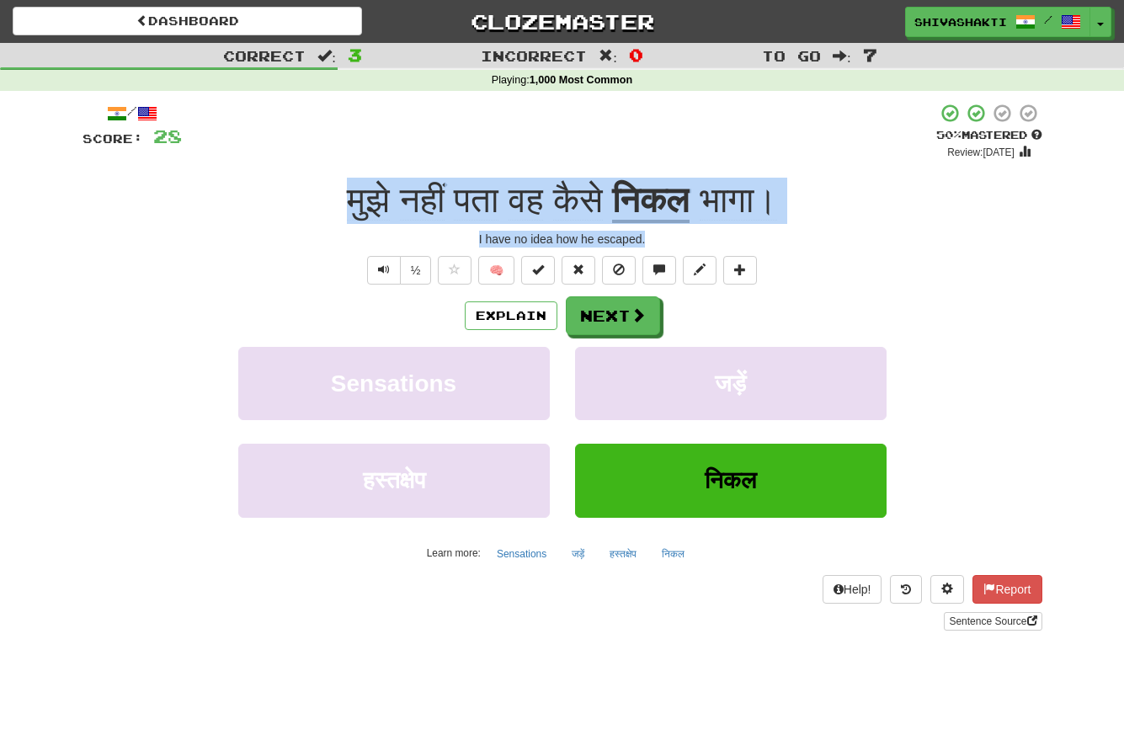
drag, startPoint x: 663, startPoint y: 232, endPoint x: 310, endPoint y: 179, distance: 356.6
click at [310, 179] on div "/ Score: 28 + 8 50 % Mastered Review: 2025-09-26 मुझे नहीं पता वह कैसे निकल भाग…" at bounding box center [562, 367] width 960 height 528
copy div "मुझे नहीं पता वह कैसे निकल भागा। I have no idea how he escaped."
click at [381, 269] on span "Text-to-speech controls" at bounding box center [384, 269] width 12 height 12
click at [245, 167] on div "/ Score: 28 + 8 50 % Mastered Review: 2025-09-26 मुझे नहीं पता वह कैसे निकल भाग…" at bounding box center [562, 367] width 960 height 528
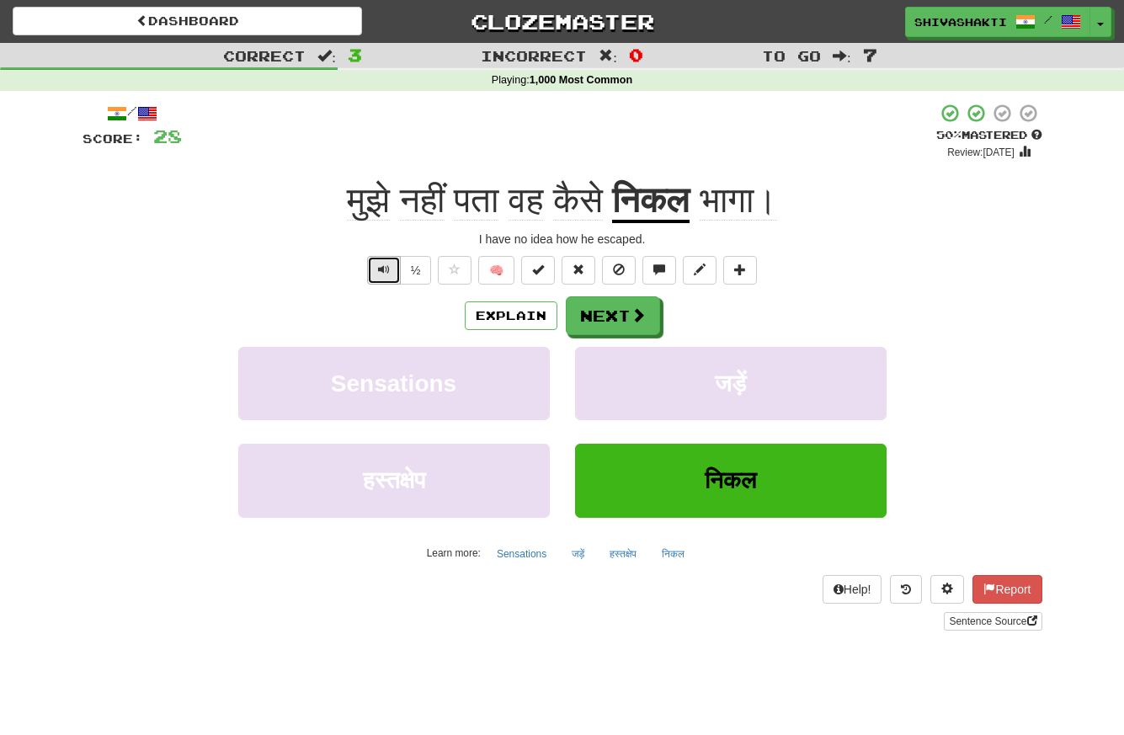
click at [384, 268] on span "Text-to-speech controls" at bounding box center [384, 269] width 12 height 12
click at [384, 265] on span "Text-to-speech controls" at bounding box center [384, 269] width 12 height 12
click at [635, 323] on span at bounding box center [638, 315] width 15 height 15
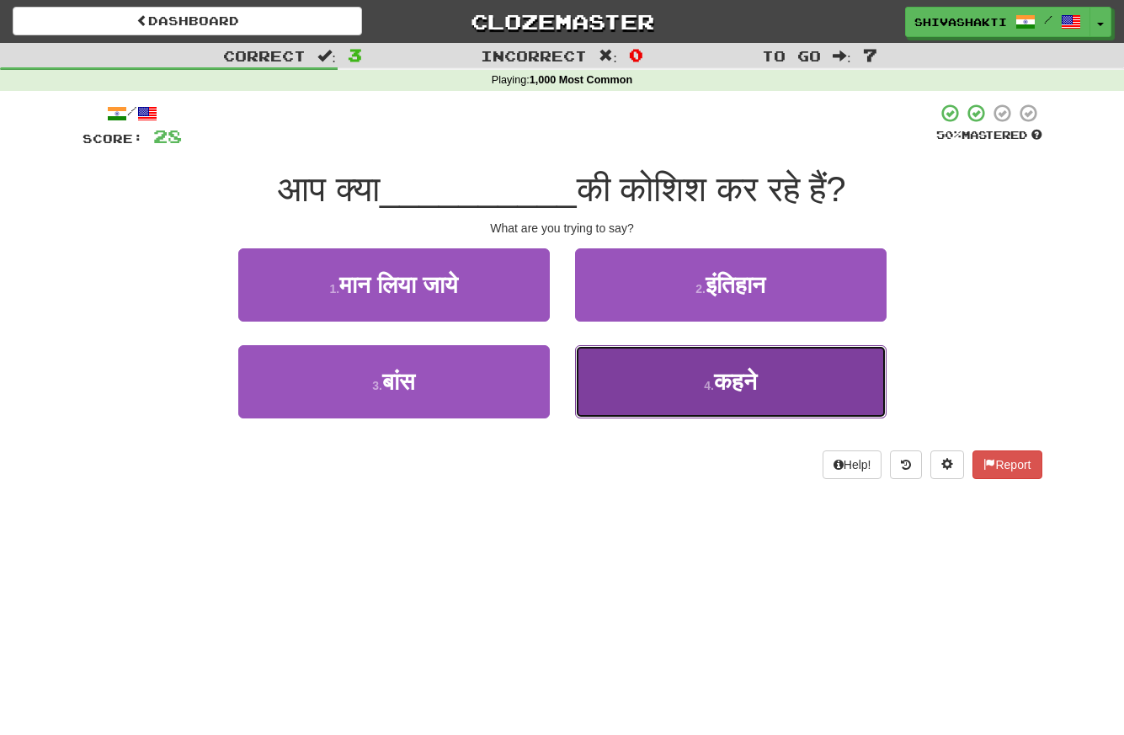
click at [746, 372] on span "कहने" at bounding box center [735, 382] width 43 height 26
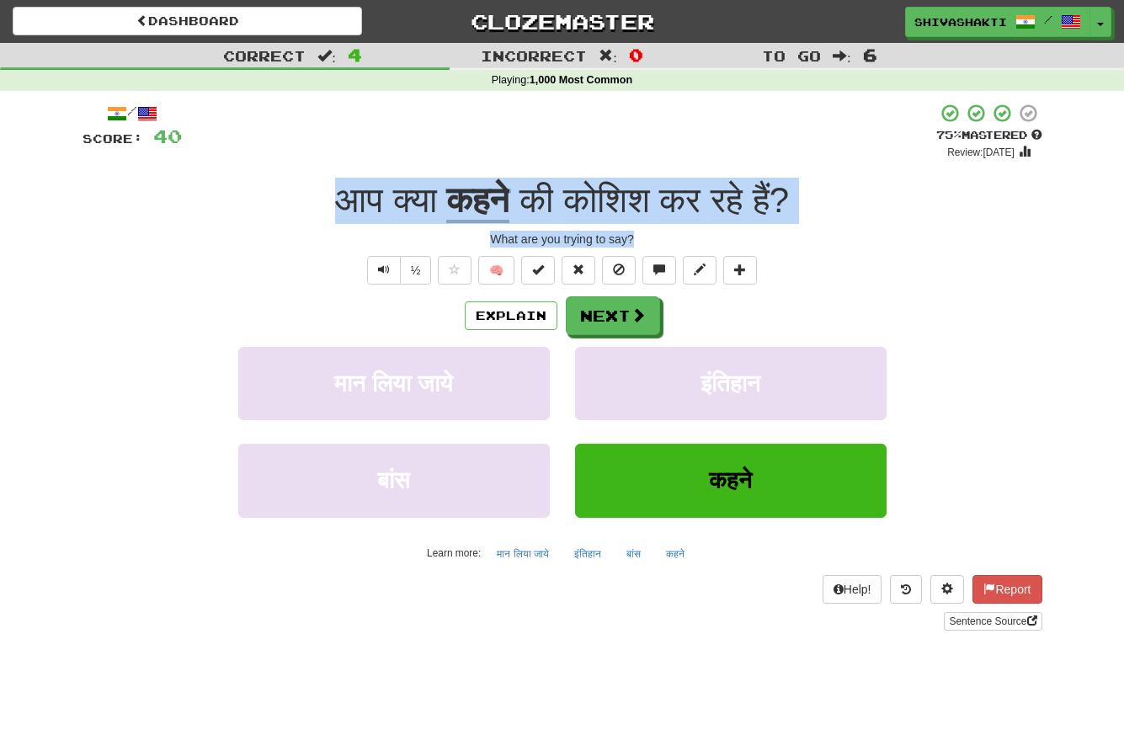
drag, startPoint x: 643, startPoint y: 232, endPoint x: 321, endPoint y: 192, distance: 324.8
click at [321, 192] on div "/ Score: 40 + 12 75 % Mastered Review: 2025-10-16 आप क्या कहने की कोशिश कर रहे …" at bounding box center [562, 367] width 960 height 528
copy div "आप क्या कहने की कोशिश कर रहे हैं ? What are you trying to say?"
click at [380, 270] on span "Text-to-speech controls" at bounding box center [384, 269] width 12 height 12
click at [382, 274] on span "Text-to-speech controls" at bounding box center [384, 269] width 12 height 12
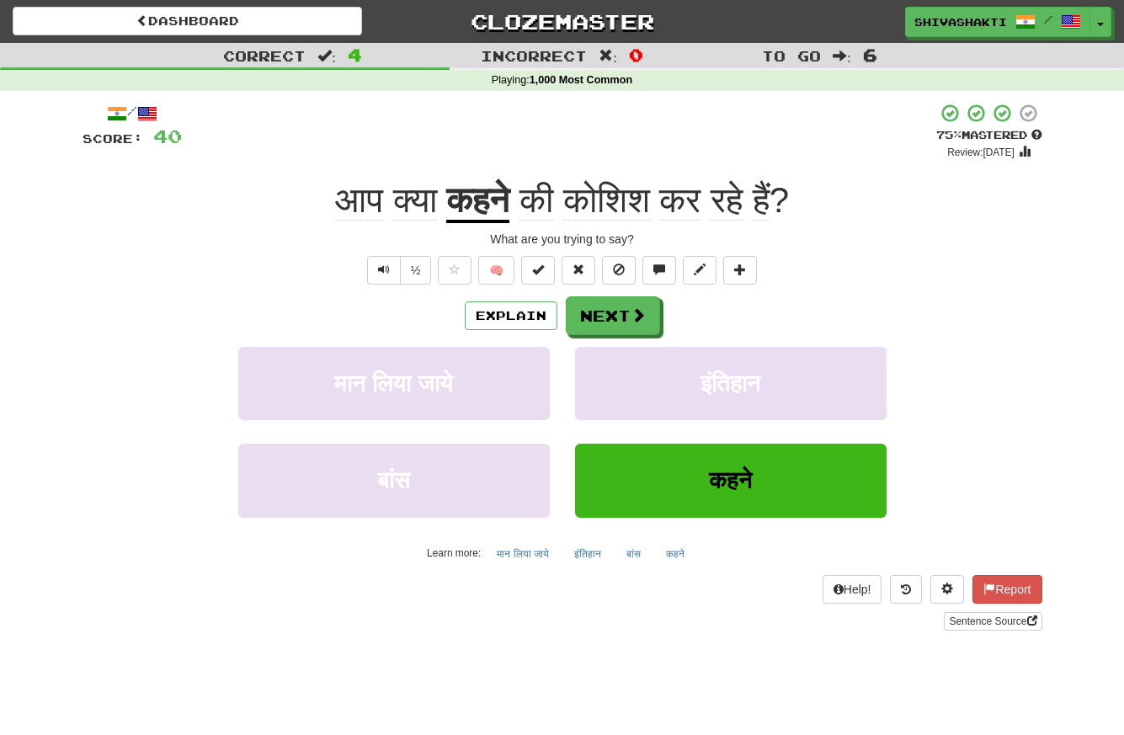
click at [248, 248] on div "/ Score: 40 + 12 75 % Mastered Review: 2025-10-16 आप क्या कहने की कोशिश कर रहे …" at bounding box center [562, 367] width 960 height 528
click at [377, 269] on button "Text-to-speech controls" at bounding box center [384, 270] width 34 height 29
click at [603, 320] on button "Next" at bounding box center [614, 316] width 94 height 39
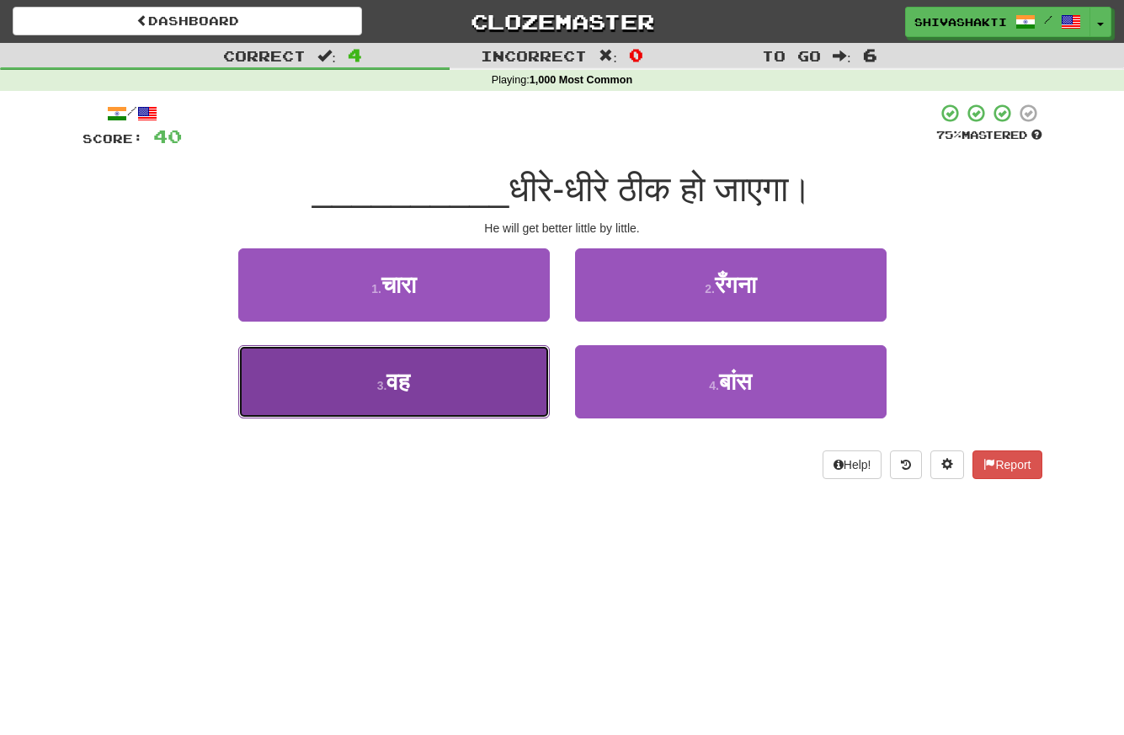
click at [377, 379] on small "3 ." at bounding box center [382, 385] width 10 height 13
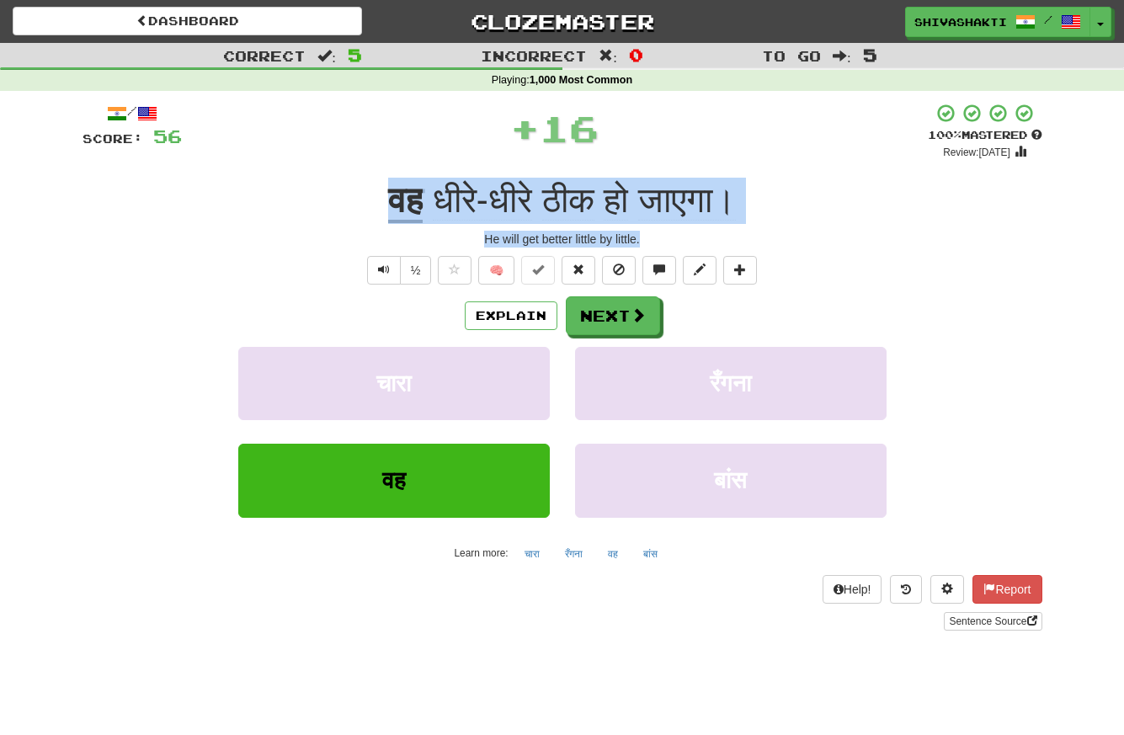
drag, startPoint x: 652, startPoint y: 236, endPoint x: 339, endPoint y: 192, distance: 315.4
click at [339, 192] on div "/ Score: 56 + 16 100 % Mastered Review: 2026-03-15 वह धीरे-धीरे ठीक हो जाएगा। H…" at bounding box center [562, 367] width 960 height 528
copy div "वह धीरे-धीरे ठीक हो जाएगा। He will get better little by little."
click at [380, 270] on span "Text-to-speech controls" at bounding box center [384, 269] width 12 height 12
click at [1017, 233] on div "He will get better little by little." at bounding box center [562, 239] width 960 height 17
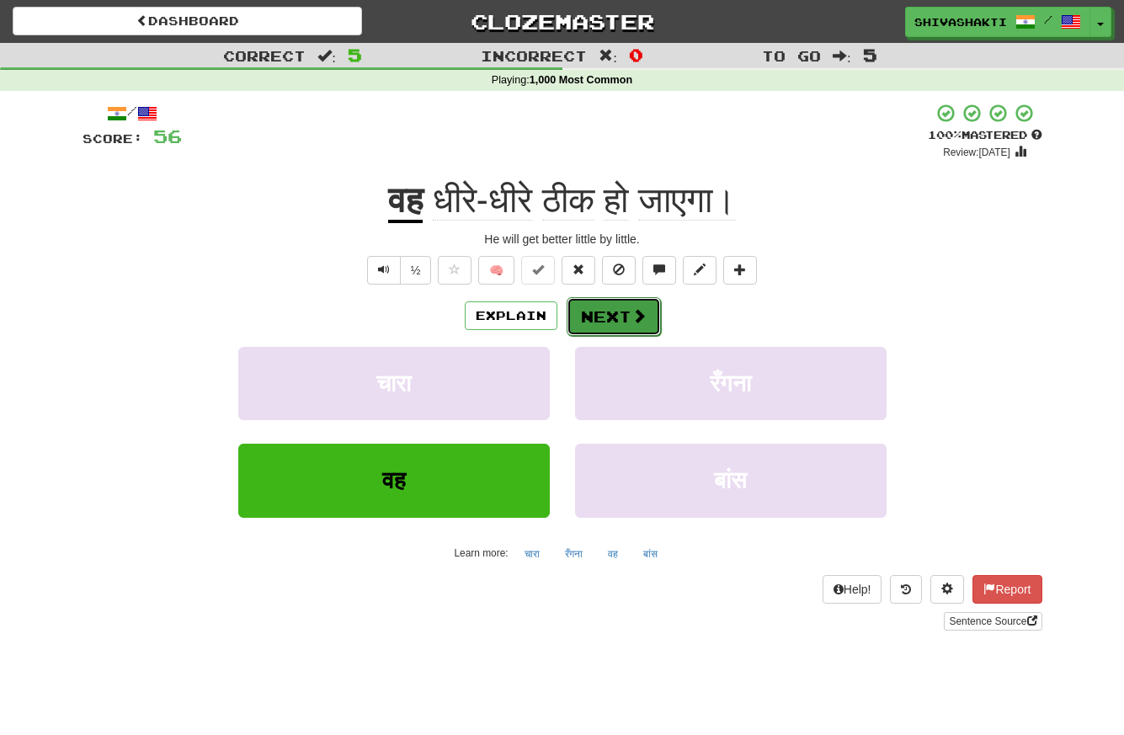
click at [612, 316] on button "Next" at bounding box center [614, 316] width 94 height 39
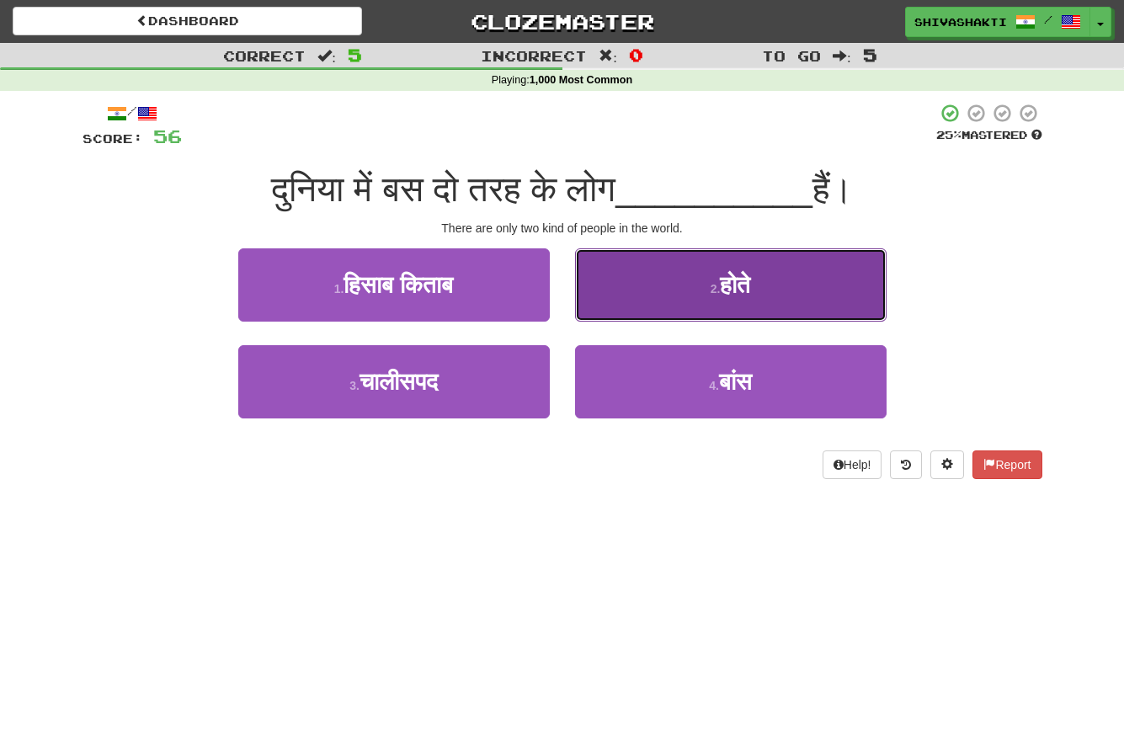
click at [751, 306] on button "2 . होते" at bounding box center [730, 284] width 311 height 73
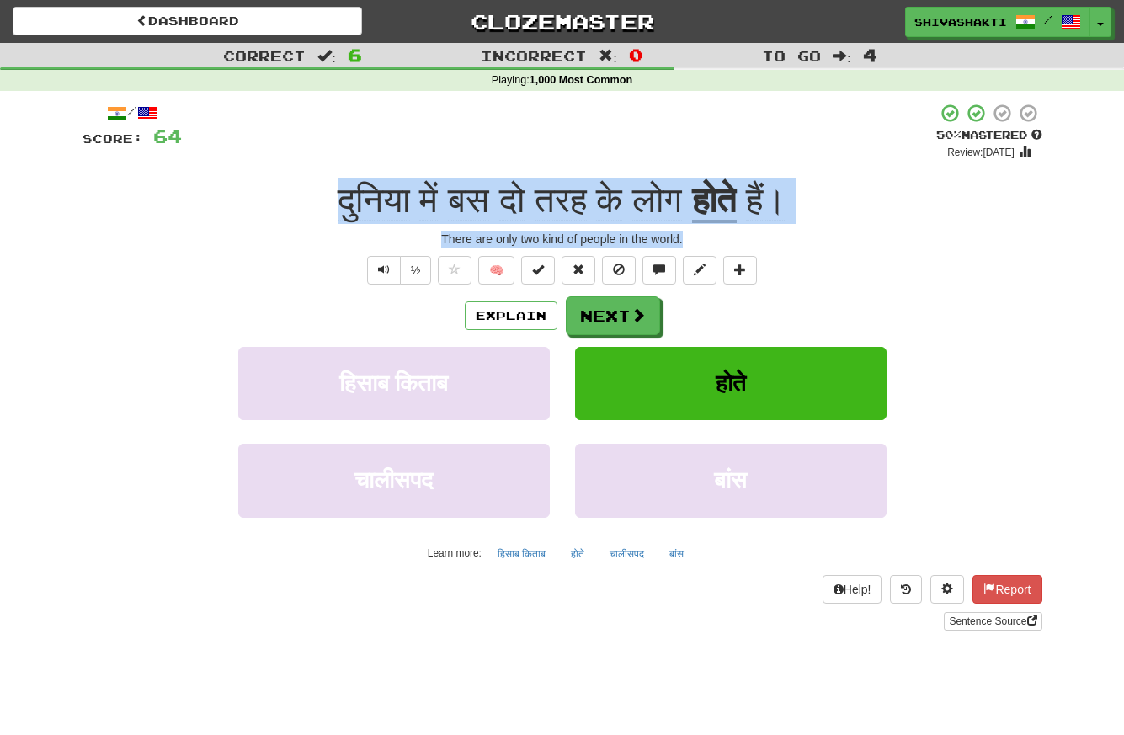
drag, startPoint x: 697, startPoint y: 239, endPoint x: 293, endPoint y: 205, distance: 405.5
click at [293, 205] on div "/ Score: 64 + 8 50 % Mastered Review: 2025-09-26 दुनिया में बस दो तरह के लोग हो…" at bounding box center [562, 367] width 960 height 528
copy div "दुनिया में बस दो तरह के लोग होते हैं। There are only two kind of people in the …"
click at [245, 198] on div "दुनिया में बस दो तरह के लोग होते हैं।" at bounding box center [562, 201] width 960 height 46
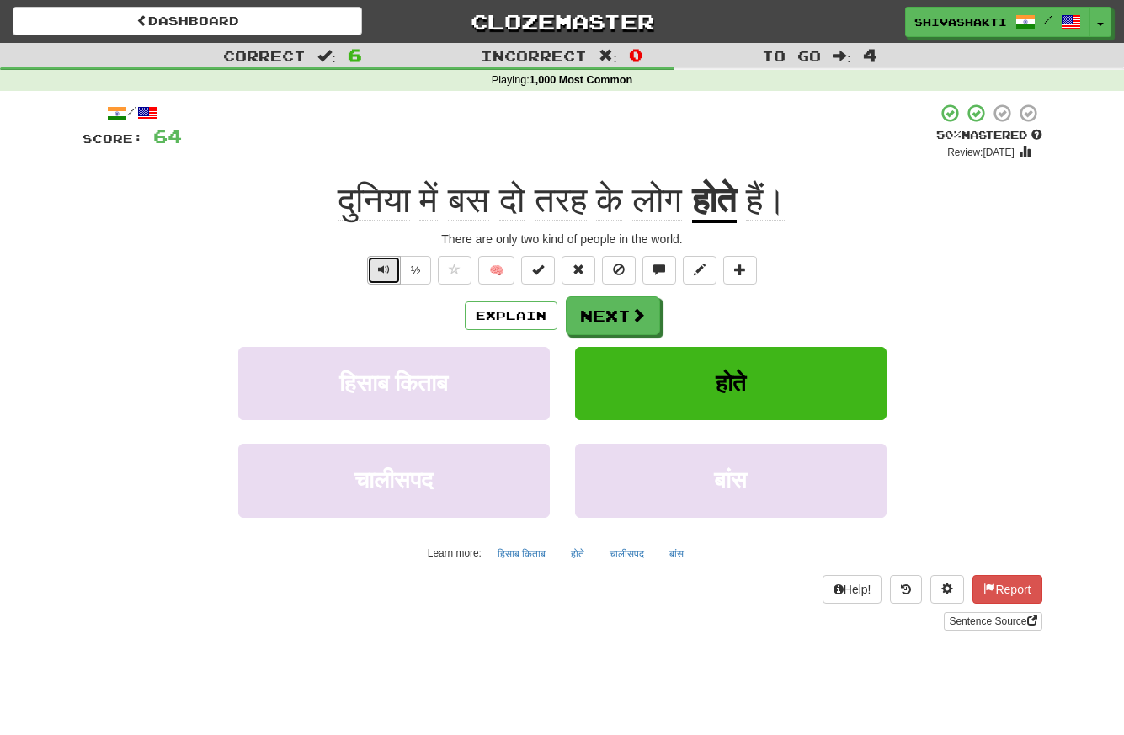
click at [381, 264] on span "Text-to-speech controls" at bounding box center [384, 269] width 12 height 12
click at [370, 272] on button "Text-to-speech controls" at bounding box center [384, 270] width 34 height 29
click at [604, 311] on button "Next" at bounding box center [614, 316] width 94 height 39
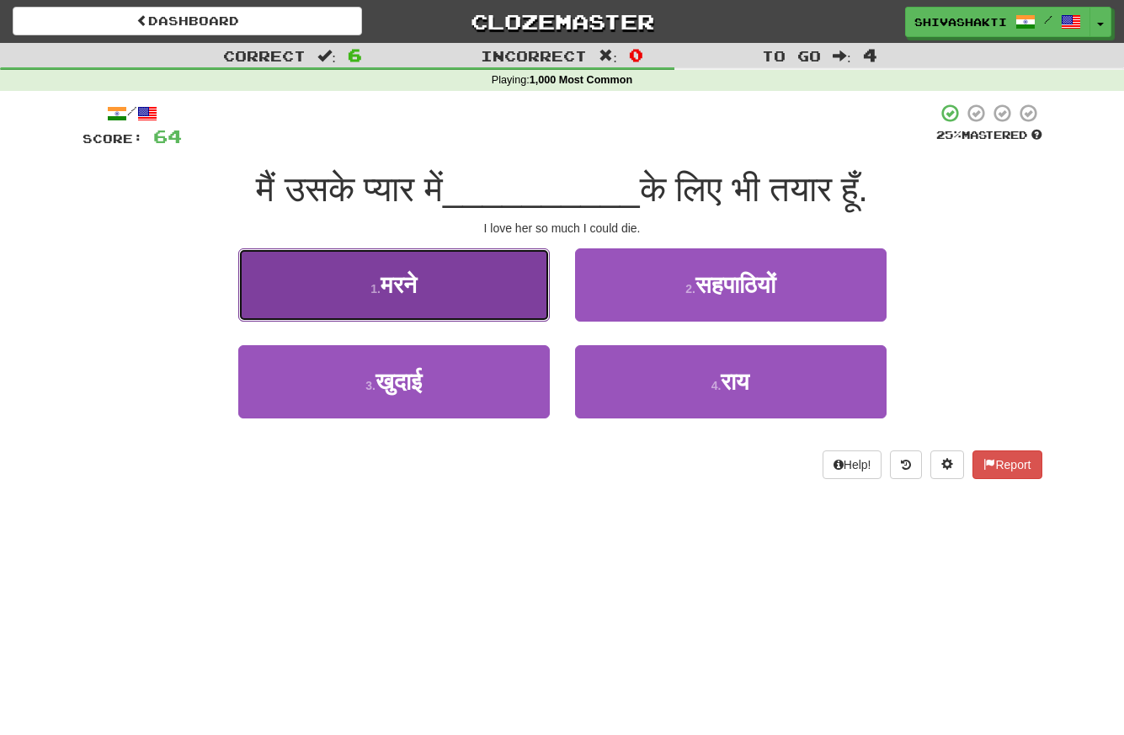
click at [406, 273] on span "मरने" at bounding box center [399, 285] width 36 height 26
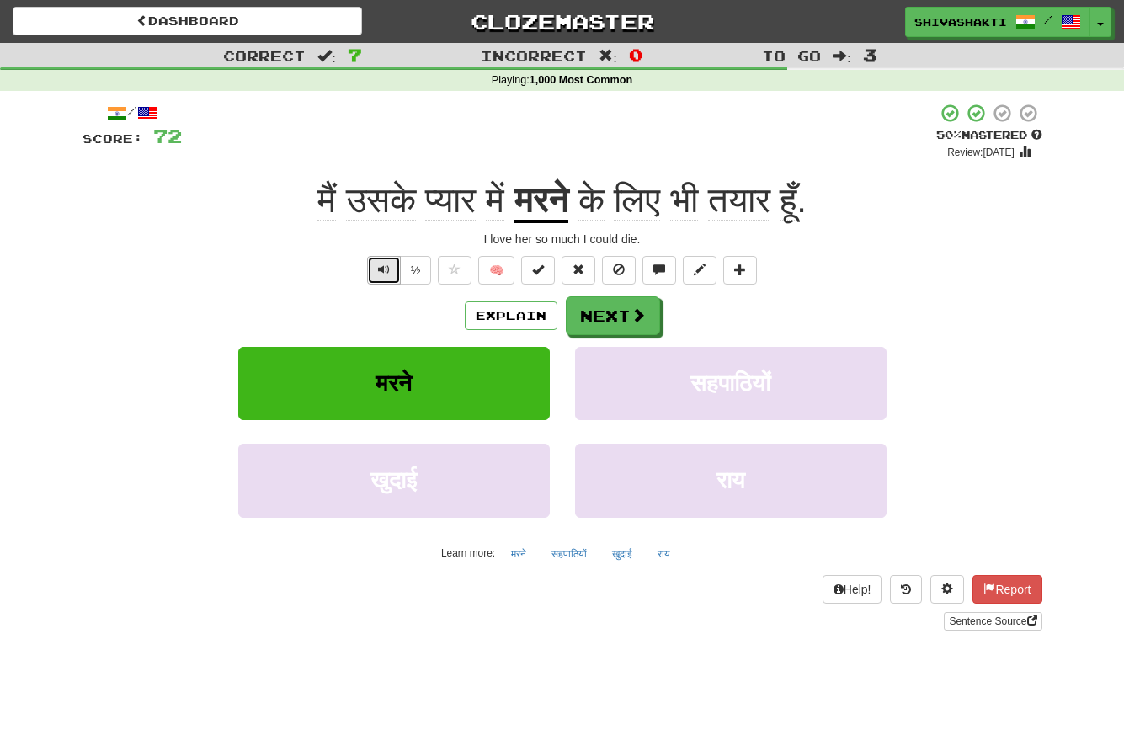
click at [384, 263] on span "Text-to-speech controls" at bounding box center [384, 269] width 12 height 12
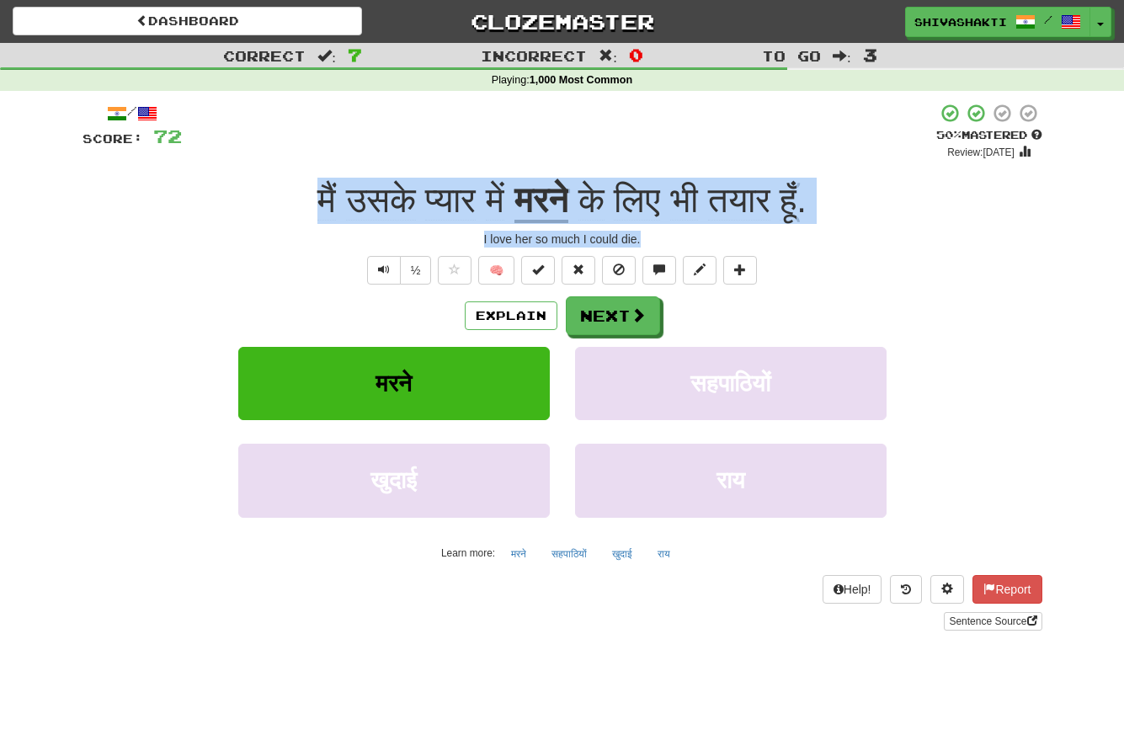
drag, startPoint x: 651, startPoint y: 233, endPoint x: 295, endPoint y: 187, distance: 358.3
click at [295, 187] on div "/ Score: 72 + 8 50 % Mastered Review: 2025-09-26 मैं उसके प्यार में मरने के लिए…" at bounding box center [562, 367] width 960 height 528
copy div "मैं उसके प्यार में मरने के लिए भी तयार हूँ . I love her so much I could die."
click at [380, 271] on span "Text-to-speech controls" at bounding box center [384, 269] width 12 height 12
click at [377, 270] on button "Text-to-speech controls" at bounding box center [384, 270] width 34 height 29
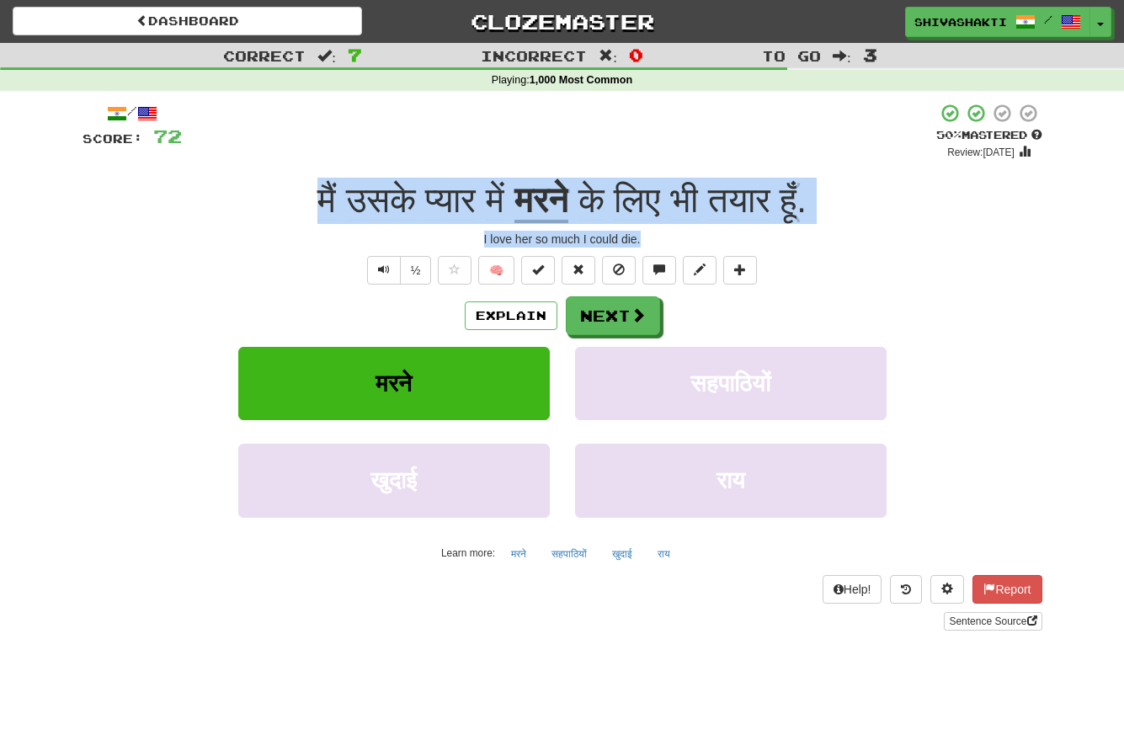
click at [249, 186] on div "मैं उसके प्यार में मरने के लिए भी तयार हूँ ." at bounding box center [562, 201] width 960 height 46
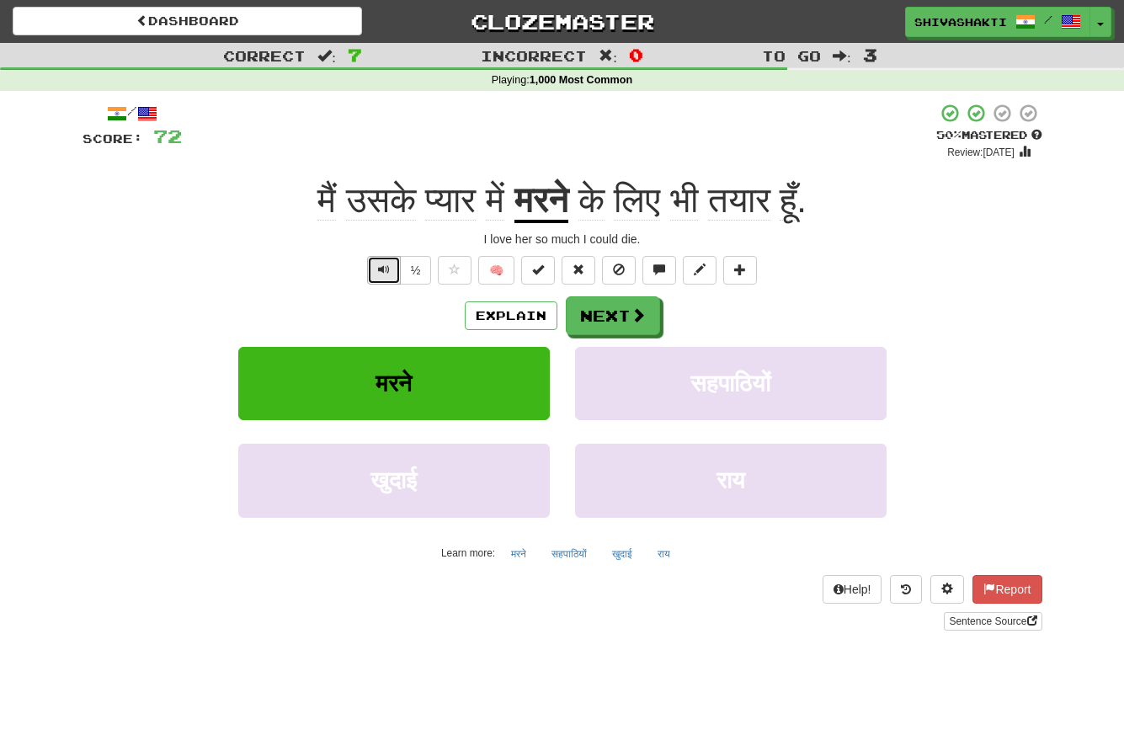
click at [371, 271] on button "Text-to-speech controls" at bounding box center [384, 270] width 34 height 29
click at [519, 309] on button "Explain" at bounding box center [511, 315] width 93 height 29
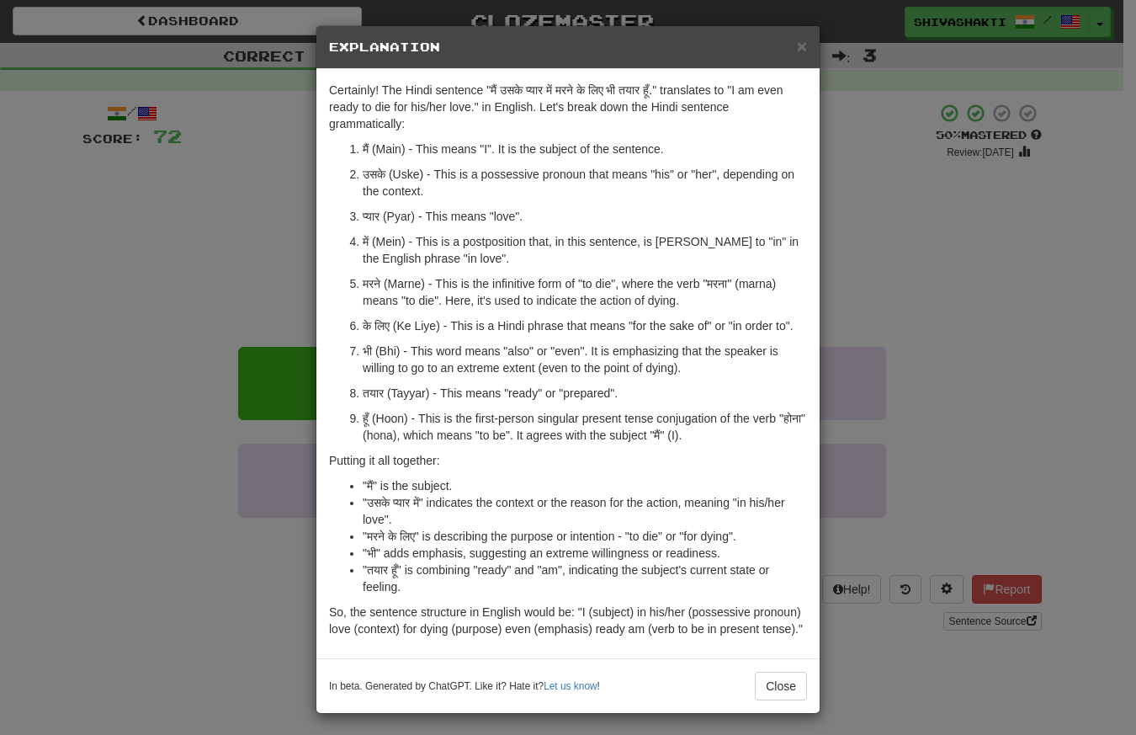
click at [139, 247] on div "× Explanation Certainly! The Hindi sentence "मैं उसके प्यार में मरने के लिए भी …" at bounding box center [568, 367] width 1136 height 735
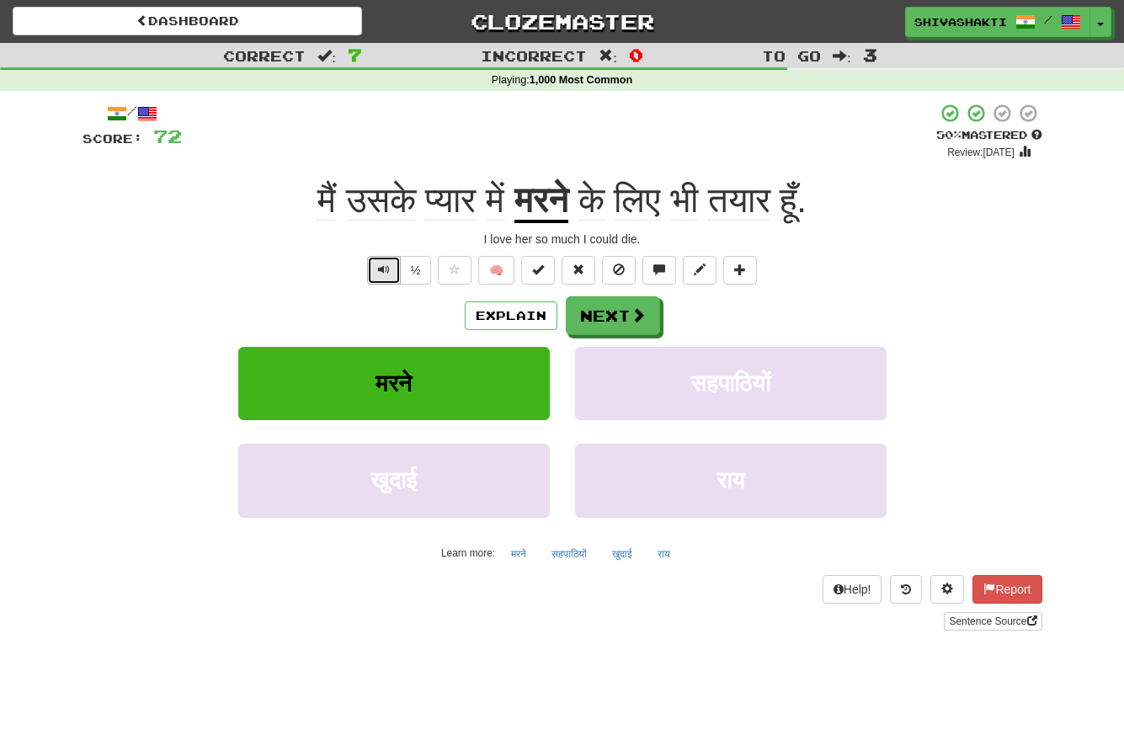
click at [384, 265] on span "Text-to-speech controls" at bounding box center [384, 269] width 12 height 12
click at [633, 314] on span at bounding box center [638, 315] width 15 height 15
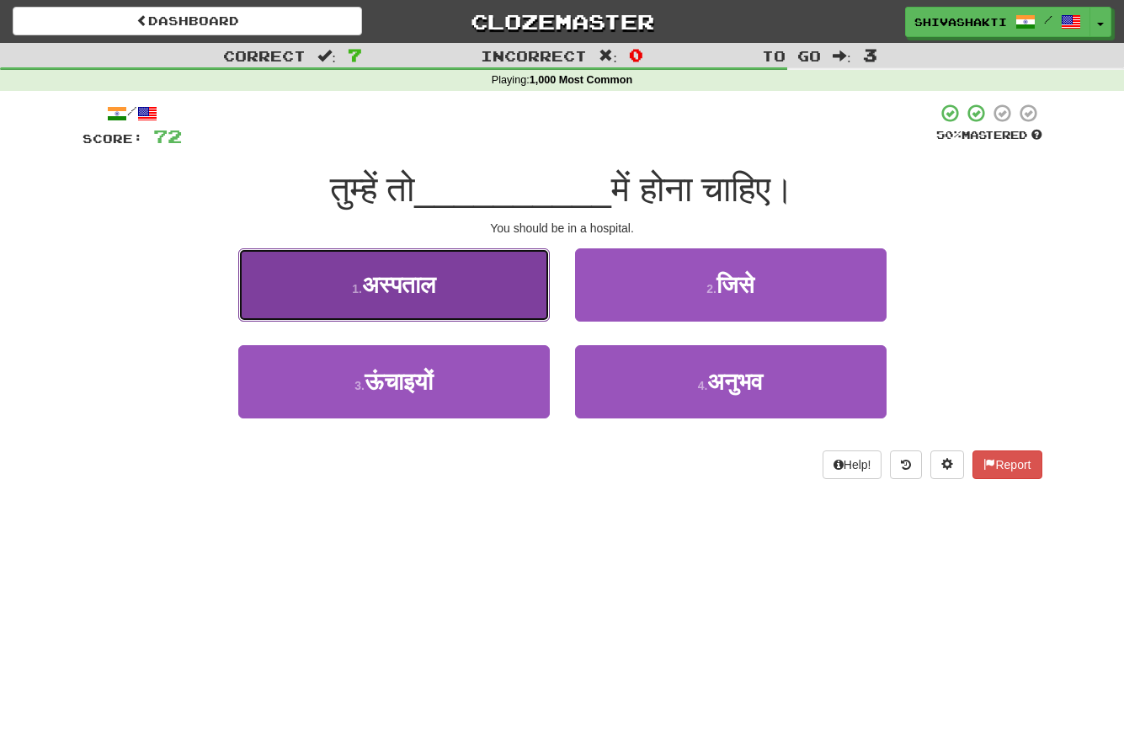
click at [466, 279] on button "1 . अस्पताल" at bounding box center [393, 284] width 311 height 73
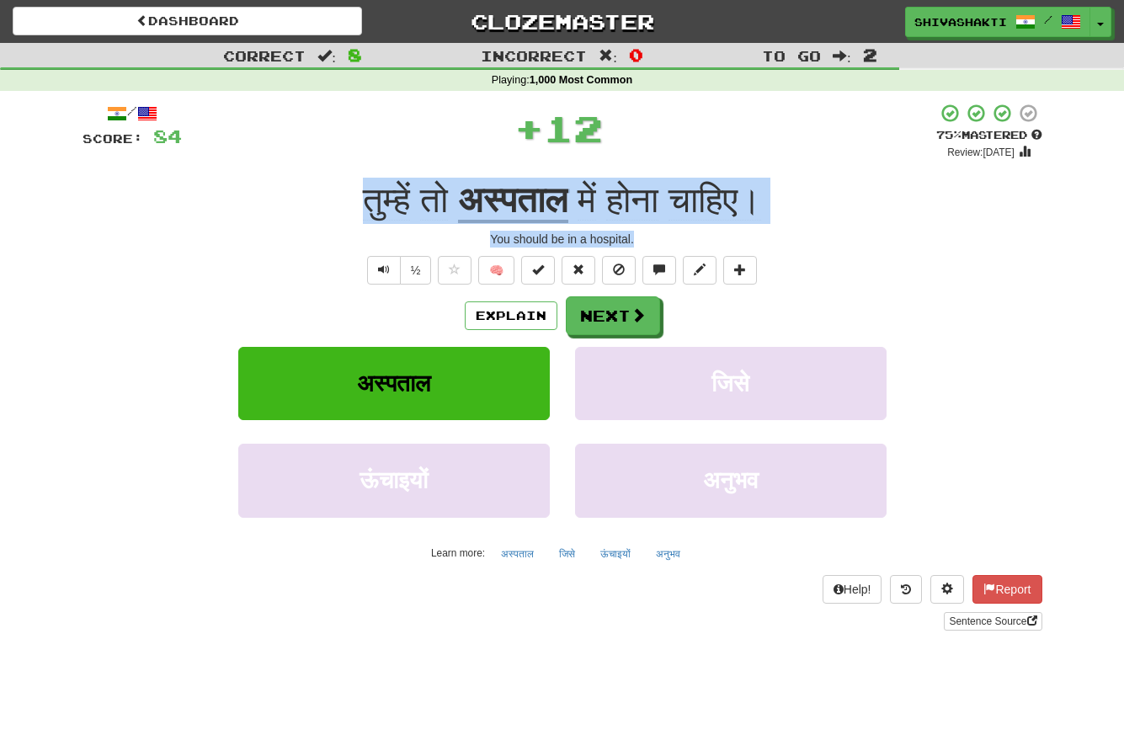
drag, startPoint x: 642, startPoint y: 232, endPoint x: 331, endPoint y: 193, distance: 313.9
click at [331, 193] on div "/ Score: 84 + 12 75 % Mastered Review: 2025-10-16 तुम्हें तो अस्पताल में होना च…" at bounding box center [562, 367] width 960 height 528
copy div "तुम्हें तो अस्पताल में होना चाहिए। You should be in a hospital."
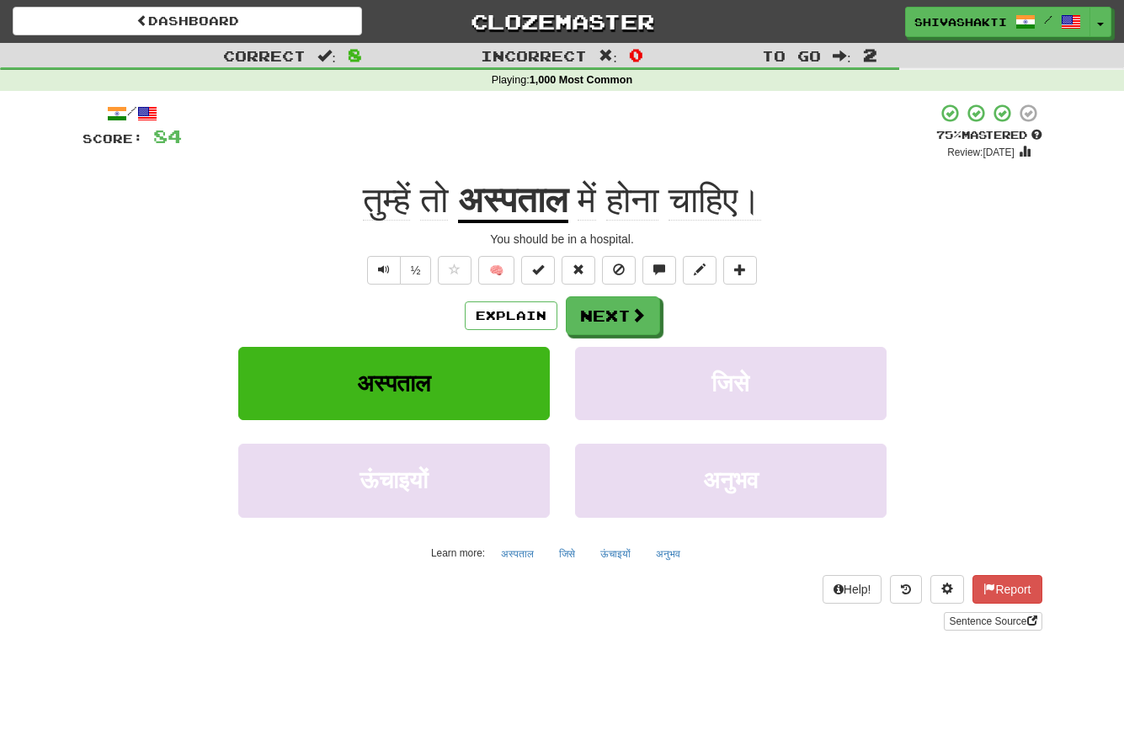
click at [61, 302] on div "Correct : 8 Incorrect : 0 To go : 2 Playing : 1,000 Most Common / Score: 84 + 1…" at bounding box center [562, 348] width 1124 height 611
click at [386, 265] on span "Text-to-speech controls" at bounding box center [384, 269] width 12 height 12
click at [620, 317] on button "Next" at bounding box center [614, 316] width 94 height 39
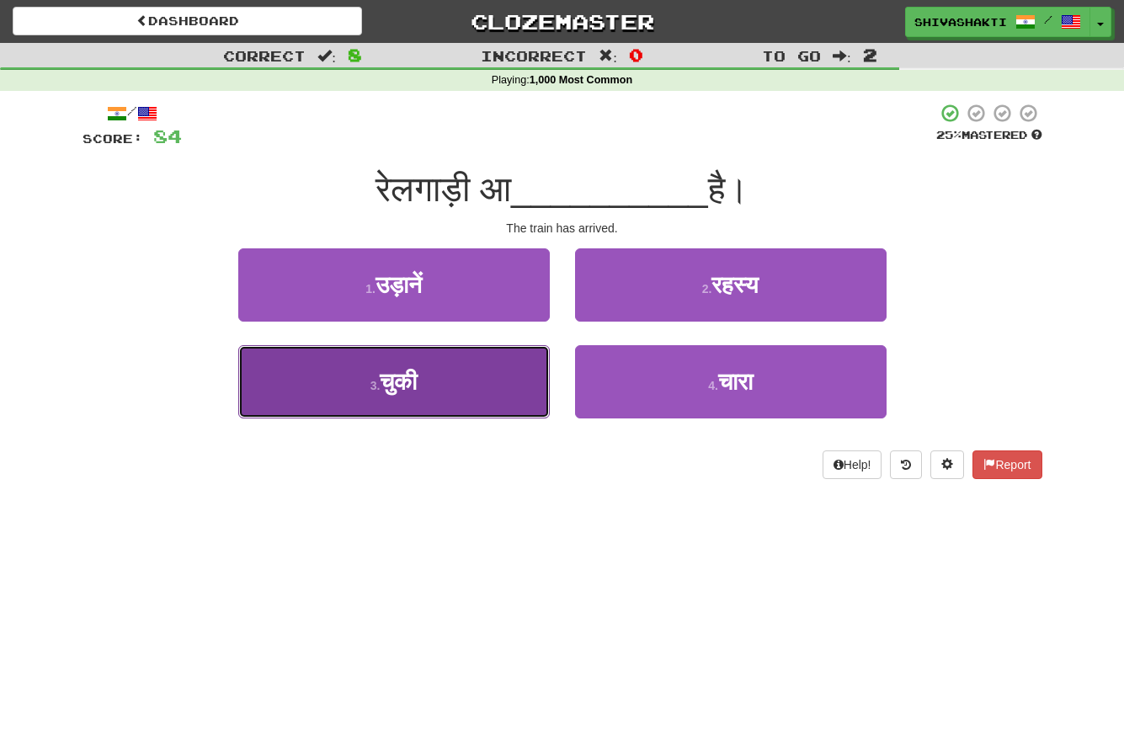
click at [429, 374] on button "3 . चुकी" at bounding box center [393, 381] width 311 height 73
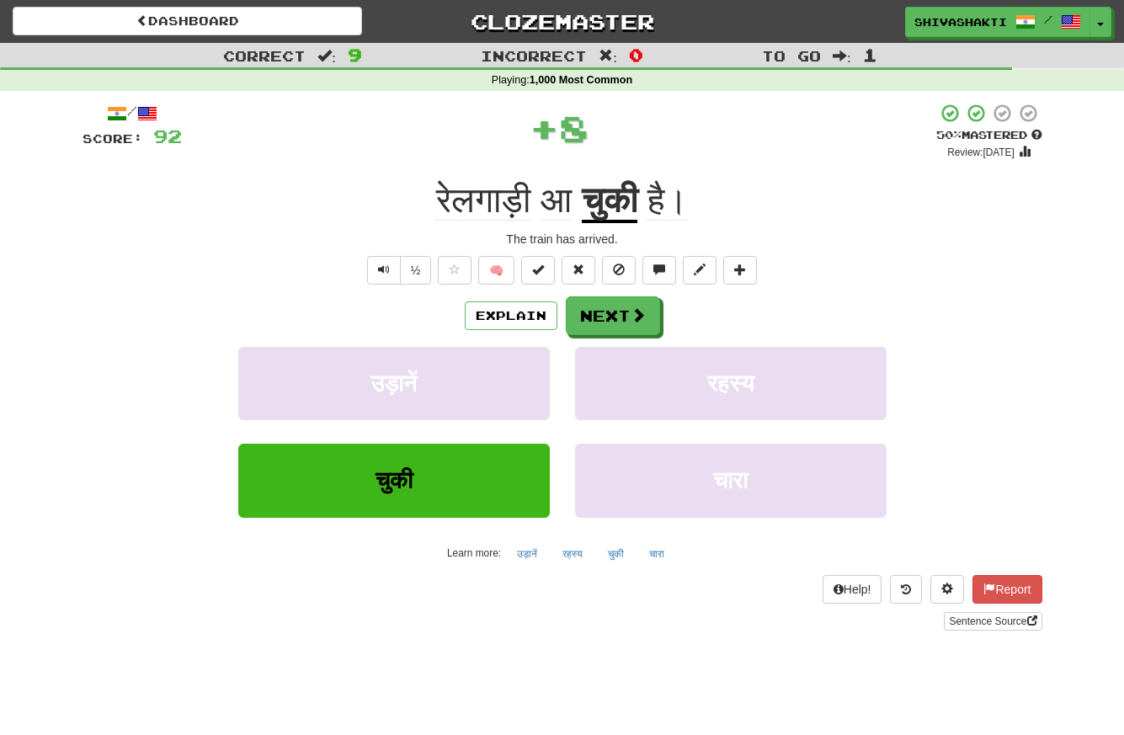
click at [636, 240] on div "The train has arrived." at bounding box center [562, 239] width 960 height 17
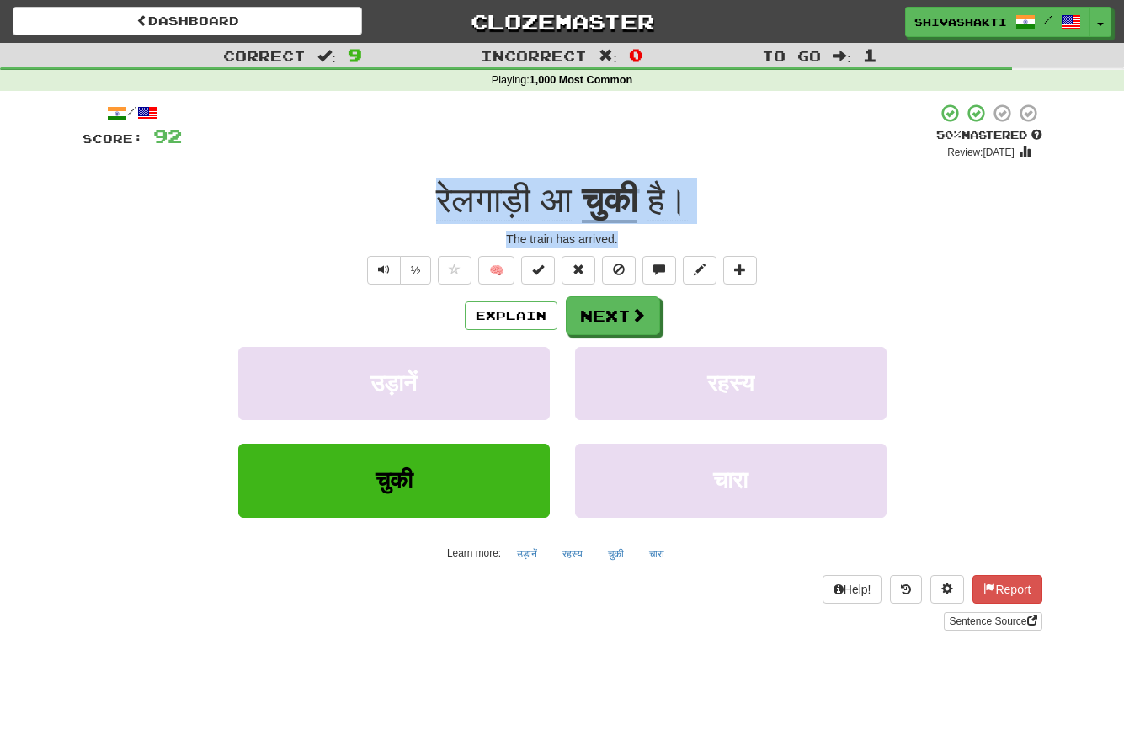
drag, startPoint x: 636, startPoint y: 240, endPoint x: 407, endPoint y: 186, distance: 235.2
click at [407, 186] on div "/ Score: 92 + 8 50 % Mastered Review: 2025-09-26 रेलगाड़ी आ चुकी है। The train …" at bounding box center [562, 367] width 960 height 528
copy div "रेलगाड़ी आ चुकी है। The train has arrived."
click at [382, 274] on span "Text-to-speech controls" at bounding box center [384, 269] width 12 height 12
click at [392, 269] on button "Text-to-speech controls" at bounding box center [384, 270] width 34 height 29
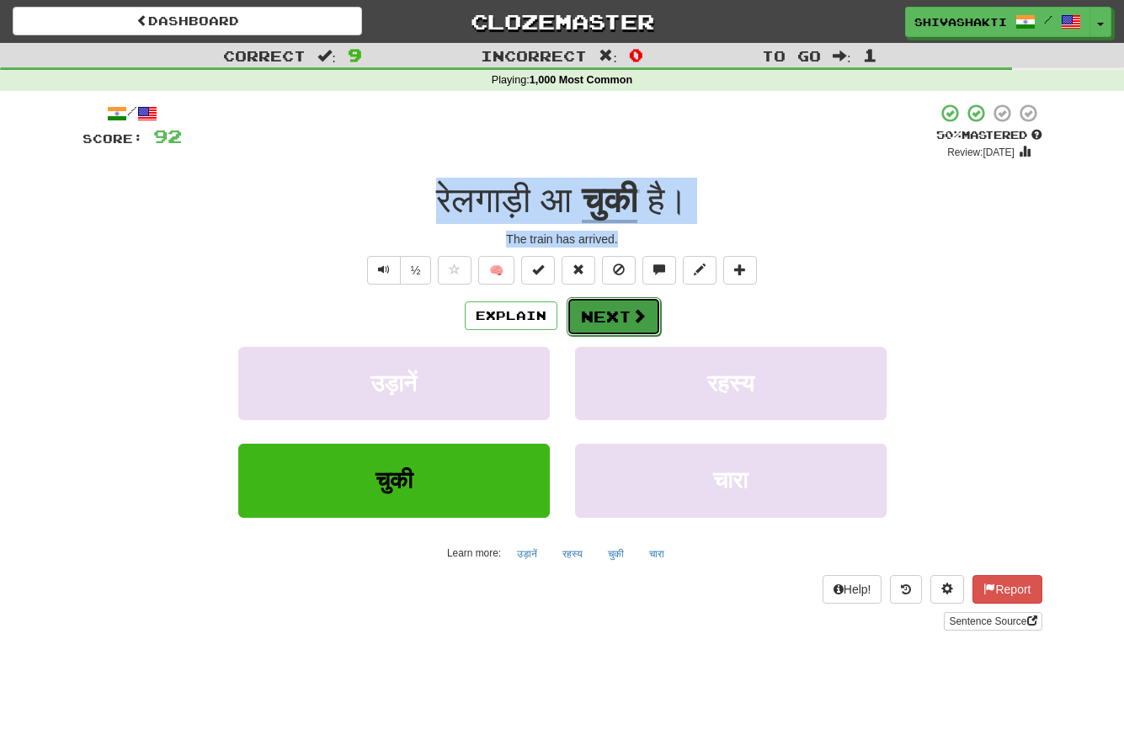
click at [635, 318] on span at bounding box center [638, 315] width 15 height 15
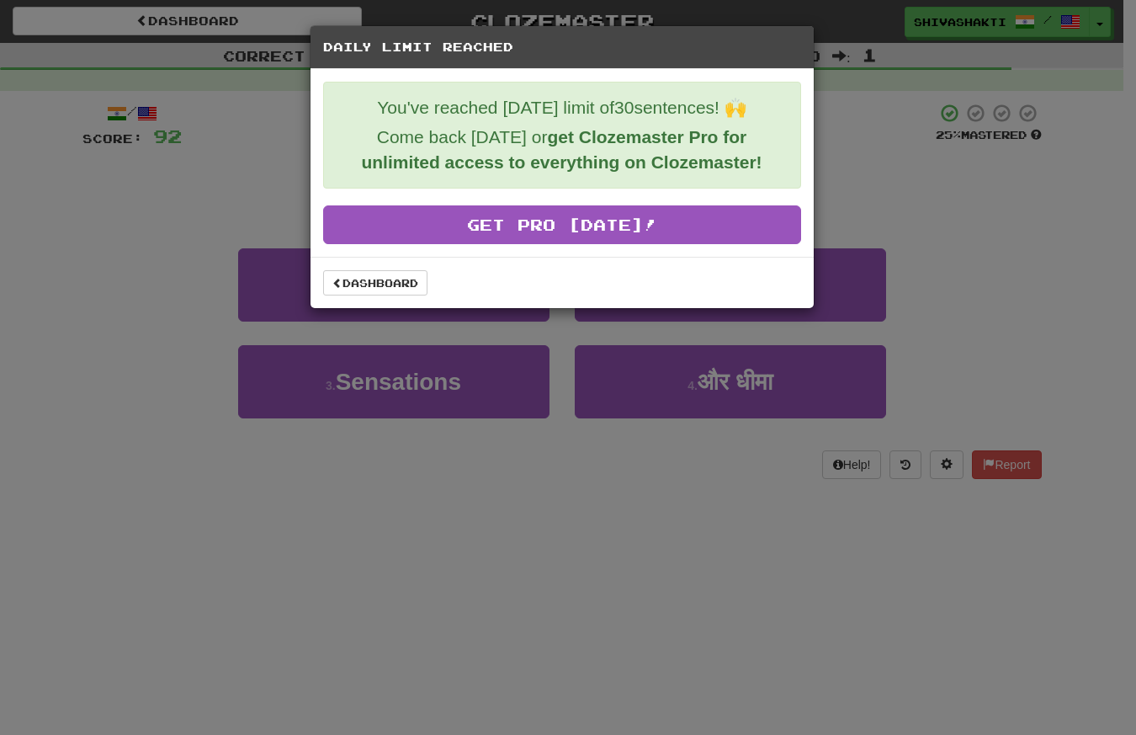
click at [870, 154] on div "Daily Limit Reached You've reached today's limit of 30 sentences! 🙌 Come back t…" at bounding box center [568, 367] width 1136 height 735
click at [392, 281] on link "Dashboard" at bounding box center [375, 282] width 104 height 25
